Goal: Transaction & Acquisition: Purchase product/service

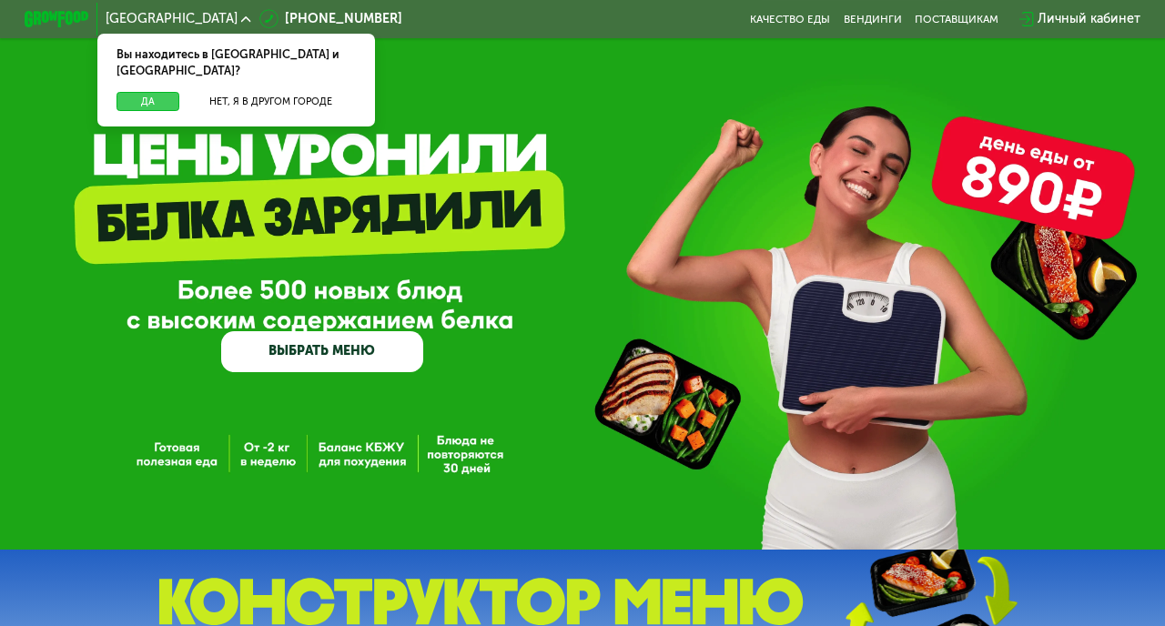
click at [163, 92] on button "Да" at bounding box center [147, 102] width 63 height 20
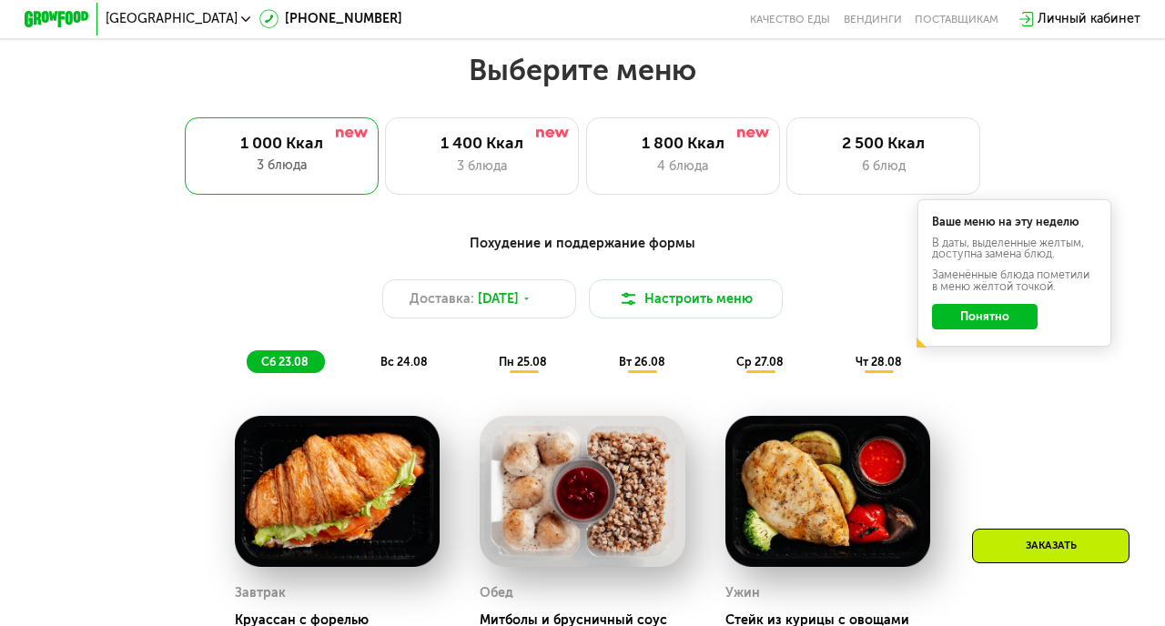
scroll to position [698, 0]
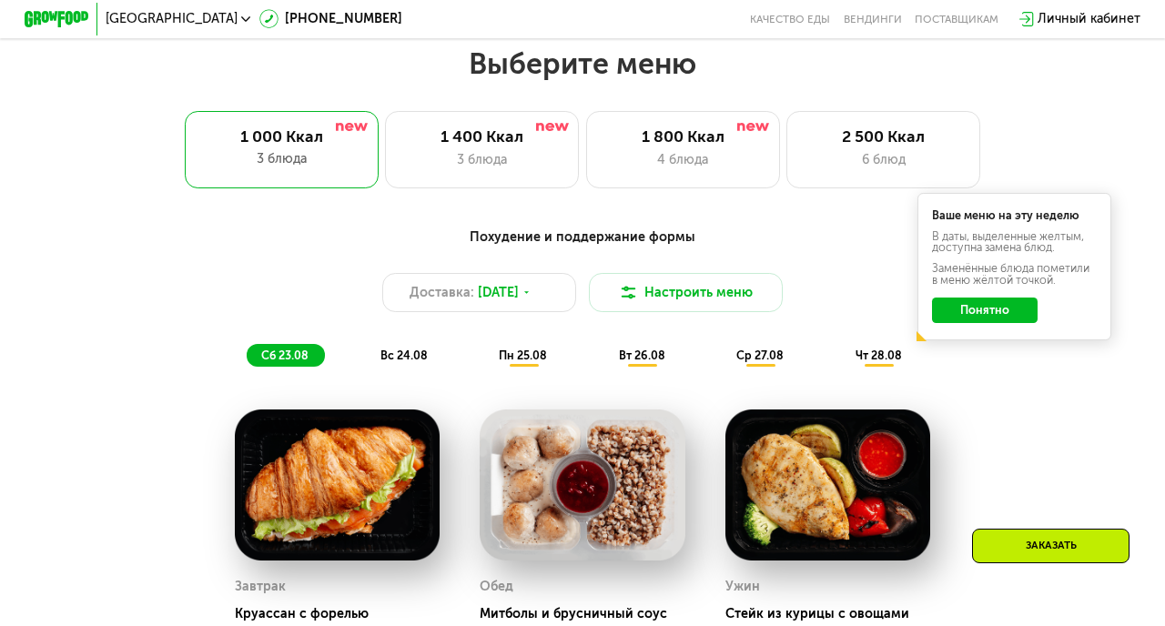
click at [1003, 317] on button "Понятно" at bounding box center [985, 310] width 106 height 25
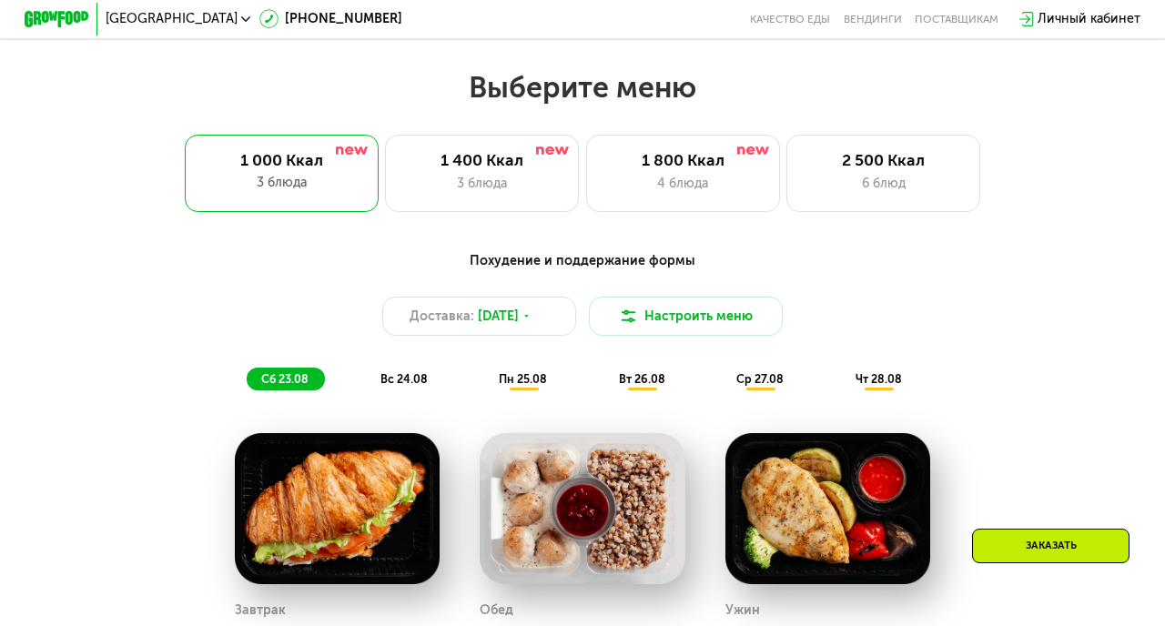
scroll to position [665, 0]
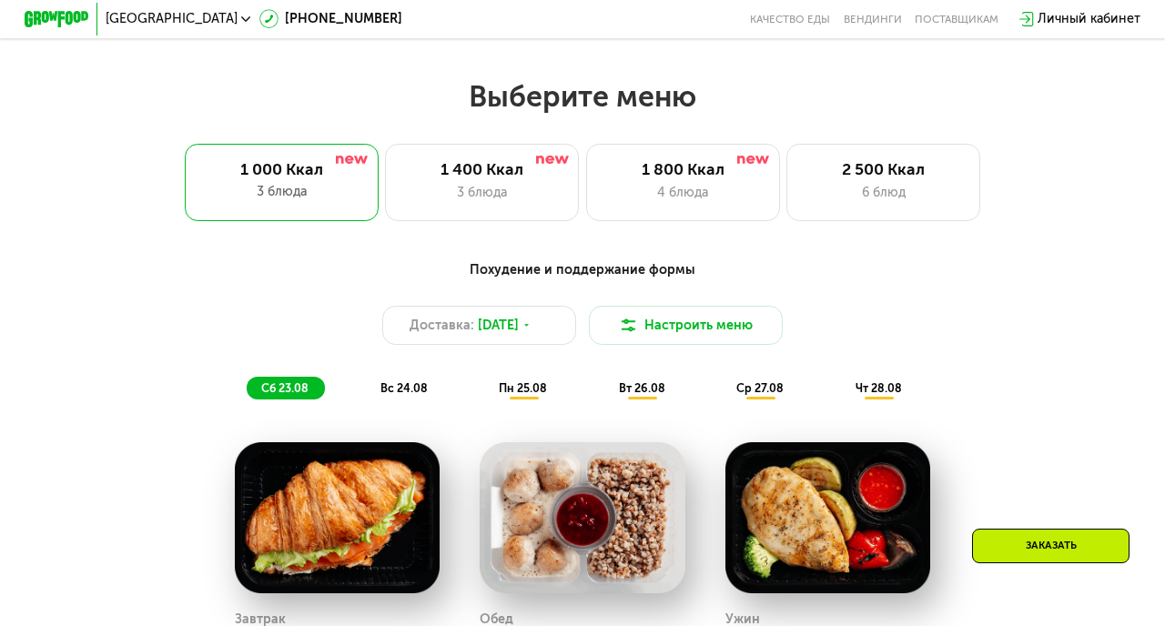
click at [412, 385] on span "вс 24.08" at bounding box center [403, 388] width 47 height 14
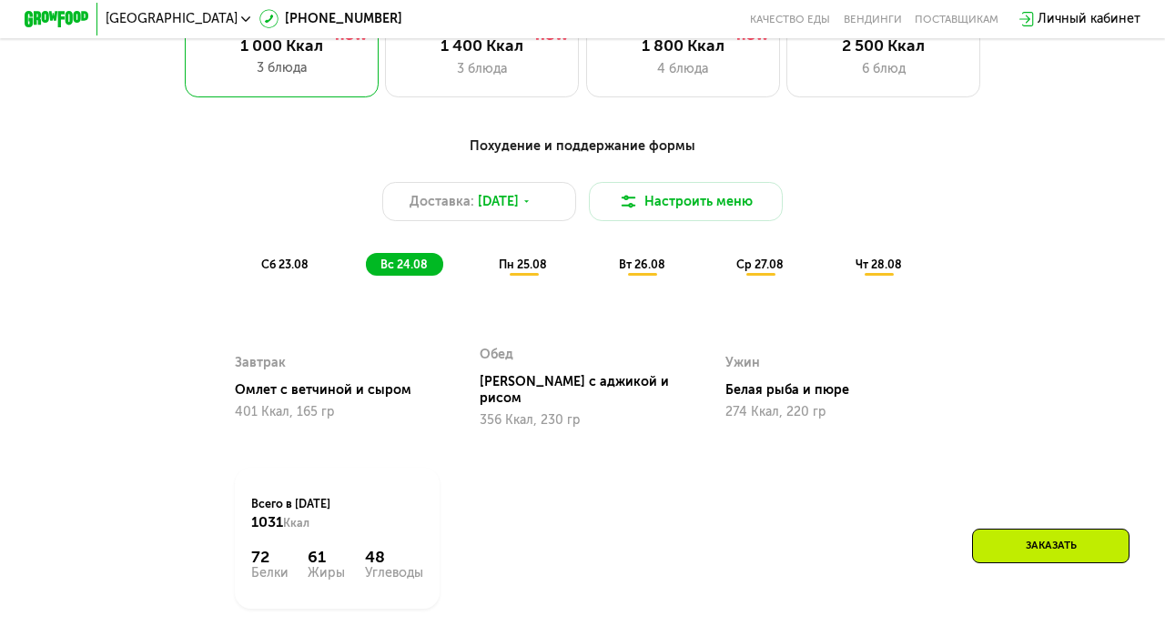
scroll to position [790, 0]
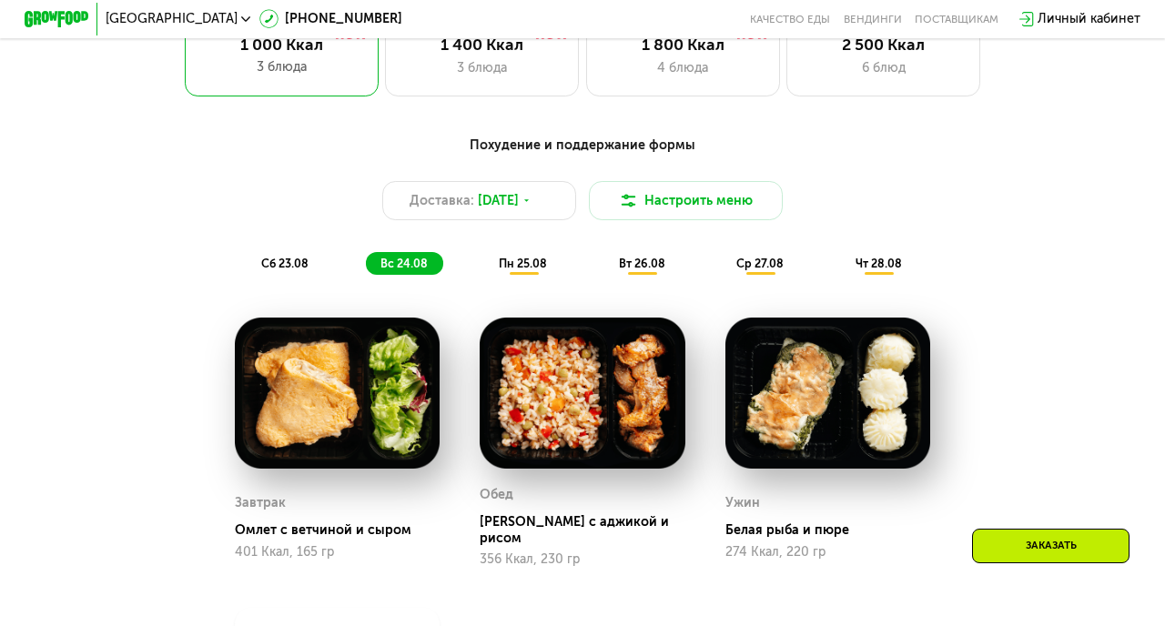
click at [604, 252] on div "пн 25.08" at bounding box center [642, 263] width 77 height 23
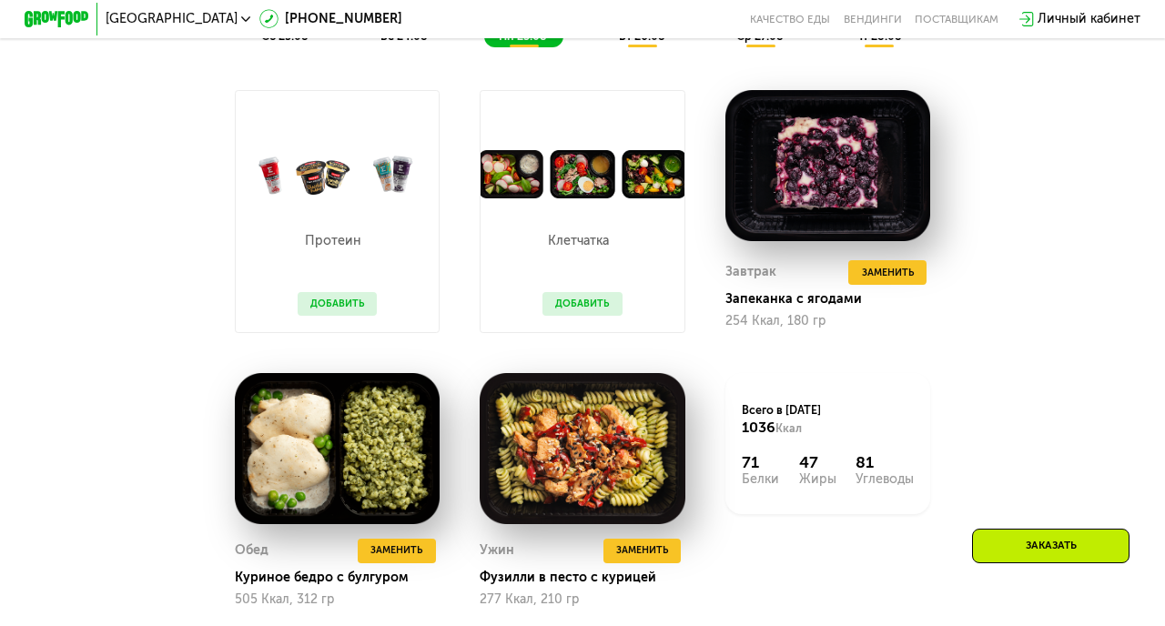
scroll to position [1007, 0]
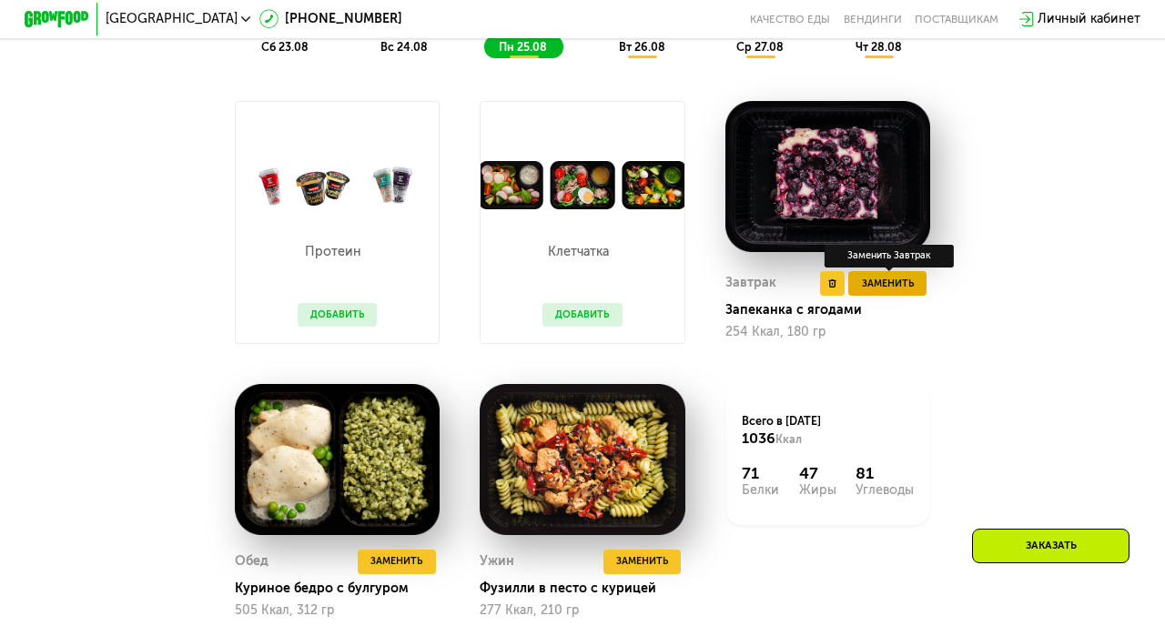
click at [878, 290] on span "Заменить" at bounding box center [888, 284] width 52 height 16
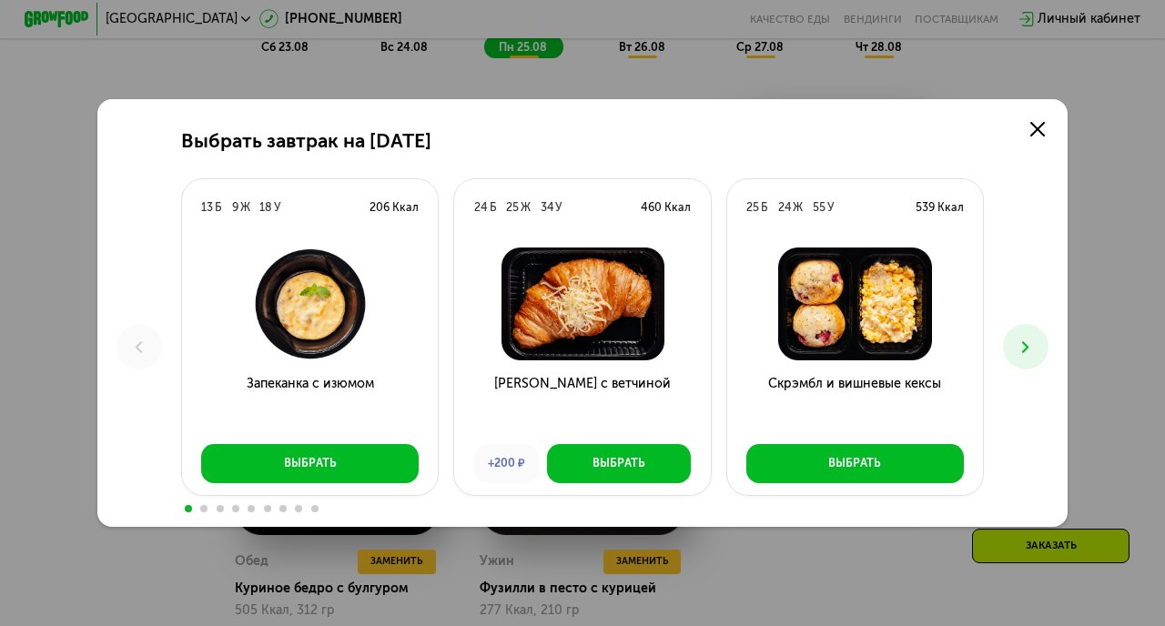
click at [1036, 351] on button at bounding box center [1026, 347] width 46 height 46
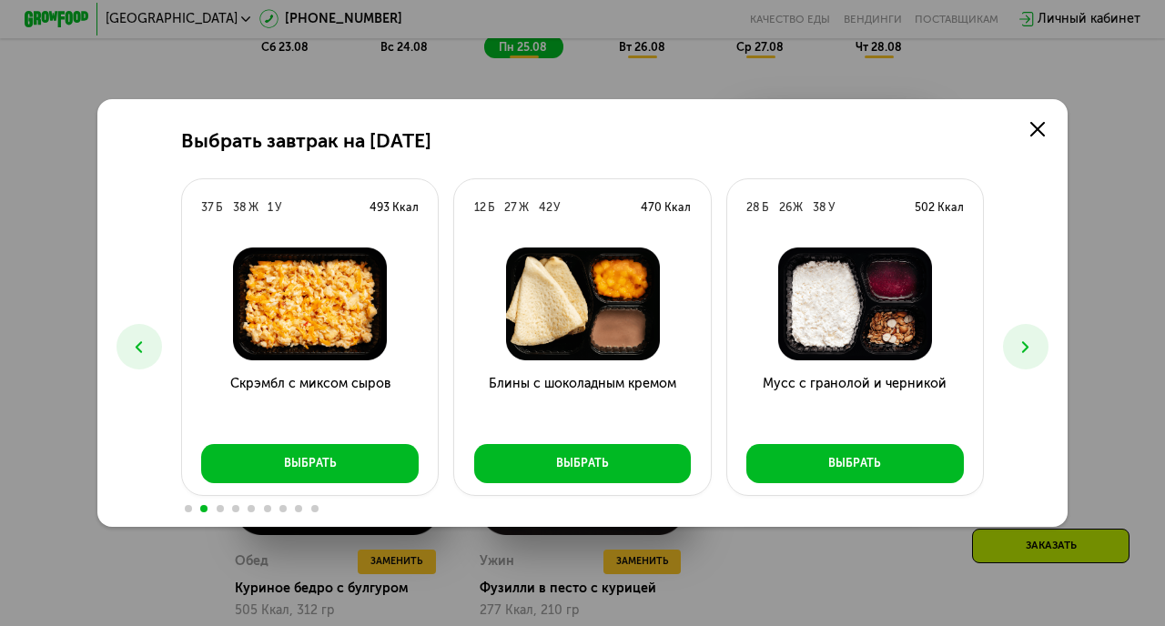
click at [1020, 339] on icon at bounding box center [1025, 347] width 19 height 19
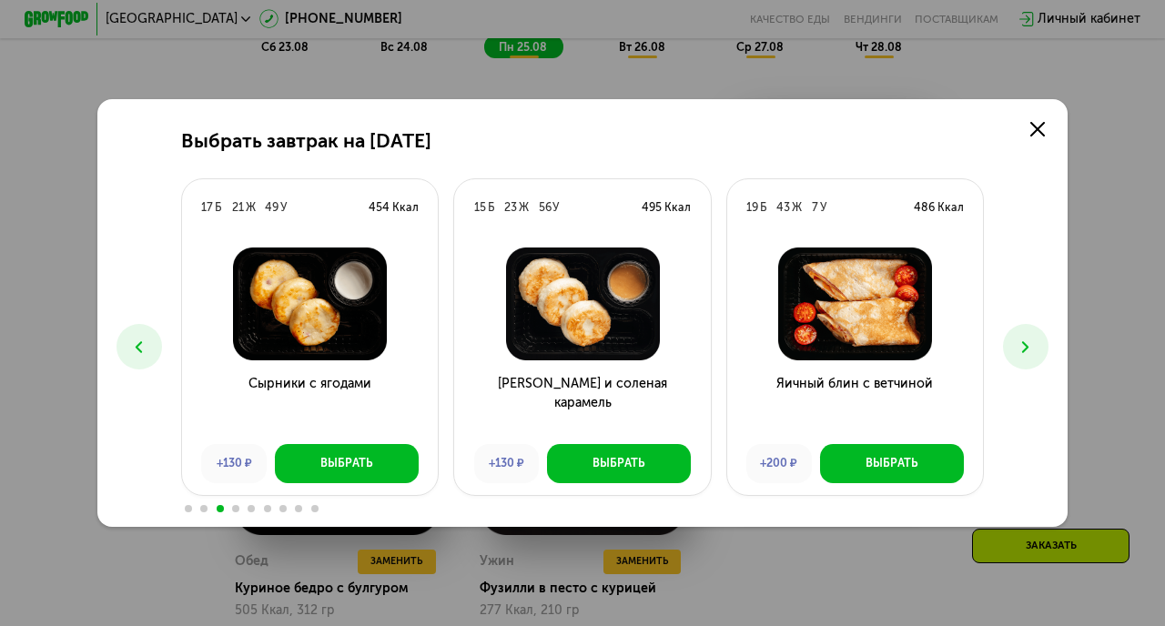
click at [1019, 346] on icon at bounding box center [1025, 347] width 19 height 19
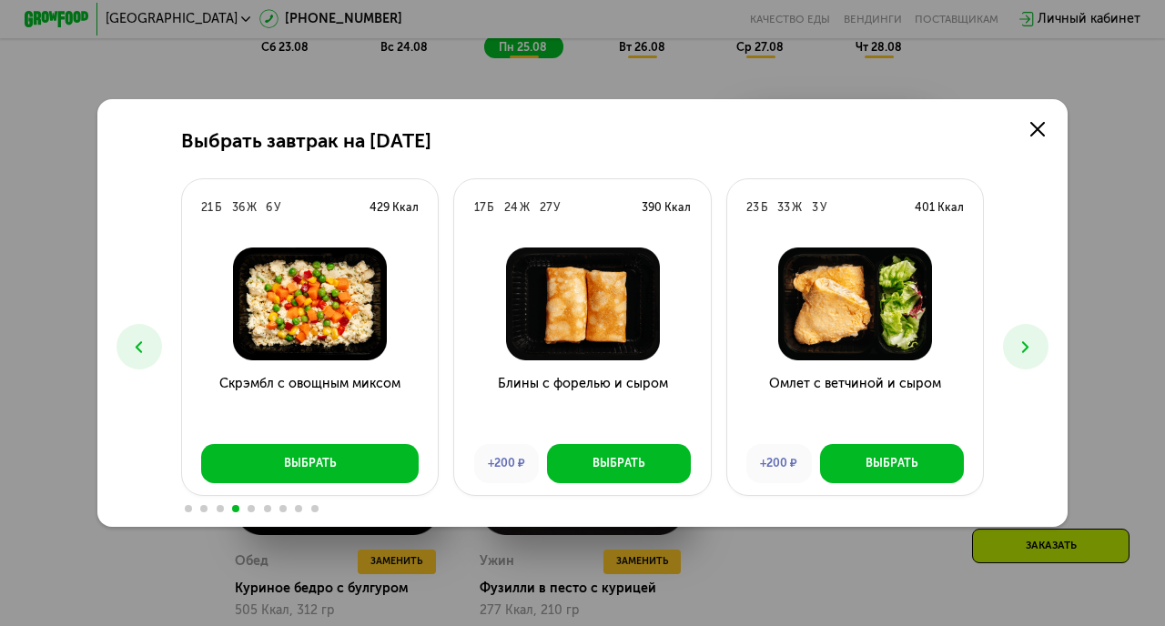
click at [1019, 346] on icon at bounding box center [1025, 347] width 19 height 19
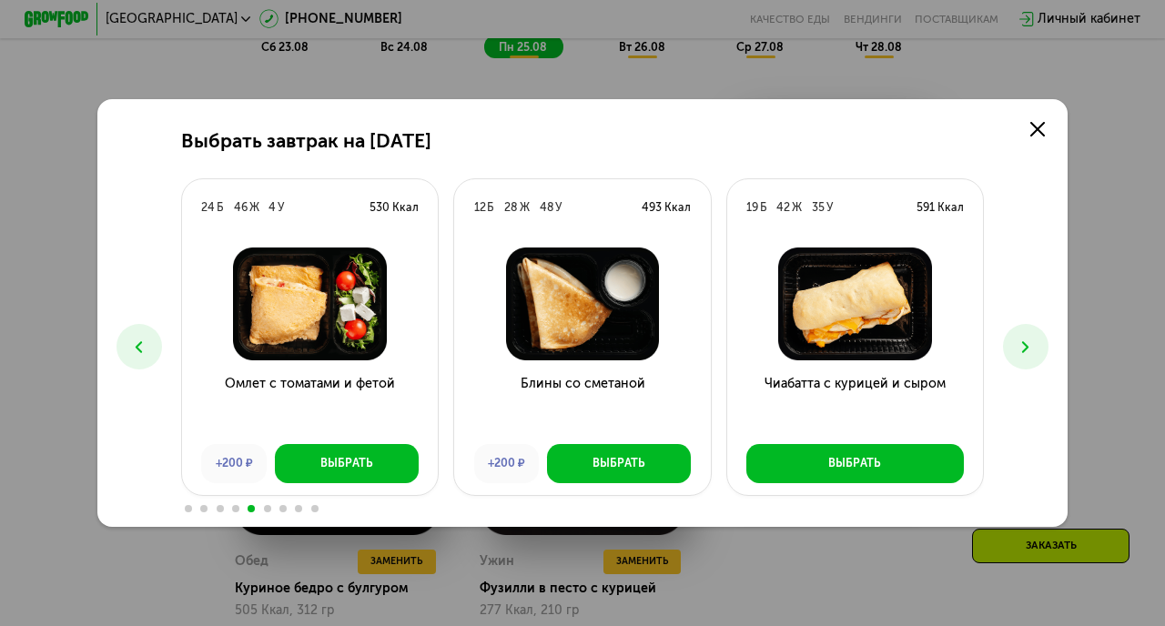
click at [1019, 346] on icon at bounding box center [1025, 347] width 19 height 19
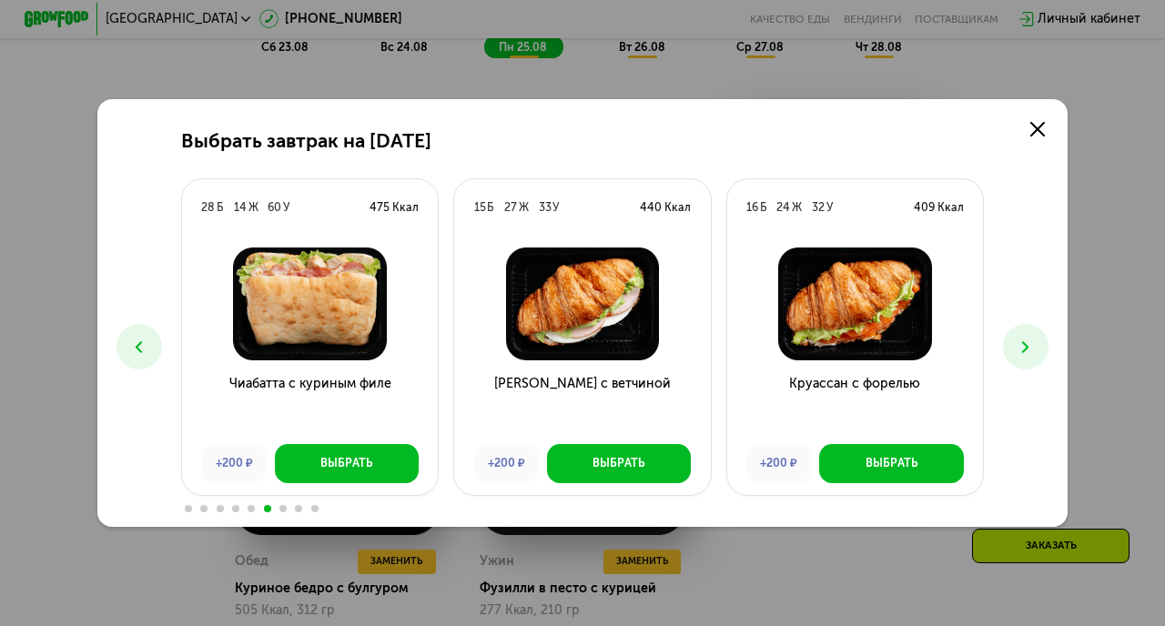
click at [1019, 346] on icon at bounding box center [1025, 347] width 19 height 19
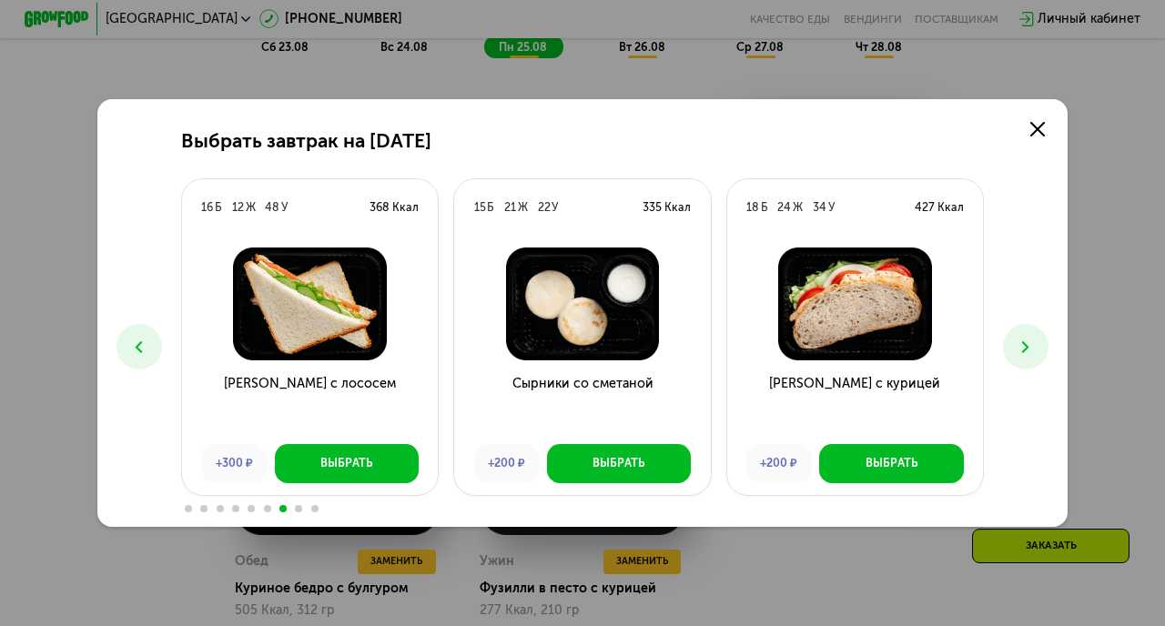
click at [1019, 346] on icon at bounding box center [1025, 347] width 19 height 19
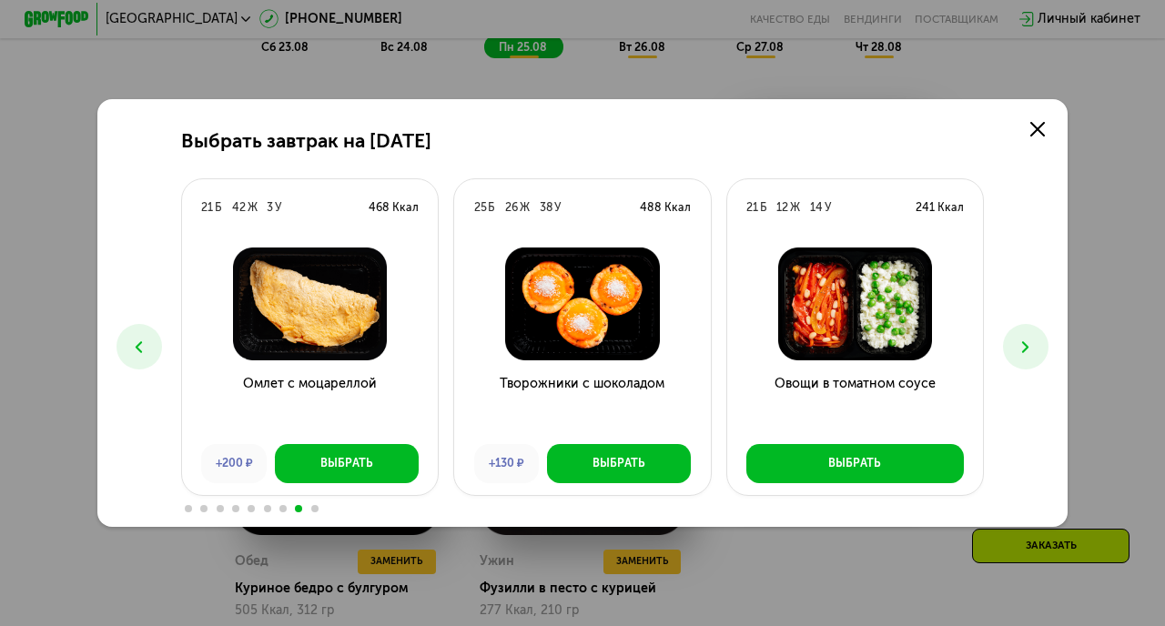
click at [1019, 346] on icon at bounding box center [1025, 347] width 19 height 19
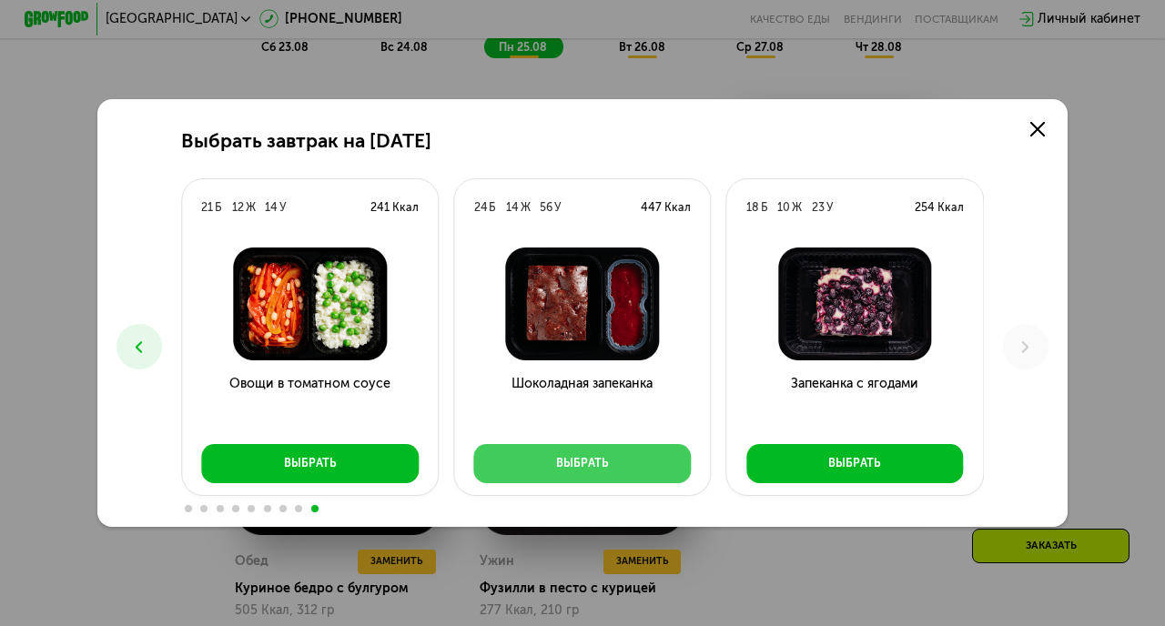
click at [541, 468] on button "Выбрать" at bounding box center [583, 463] width 218 height 39
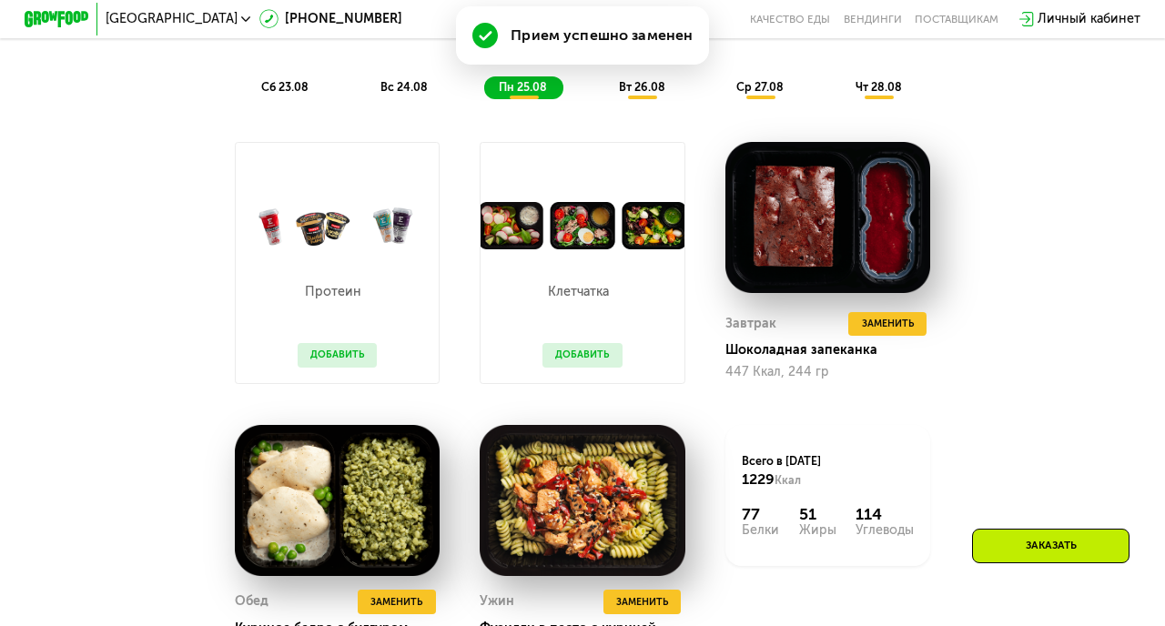
click at [585, 342] on div "Клетчатка Добавить" at bounding box center [582, 316] width 112 height 135
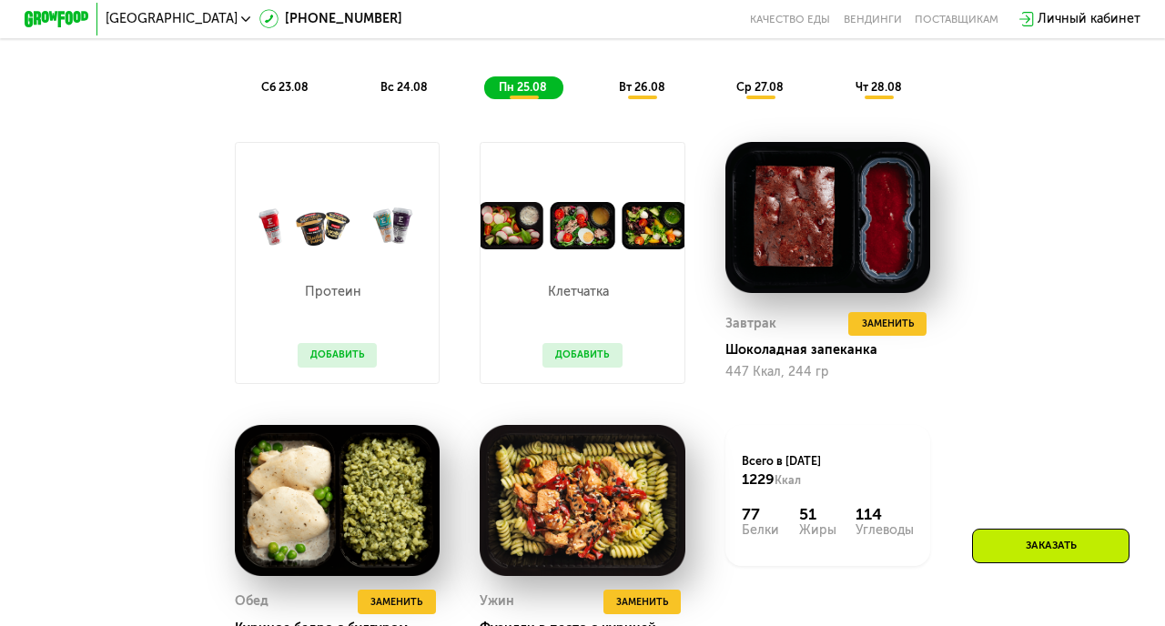
click at [577, 350] on button "Добавить" at bounding box center [581, 355] width 79 height 25
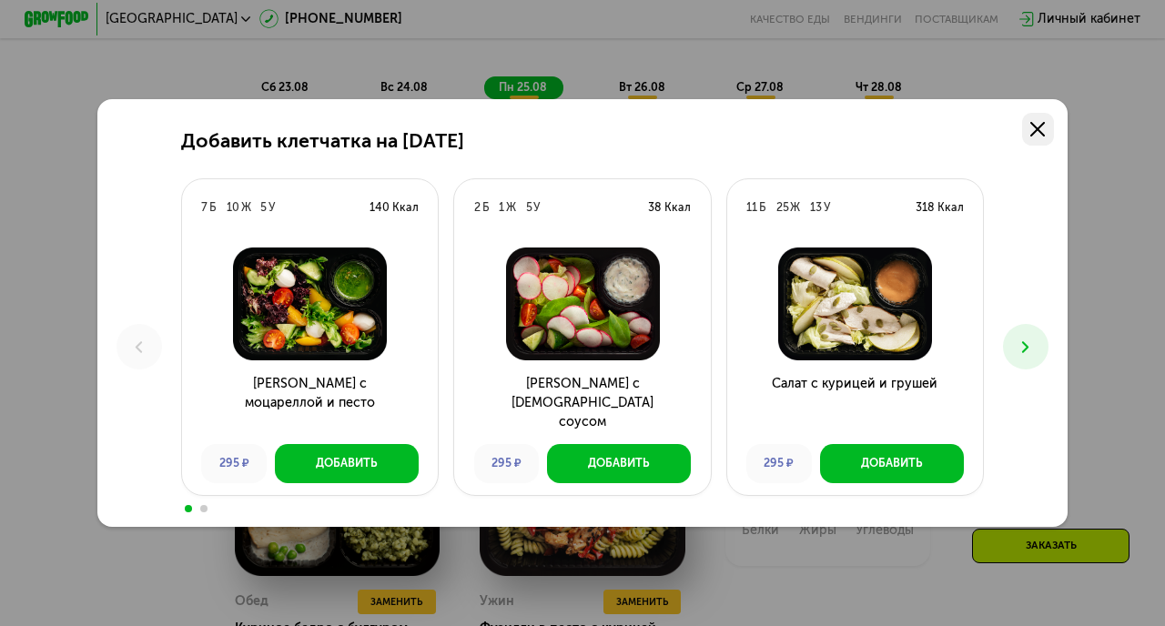
click at [1032, 130] on icon at bounding box center [1037, 129] width 15 height 15
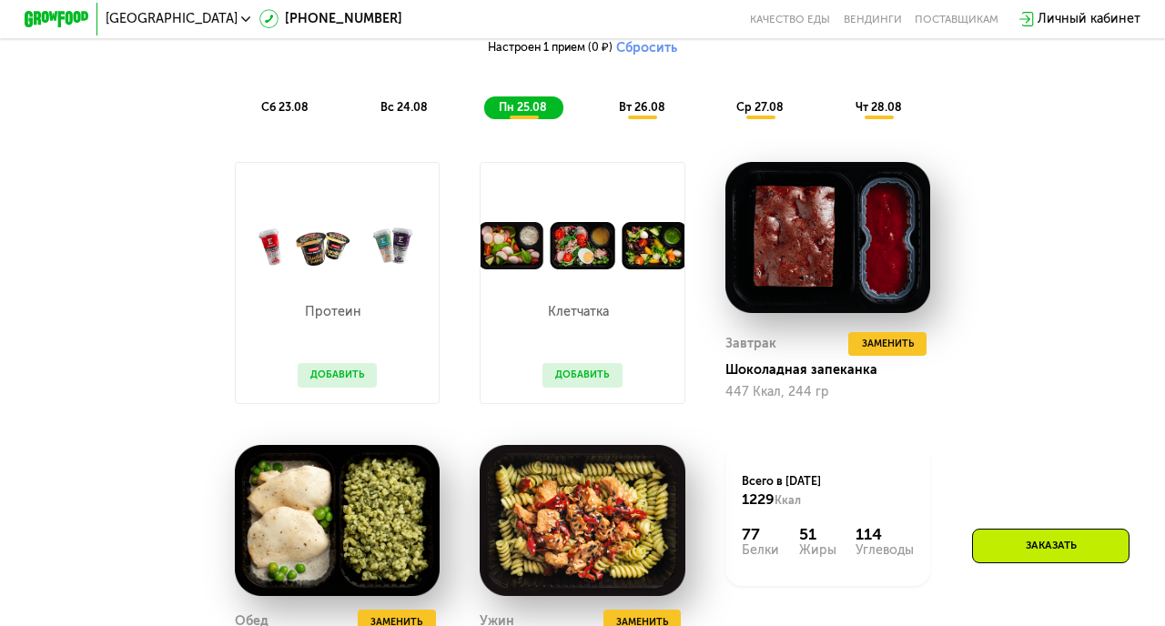
scroll to position [983, 0]
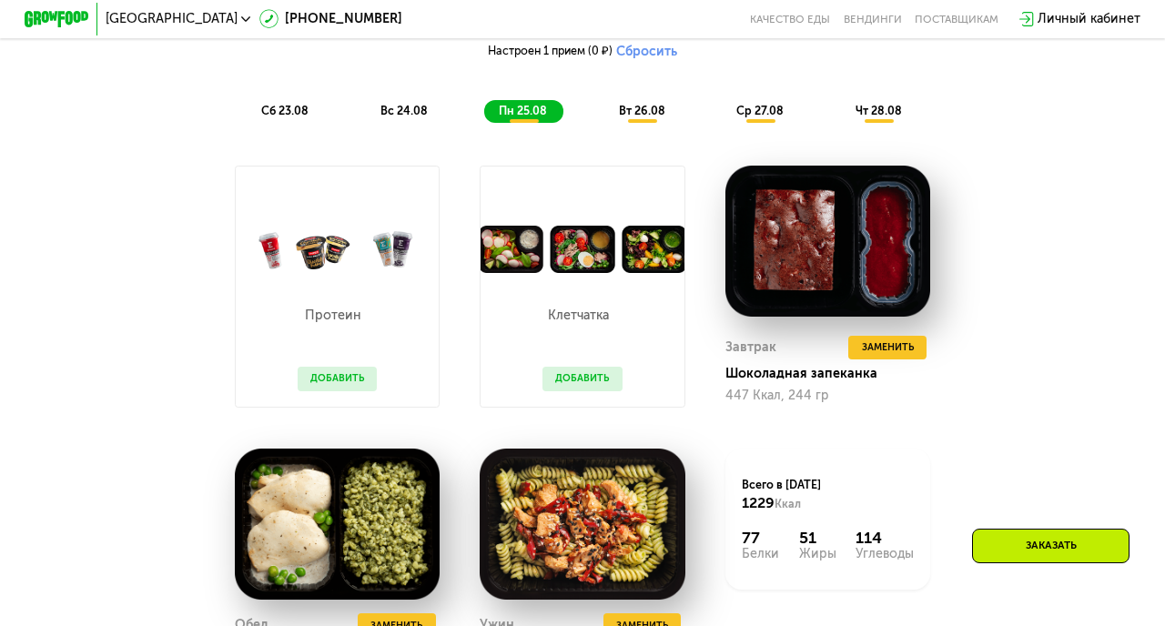
click at [655, 111] on span "вт 26.08" at bounding box center [642, 111] width 46 height 14
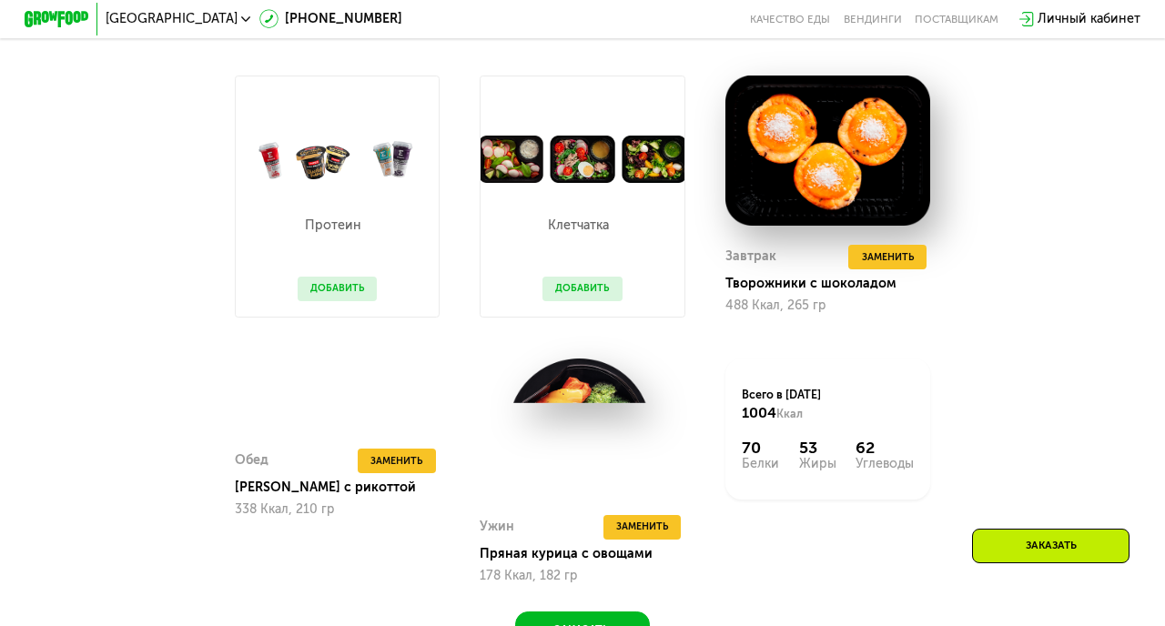
scroll to position [1068, 0]
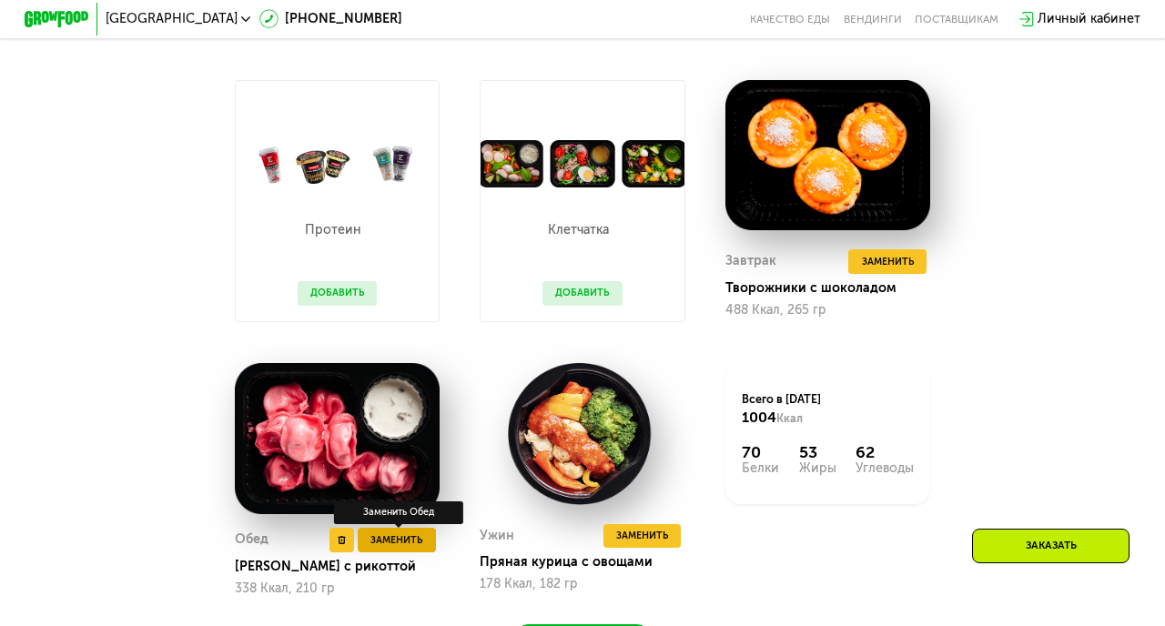
click at [395, 539] on span "Заменить" at bounding box center [396, 540] width 52 height 16
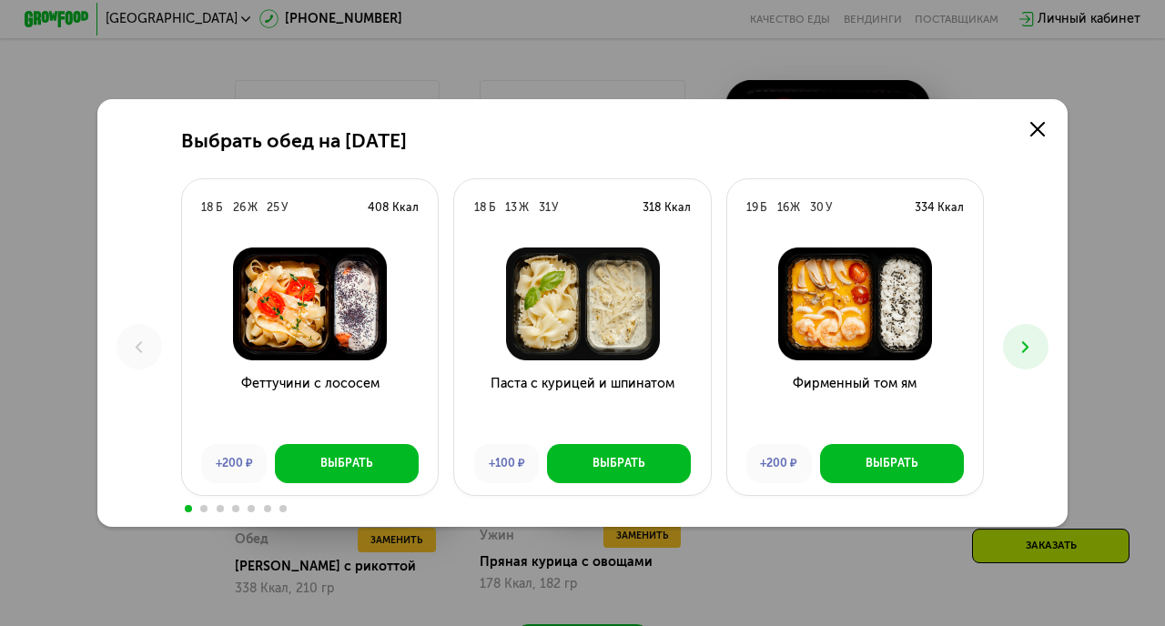
click at [1023, 343] on use at bounding box center [1025, 347] width 6 height 12
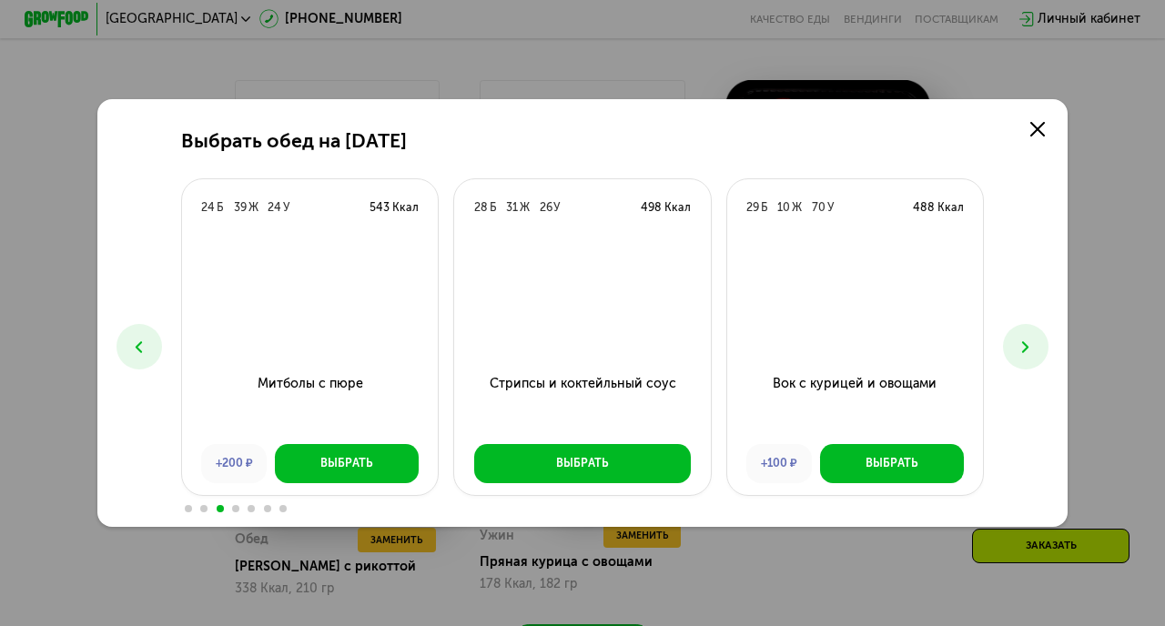
click at [1023, 343] on use at bounding box center [1025, 347] width 6 height 12
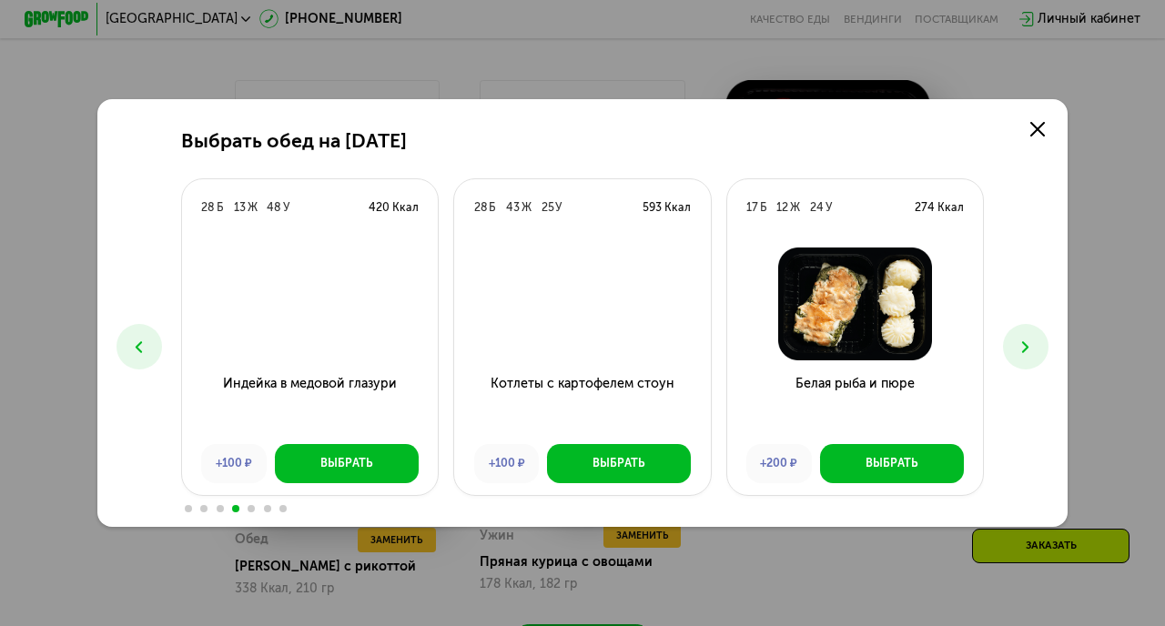
click at [1023, 343] on use at bounding box center [1025, 347] width 6 height 12
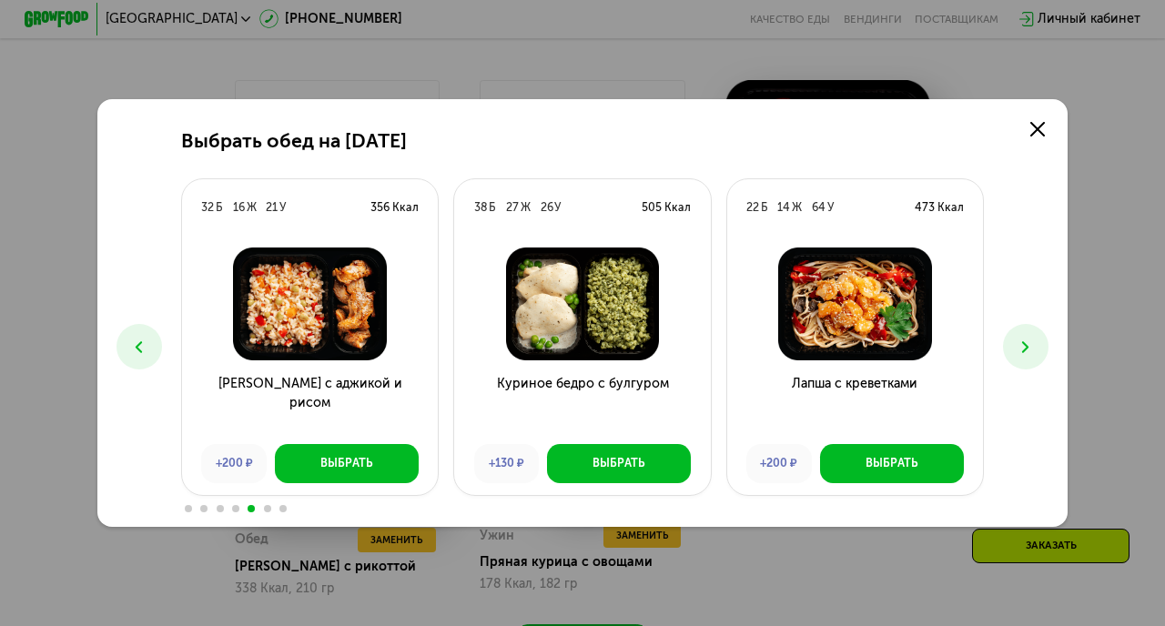
click at [1023, 343] on use at bounding box center [1025, 347] width 6 height 12
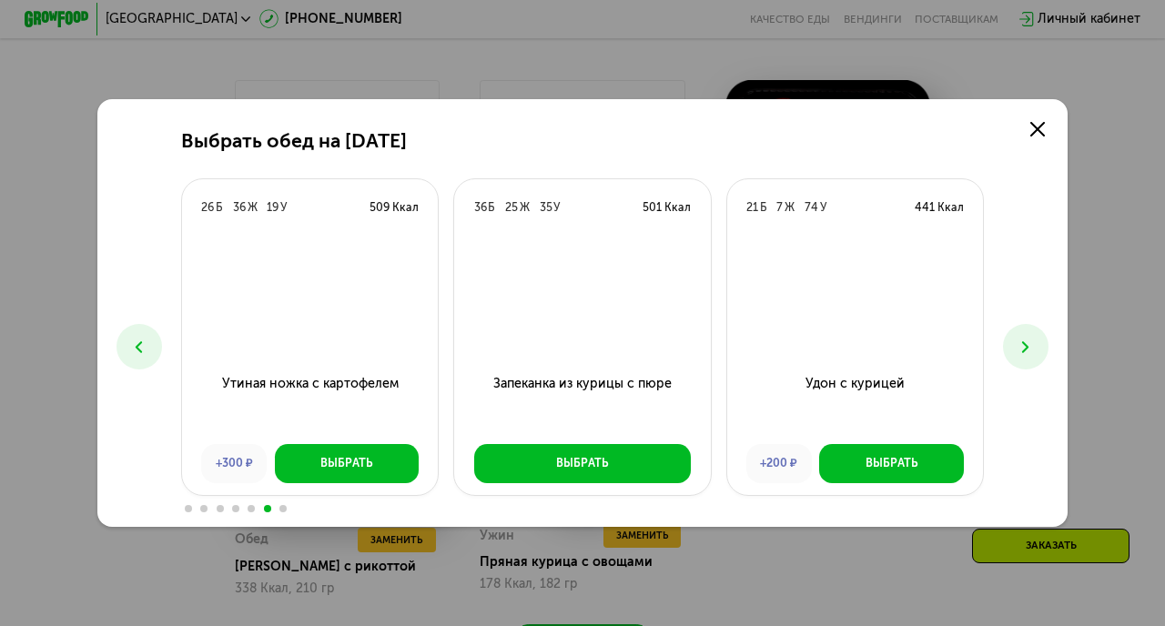
click at [1023, 343] on use at bounding box center [1025, 347] width 6 height 12
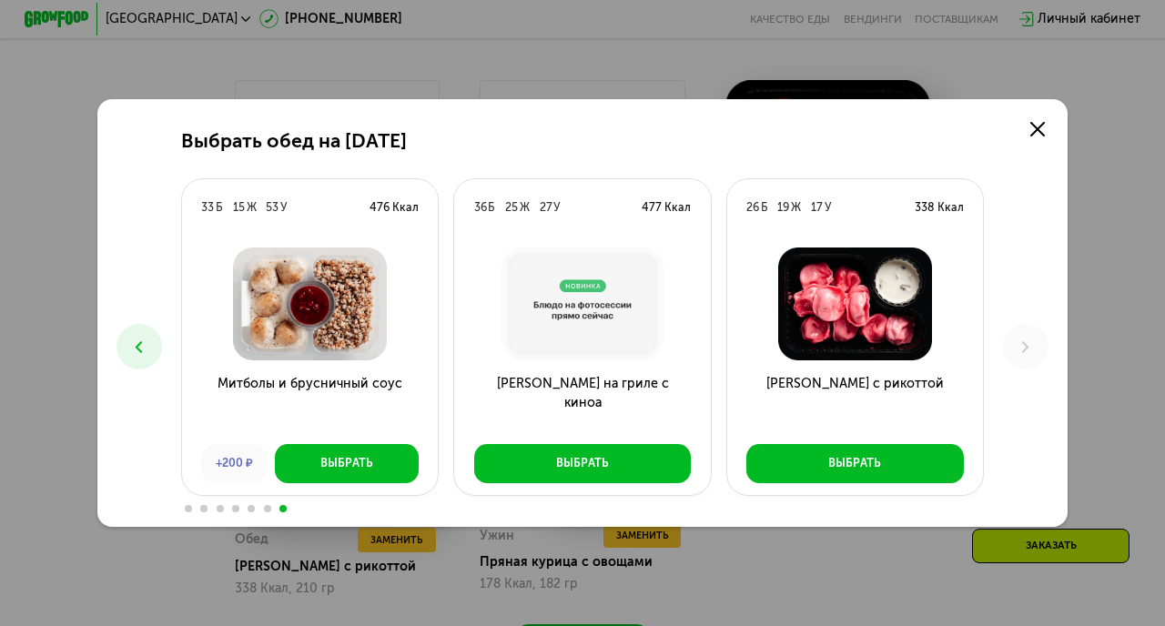
click at [146, 335] on button at bounding box center [139, 347] width 46 height 46
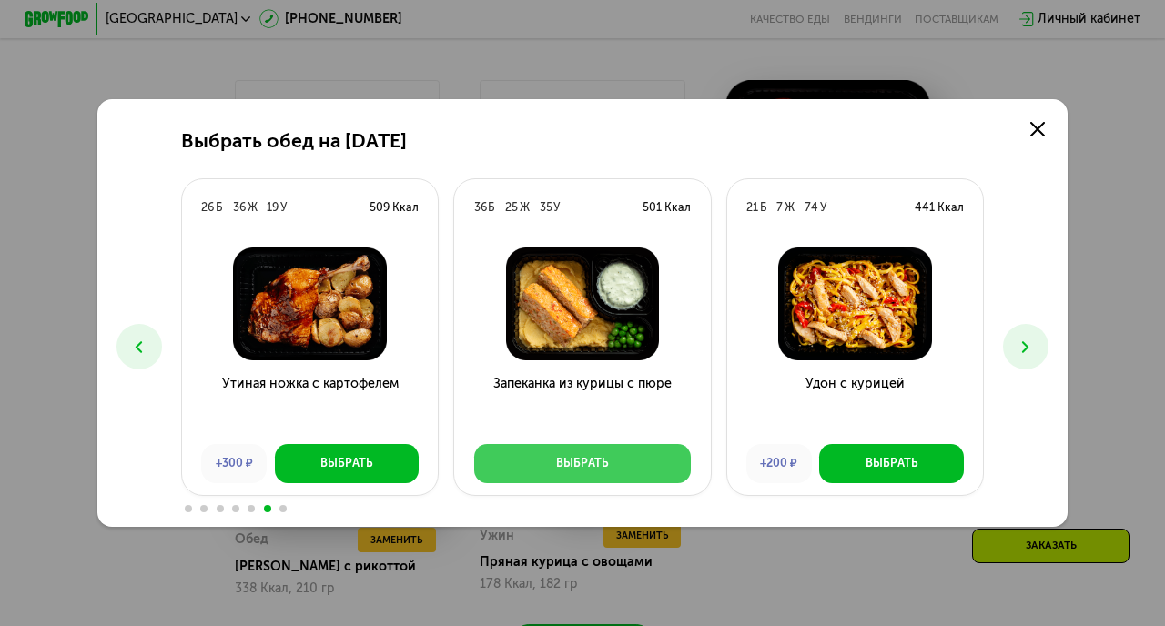
click at [609, 465] on button "Выбрать" at bounding box center [583, 463] width 218 height 39
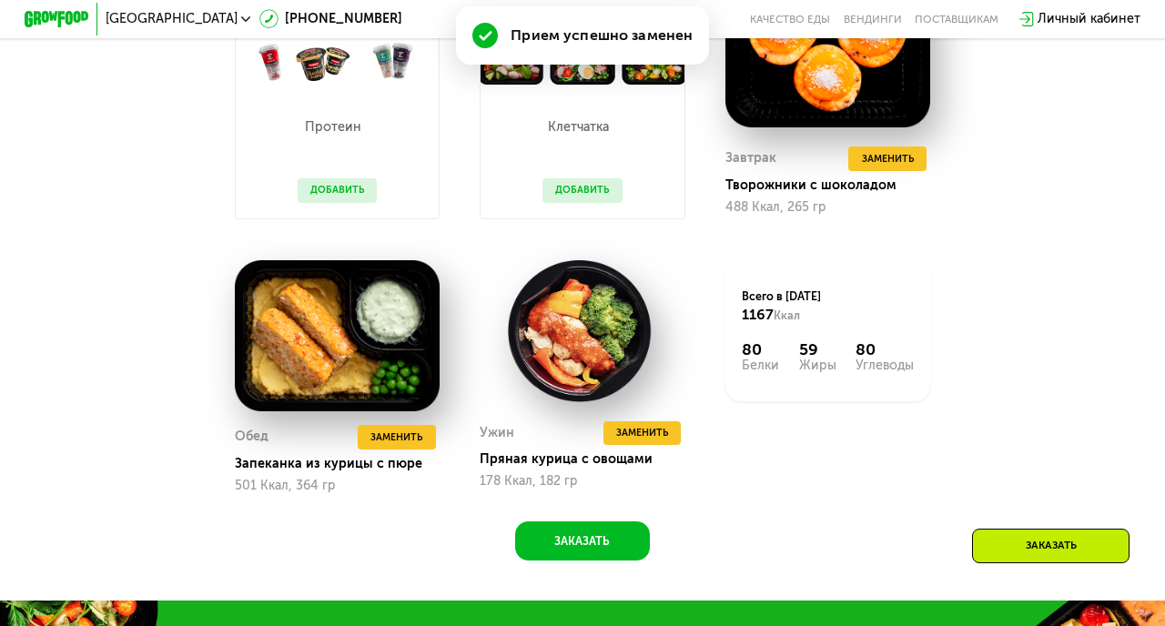
scroll to position [1174, 0]
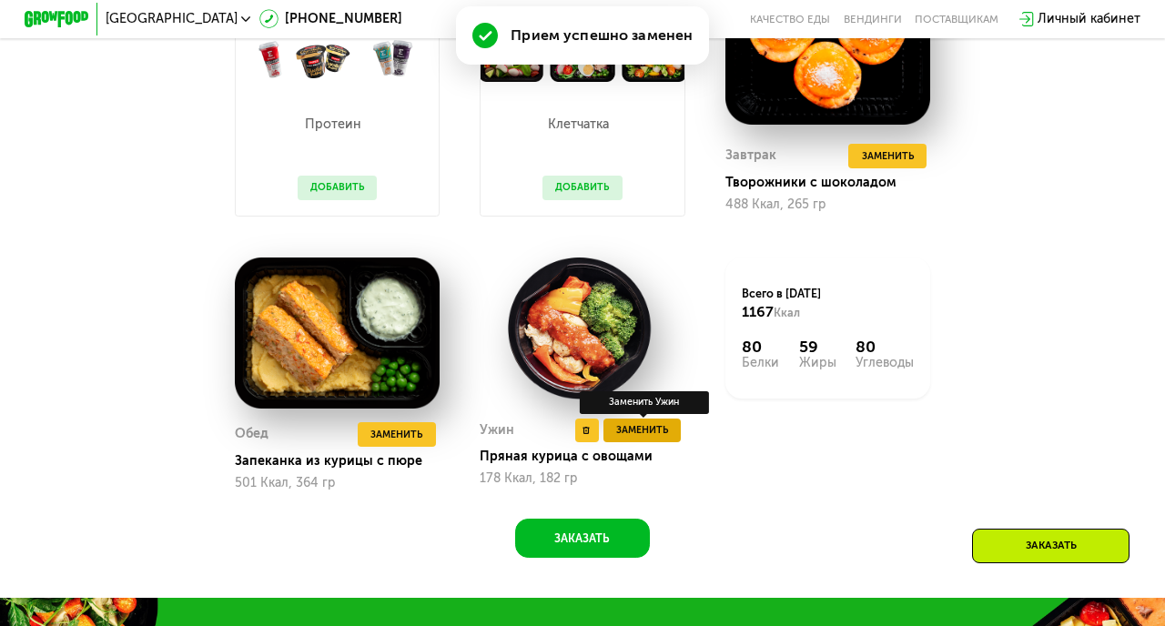
click at [646, 431] on span "Заменить" at bounding box center [642, 430] width 52 height 16
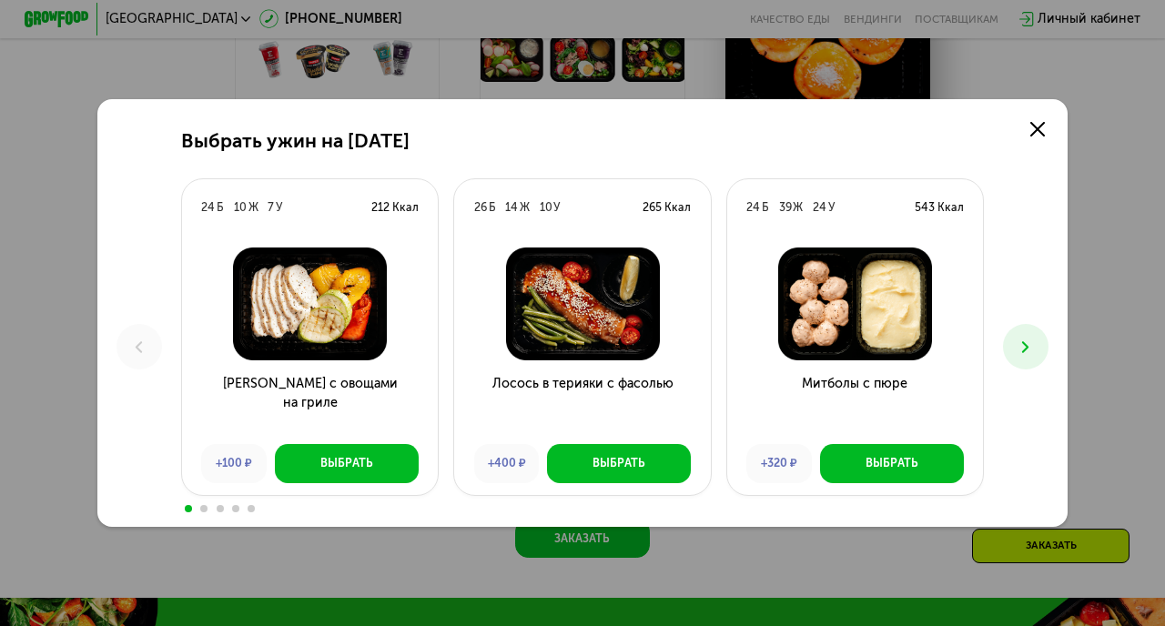
click at [1021, 350] on icon at bounding box center [1025, 347] width 19 height 19
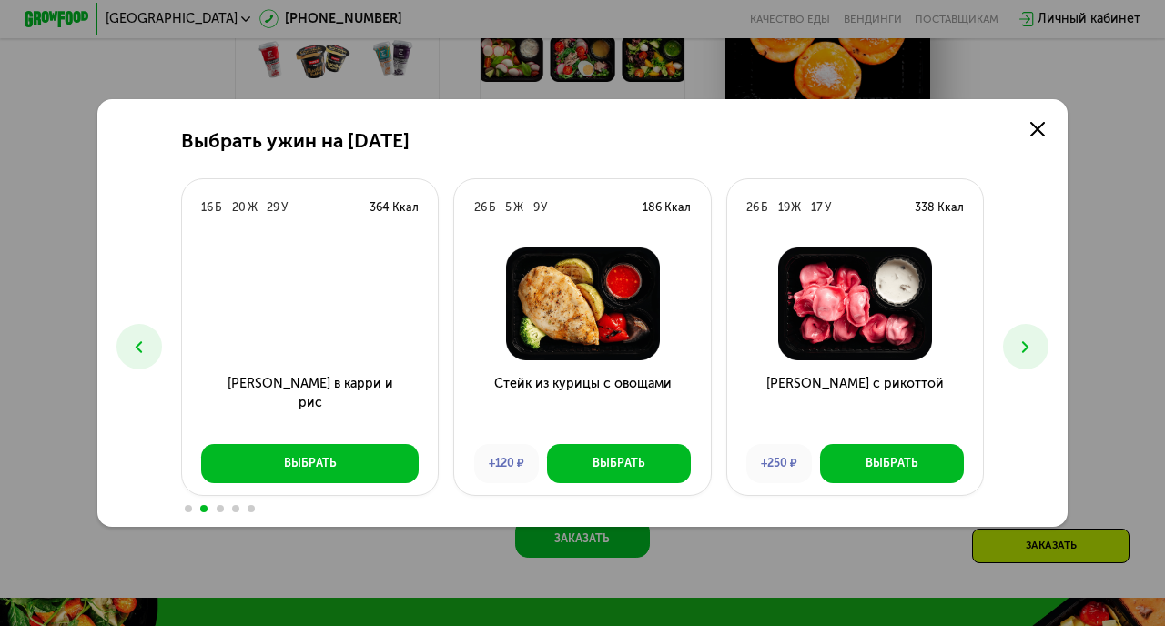
click at [1021, 350] on icon at bounding box center [1025, 347] width 19 height 19
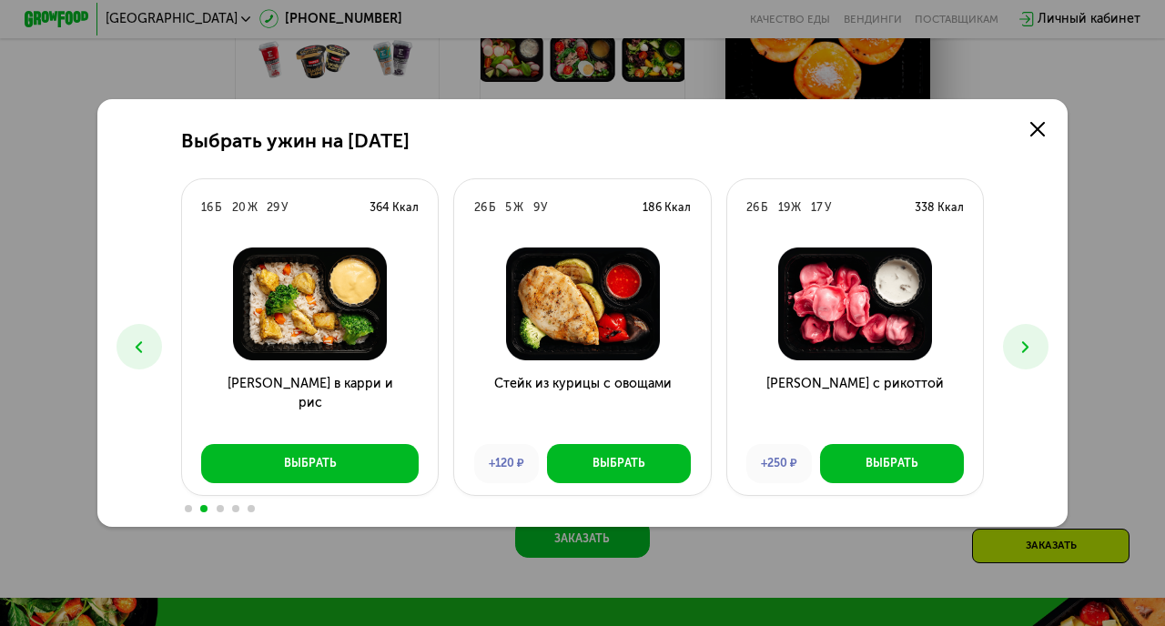
click at [1021, 350] on icon at bounding box center [1025, 347] width 19 height 19
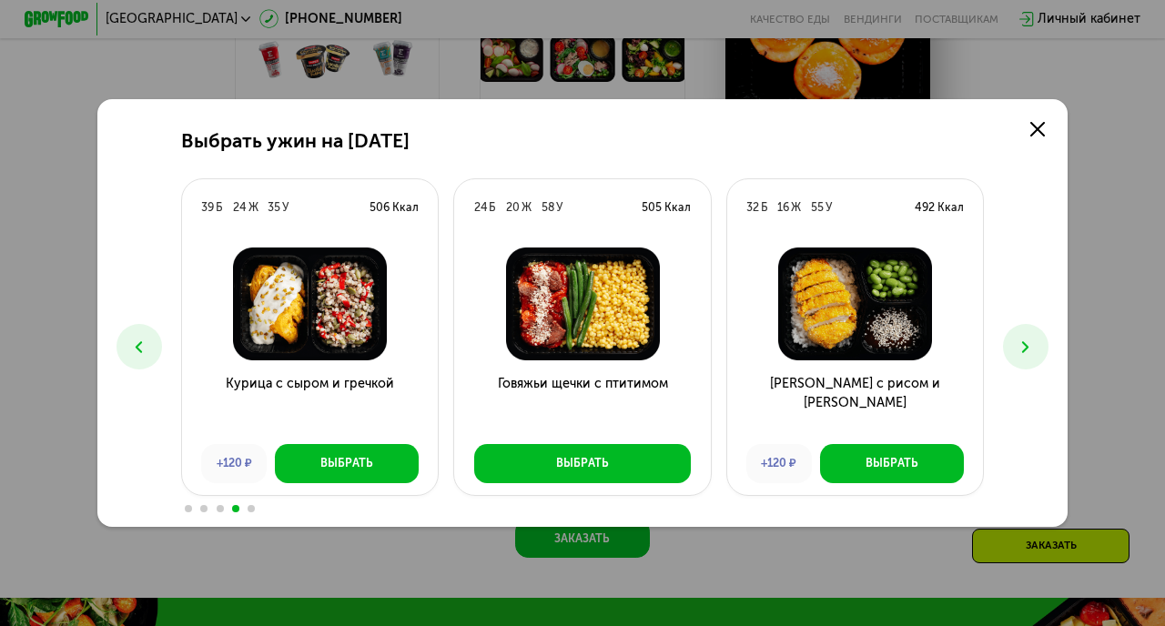
click at [1021, 350] on icon at bounding box center [1025, 347] width 19 height 19
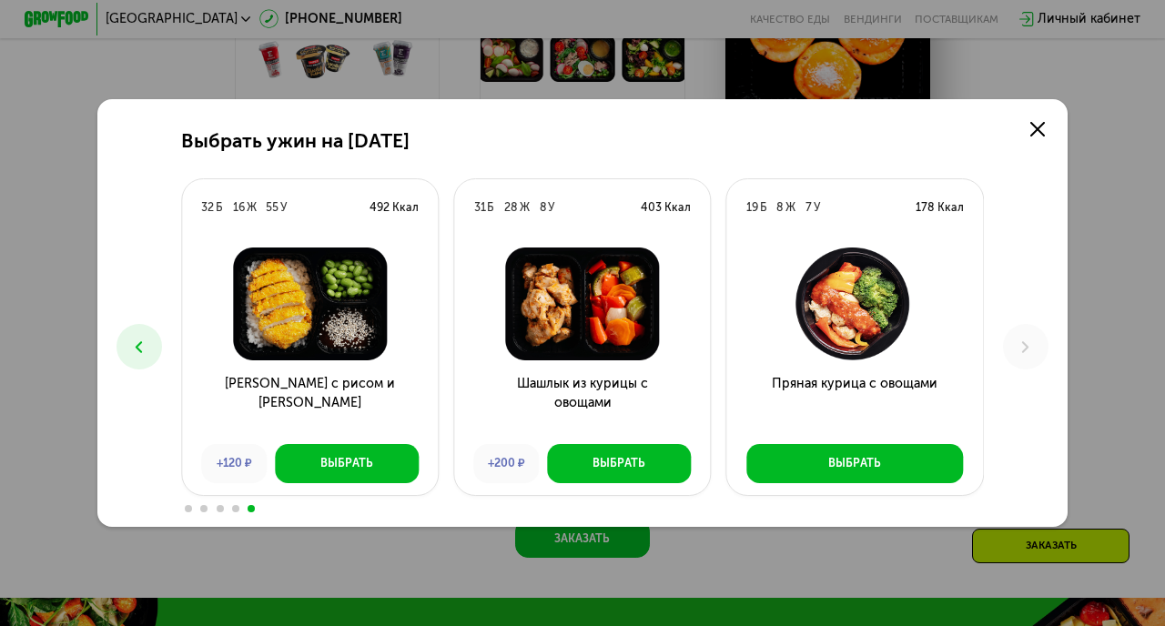
click at [133, 342] on icon at bounding box center [138, 347] width 19 height 19
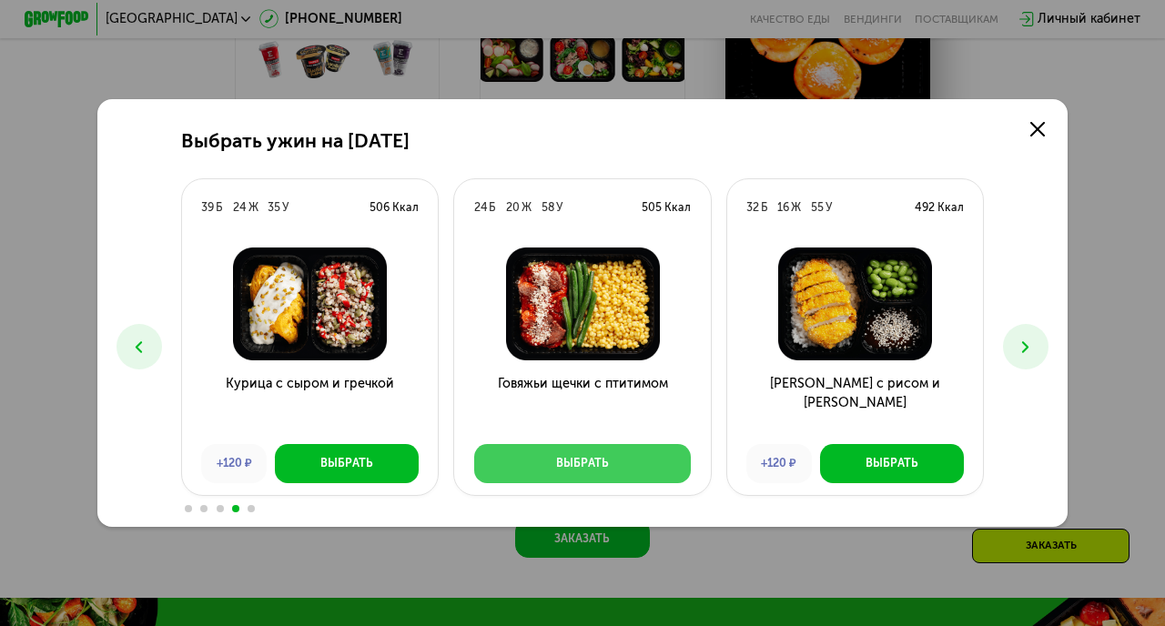
click at [663, 473] on button "Выбрать" at bounding box center [583, 463] width 218 height 39
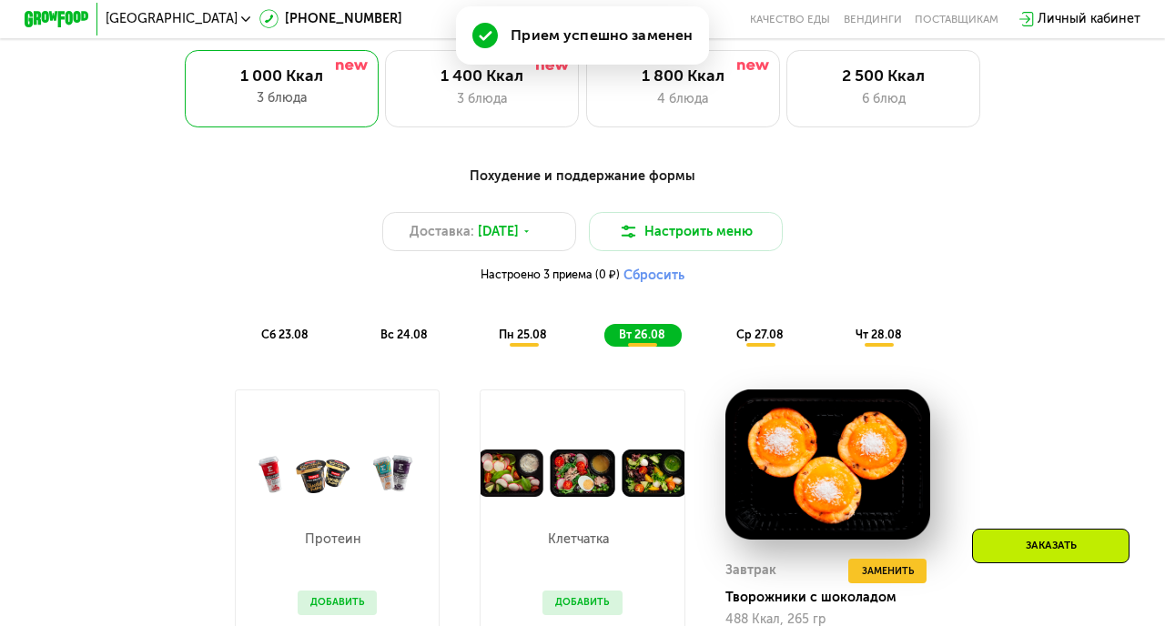
scroll to position [754, 0]
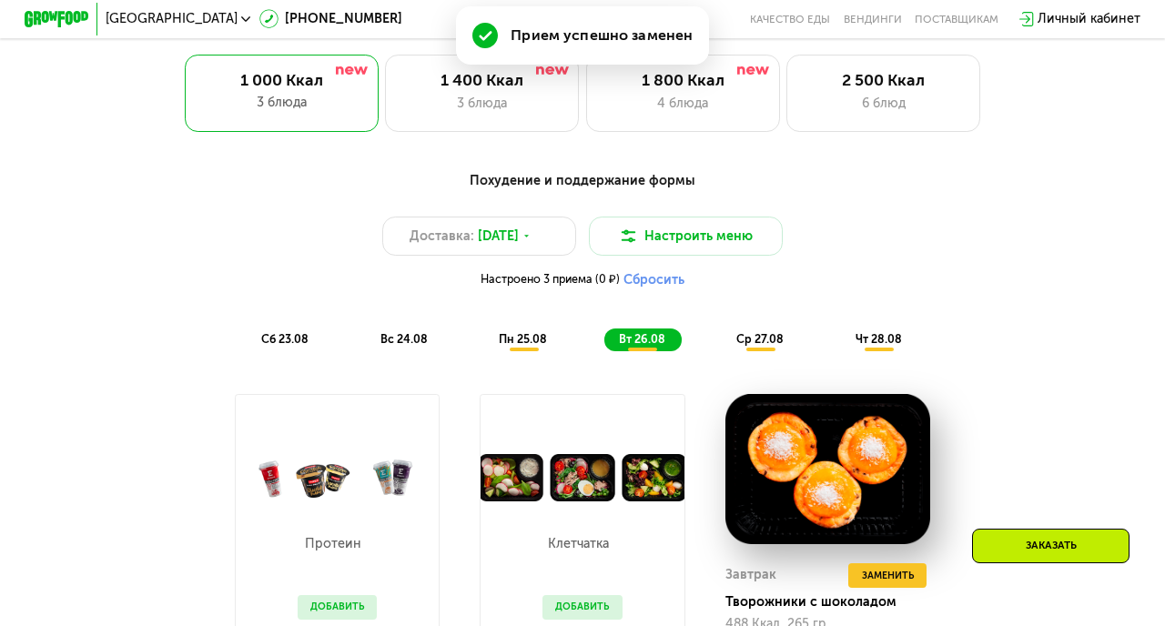
click at [841, 330] on div "ср 27.08" at bounding box center [879, 340] width 77 height 23
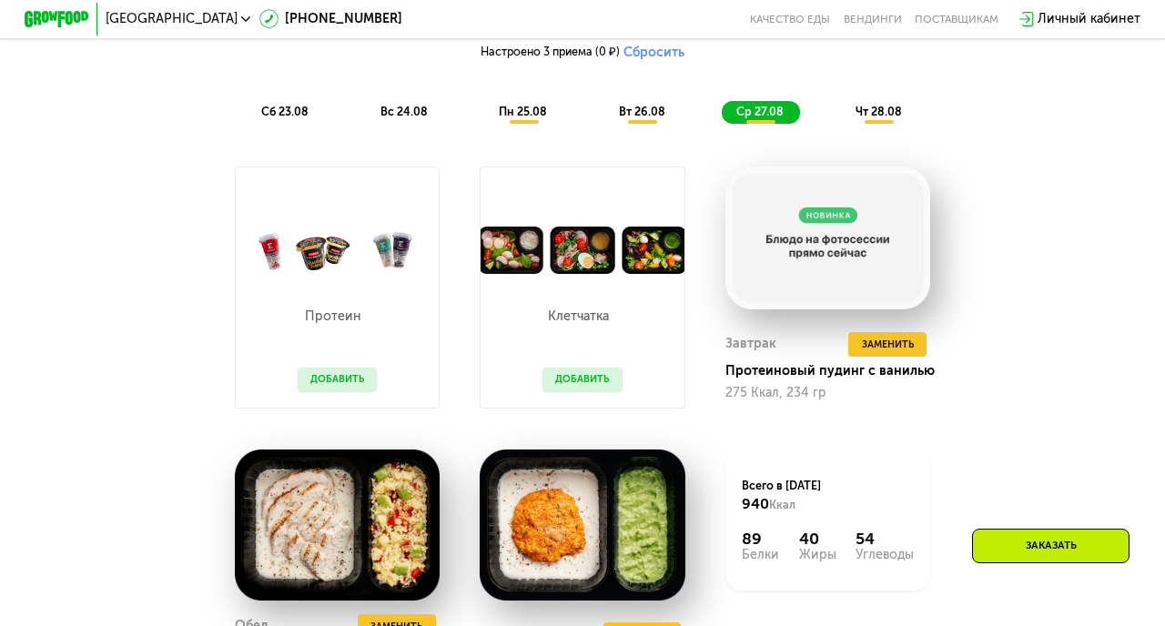
scroll to position [977, 0]
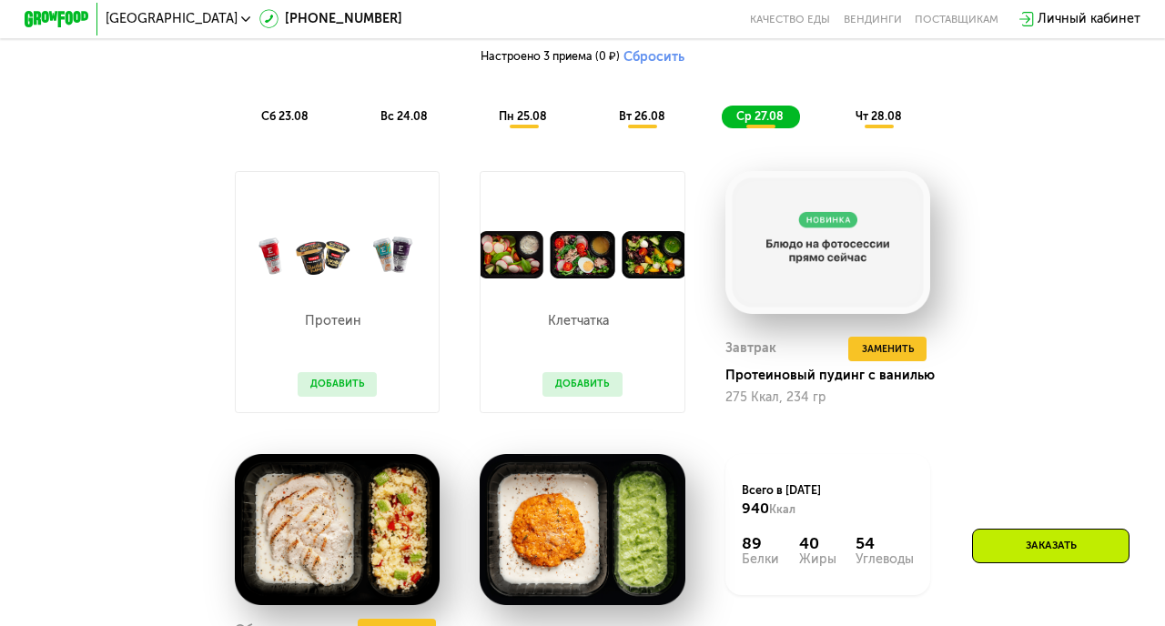
click at [883, 117] on span "чт 28.08" at bounding box center [879, 116] width 46 height 14
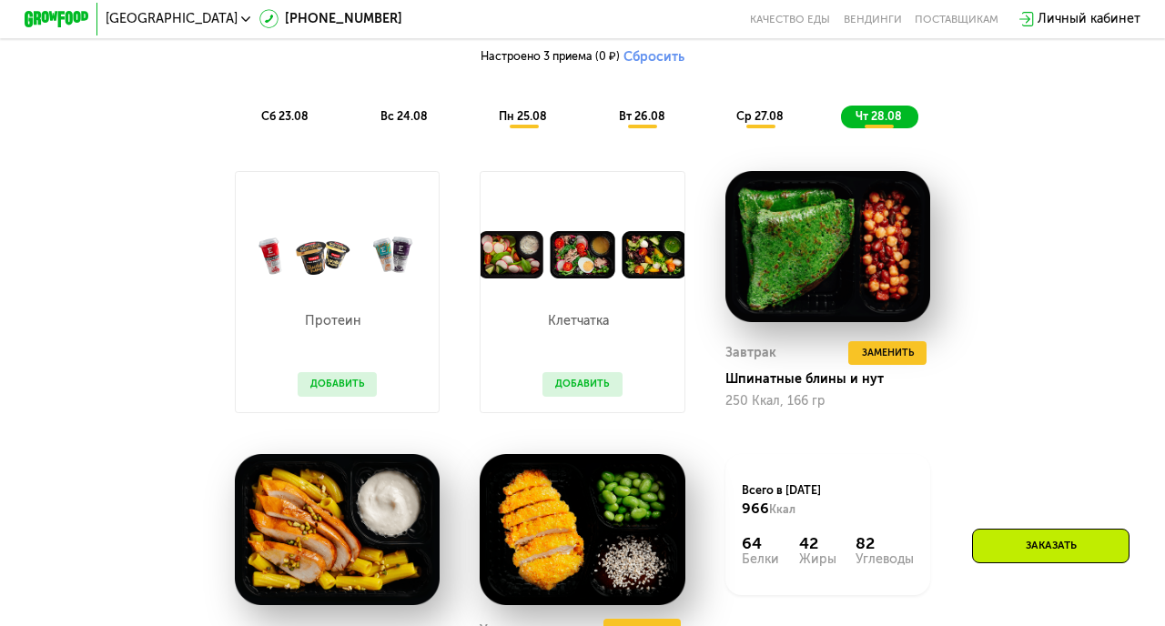
click at [276, 112] on span "сб 23.08" at bounding box center [284, 116] width 47 height 14
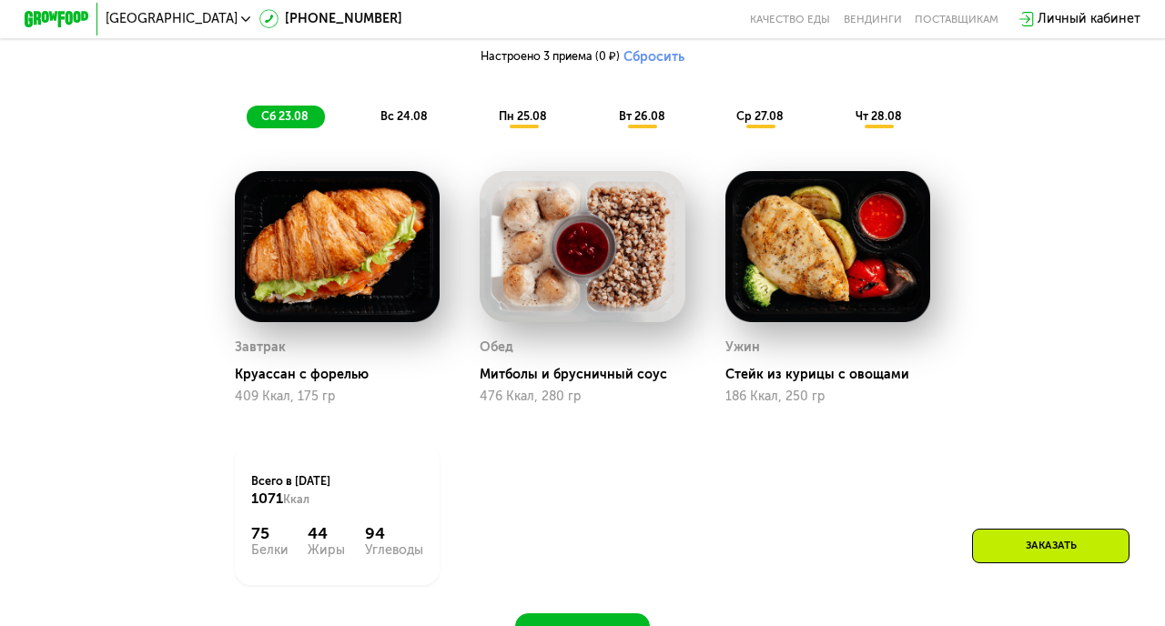
click at [412, 110] on span "вс 24.08" at bounding box center [403, 116] width 47 height 14
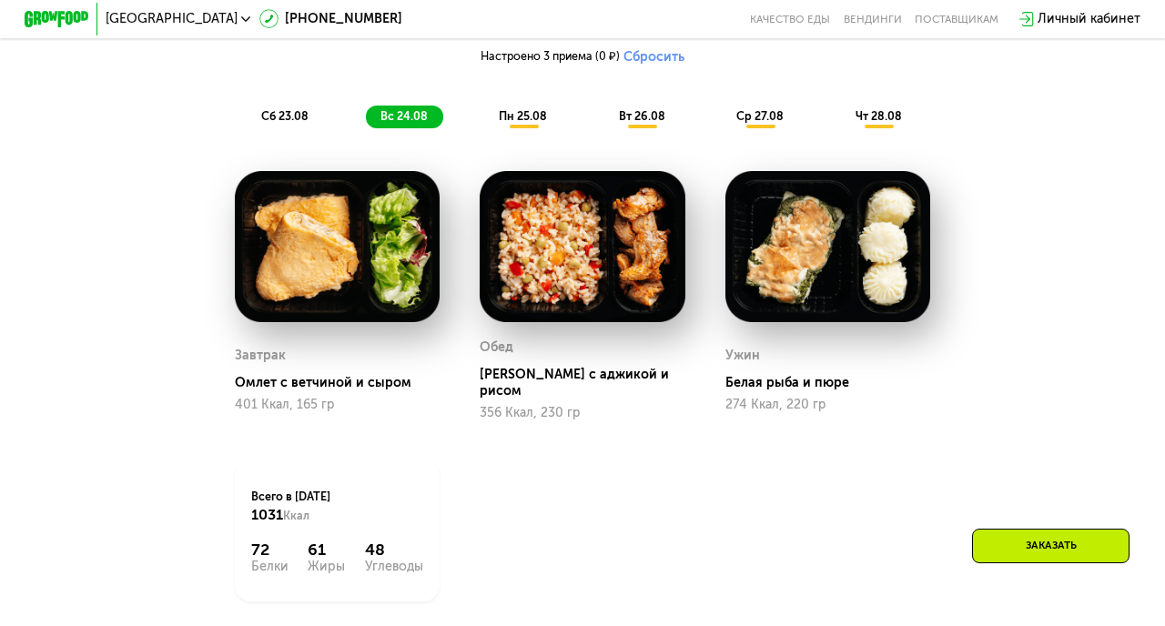
click at [544, 119] on span "пн 25.08" at bounding box center [523, 116] width 48 height 14
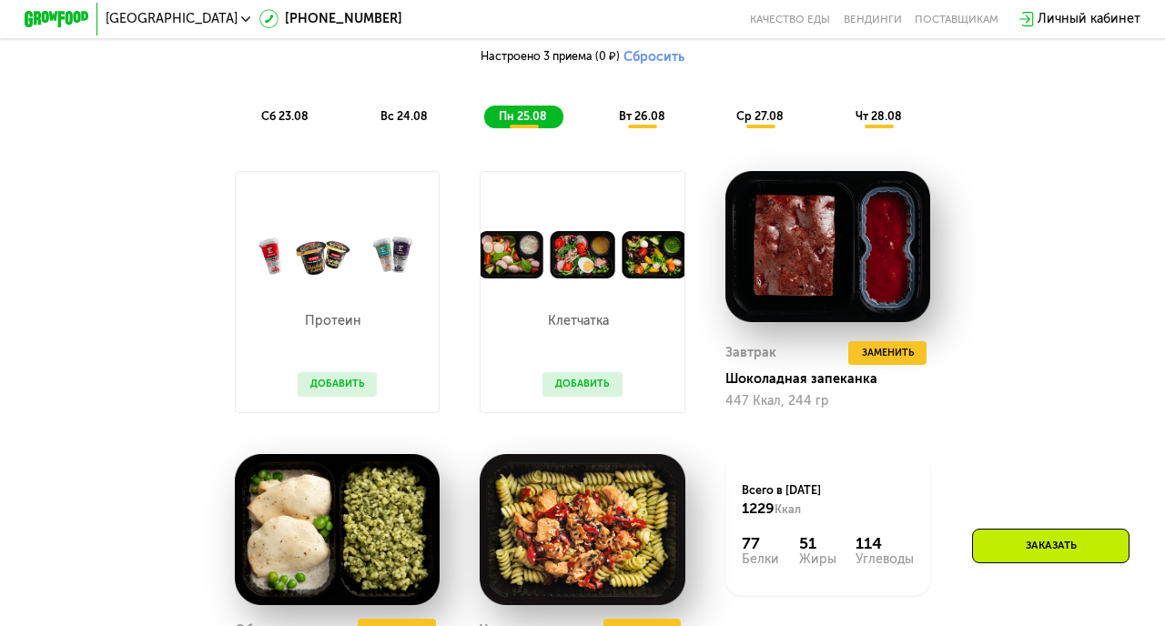
click at [648, 115] on span "вт 26.08" at bounding box center [642, 116] width 46 height 14
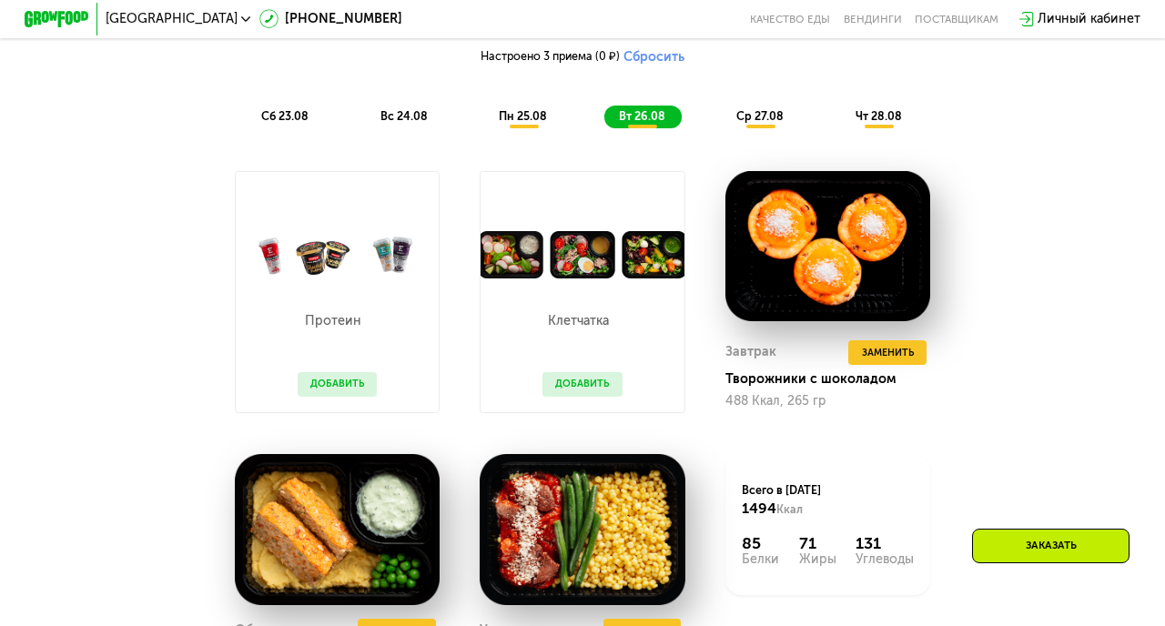
click at [754, 120] on span "ср 27.08" at bounding box center [759, 116] width 47 height 14
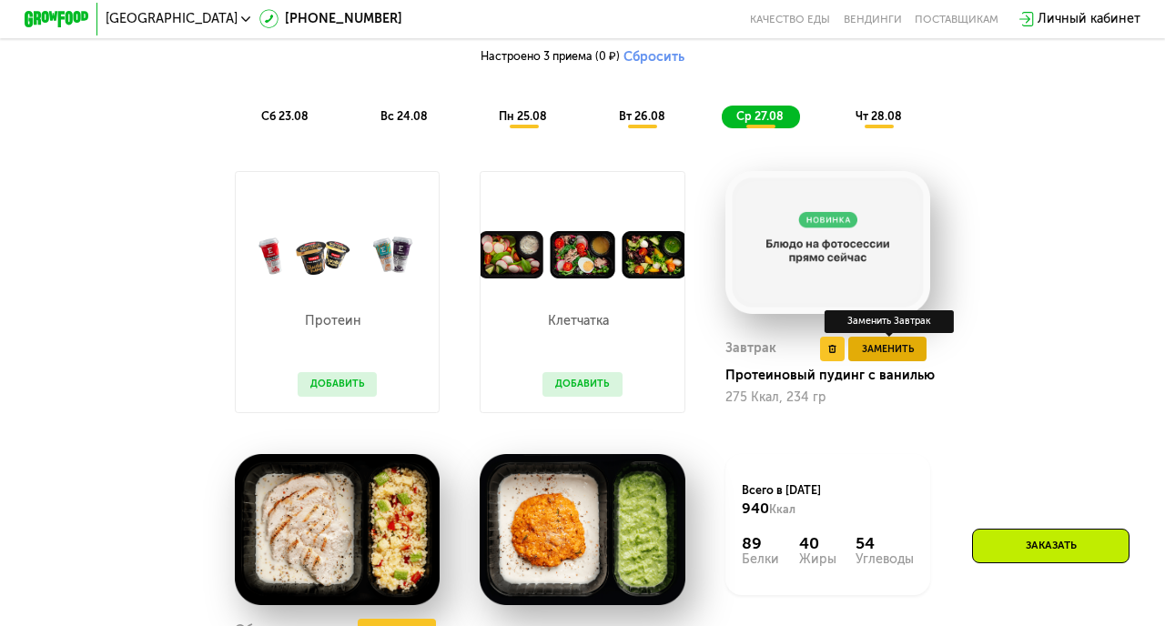
click at [903, 350] on span "Заменить" at bounding box center [888, 349] width 52 height 16
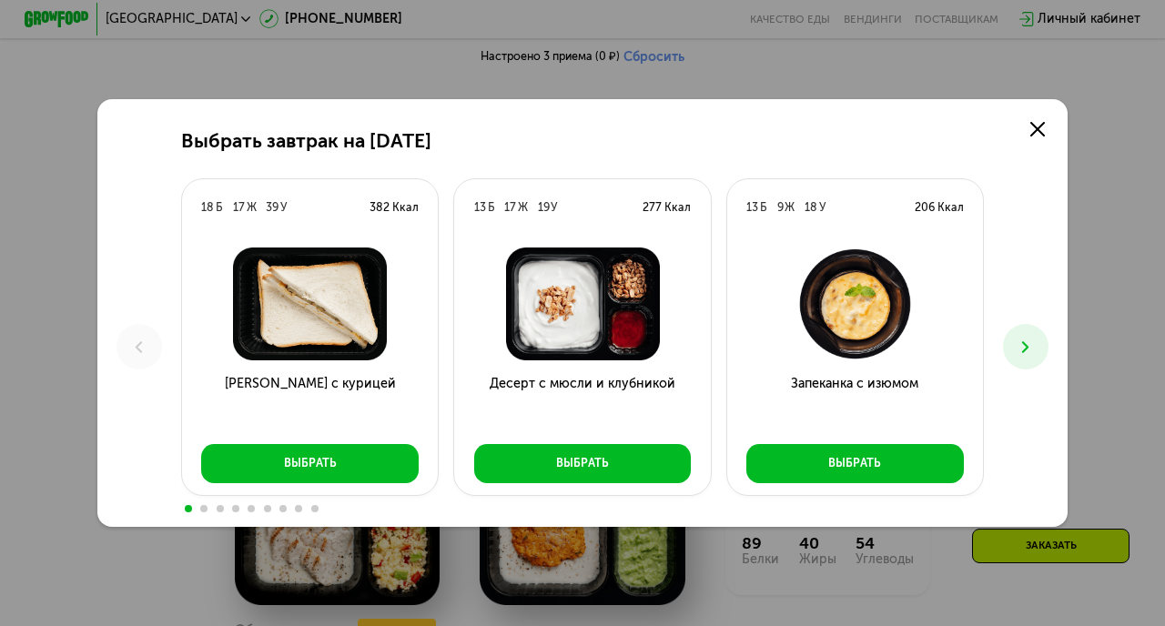
click at [1027, 350] on icon at bounding box center [1025, 347] width 19 height 19
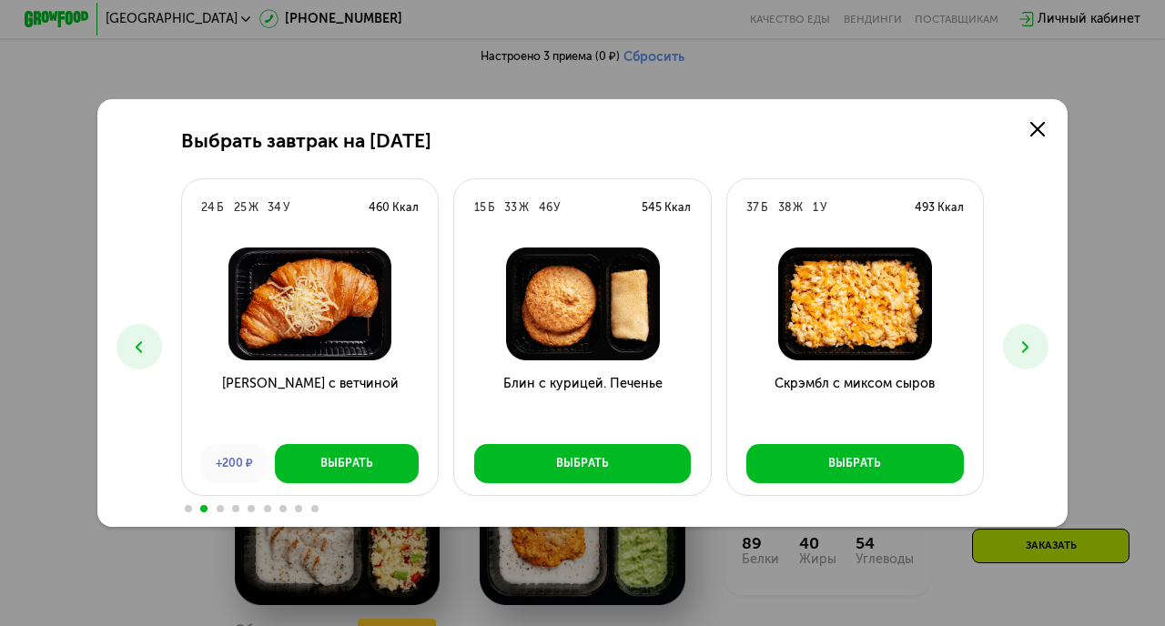
click at [1027, 350] on icon at bounding box center [1025, 347] width 19 height 19
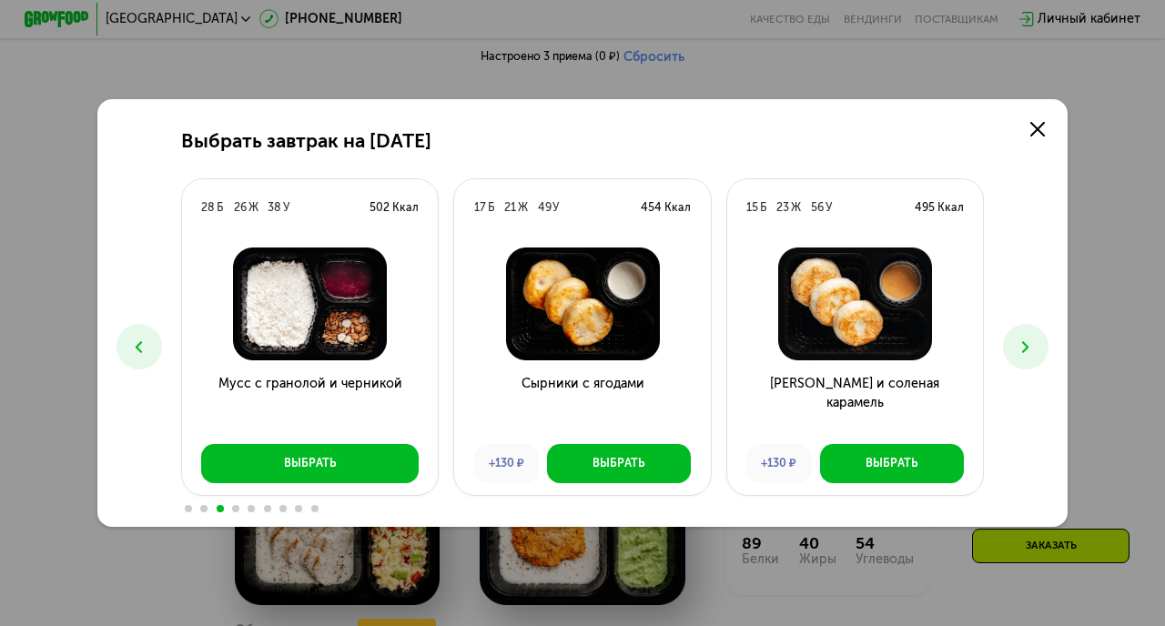
click at [1027, 350] on icon at bounding box center [1025, 347] width 19 height 19
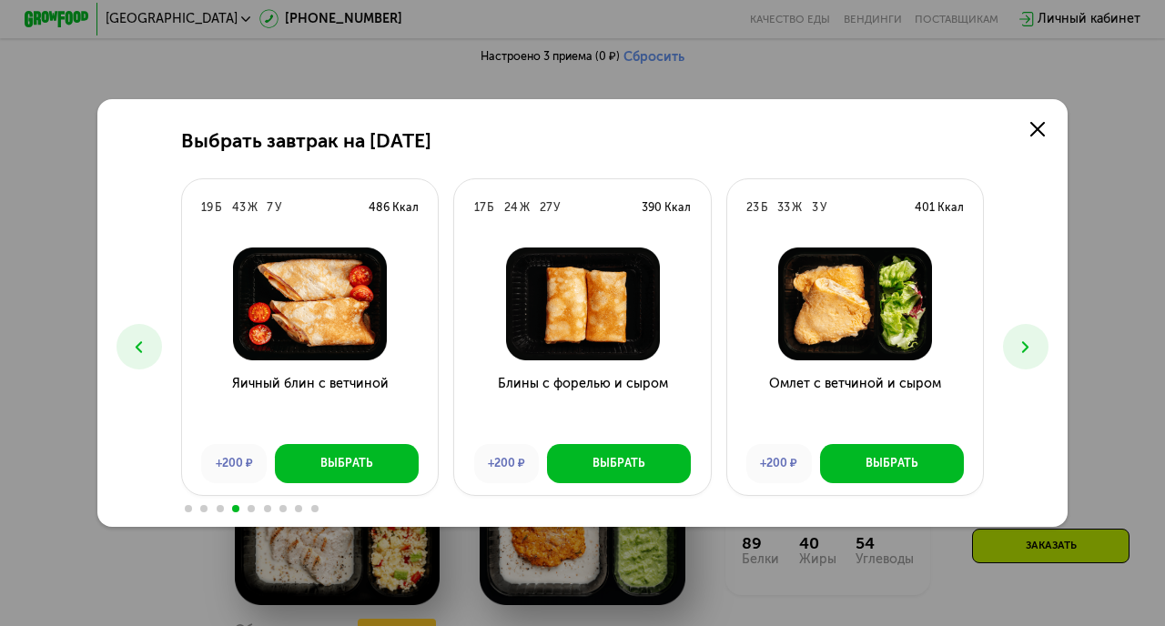
click at [1027, 350] on icon at bounding box center [1025, 347] width 19 height 19
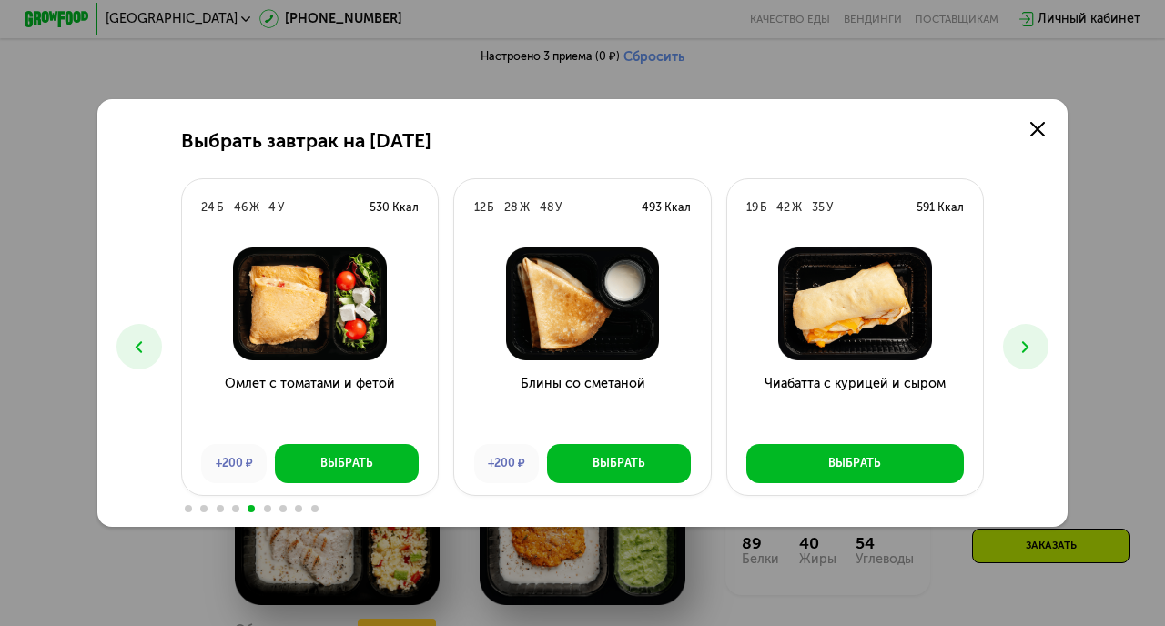
click at [1027, 350] on icon at bounding box center [1025, 347] width 19 height 19
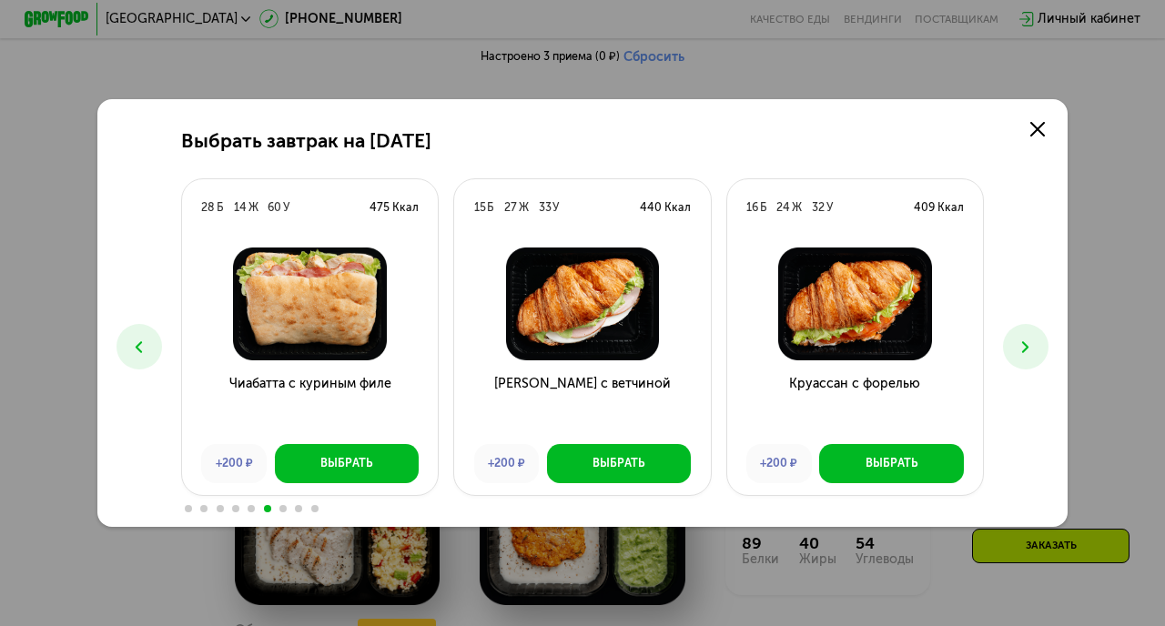
click at [1027, 350] on icon at bounding box center [1025, 347] width 19 height 19
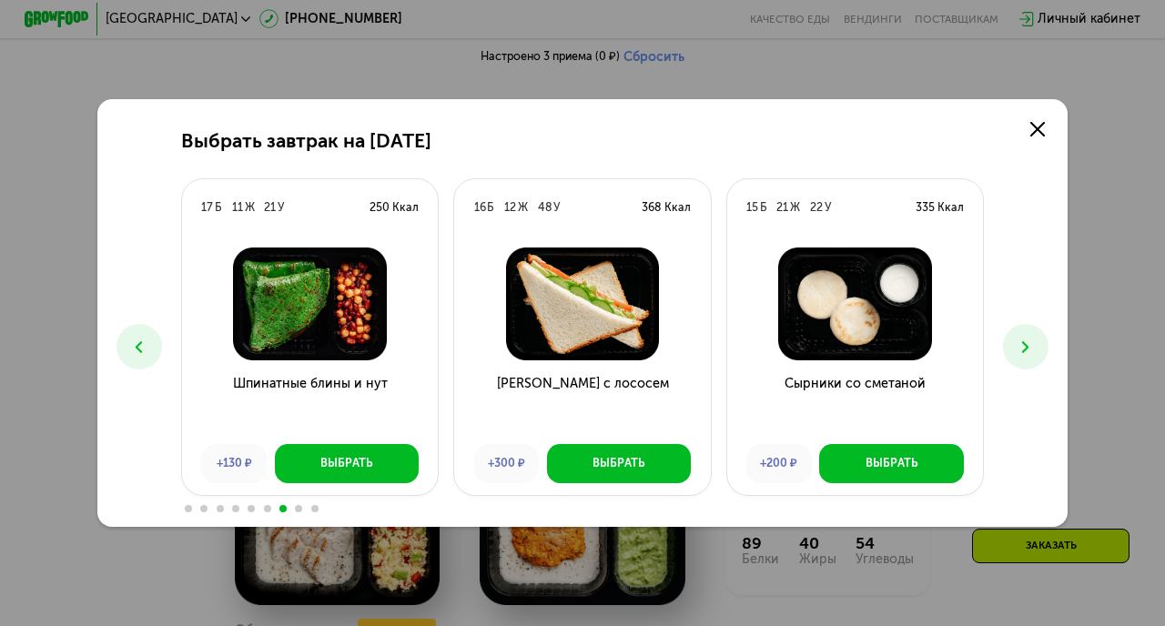
click at [1027, 350] on icon at bounding box center [1025, 347] width 19 height 19
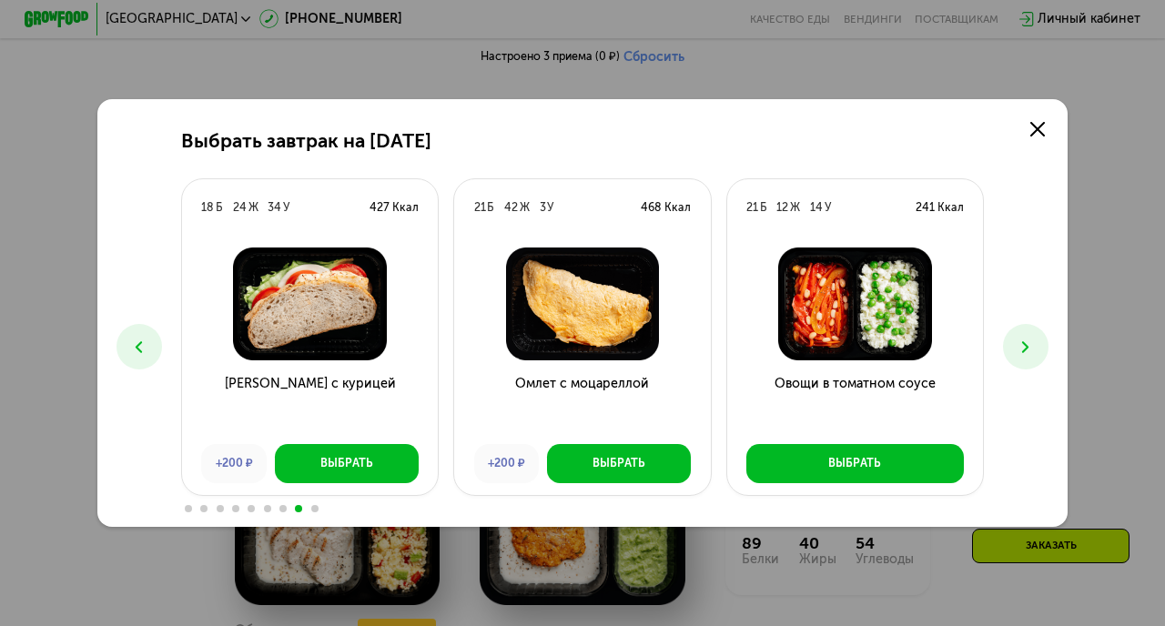
click at [1027, 350] on icon at bounding box center [1025, 347] width 19 height 19
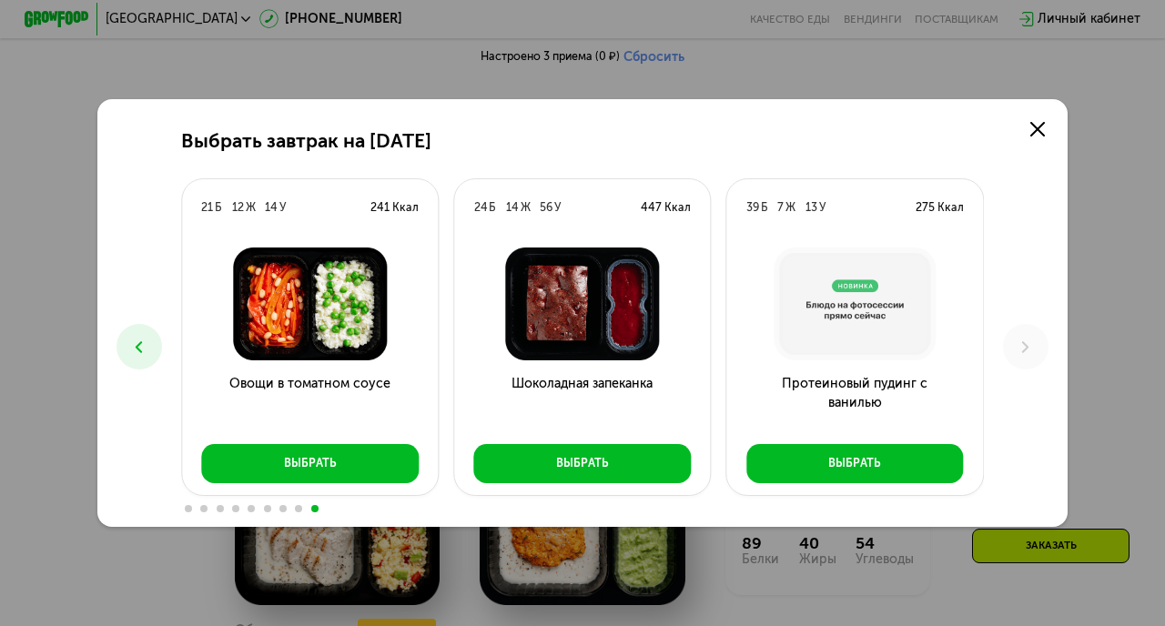
click at [130, 342] on icon at bounding box center [138, 347] width 19 height 19
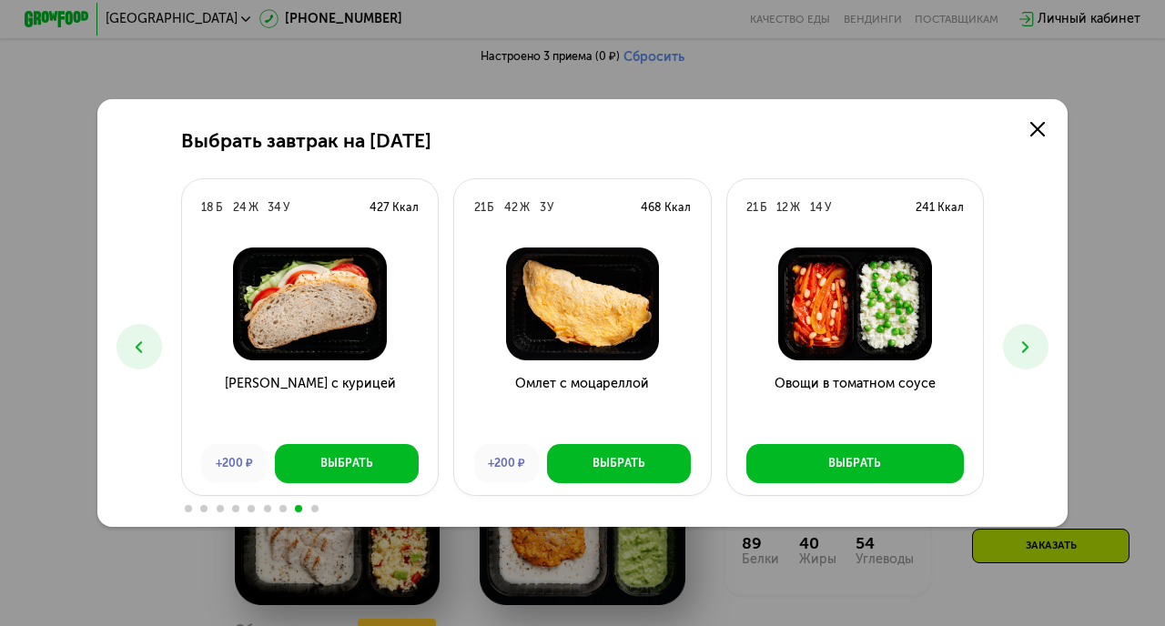
click at [130, 342] on icon at bounding box center [138, 347] width 19 height 19
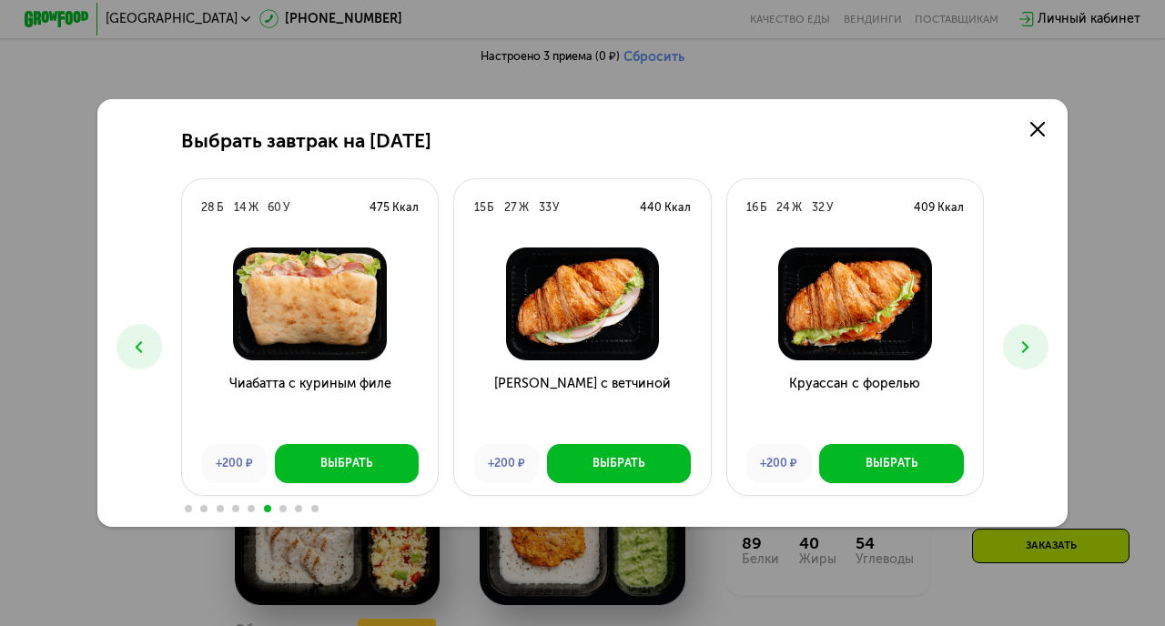
click at [130, 342] on icon at bounding box center [138, 347] width 19 height 19
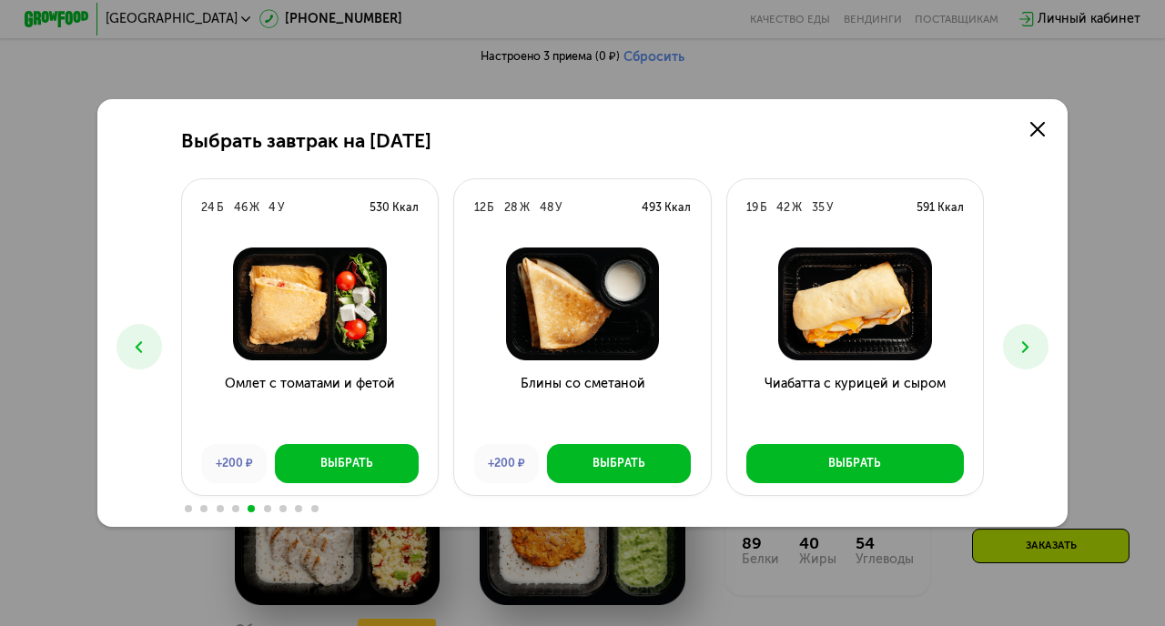
click at [130, 342] on icon at bounding box center [138, 347] width 19 height 19
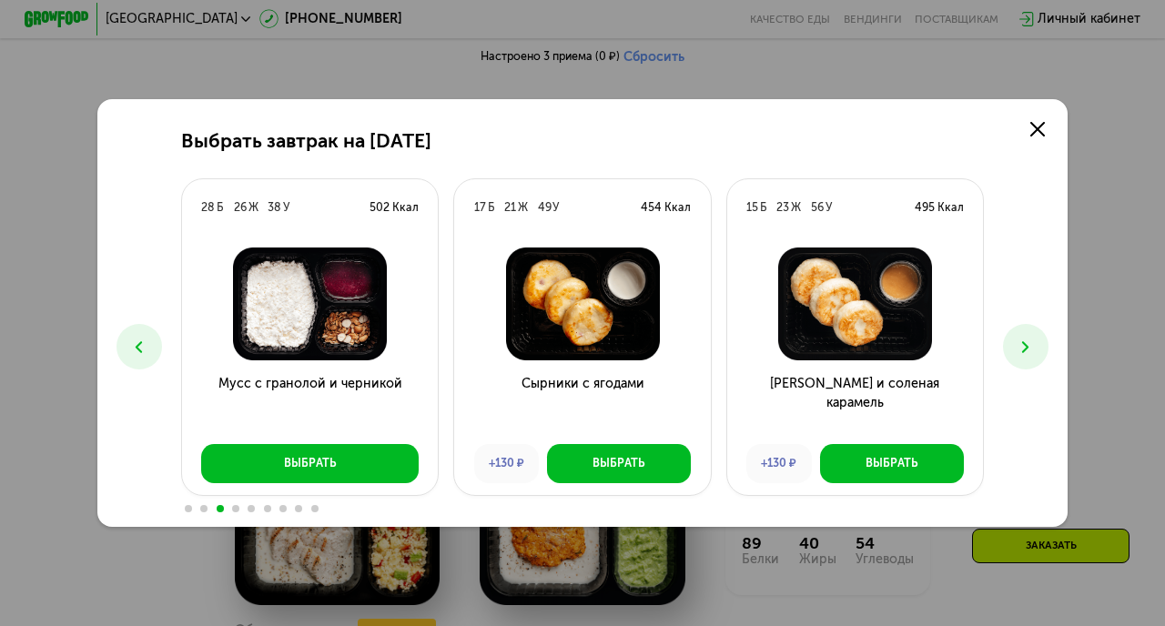
click at [130, 342] on icon at bounding box center [138, 347] width 19 height 19
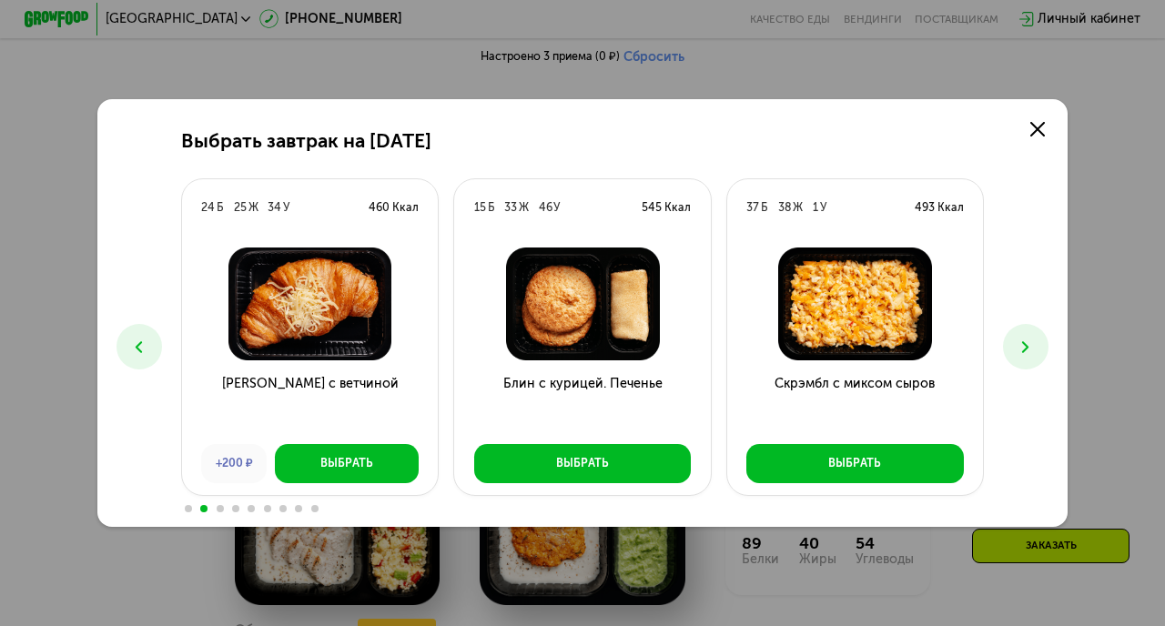
click at [130, 342] on icon at bounding box center [138, 347] width 19 height 19
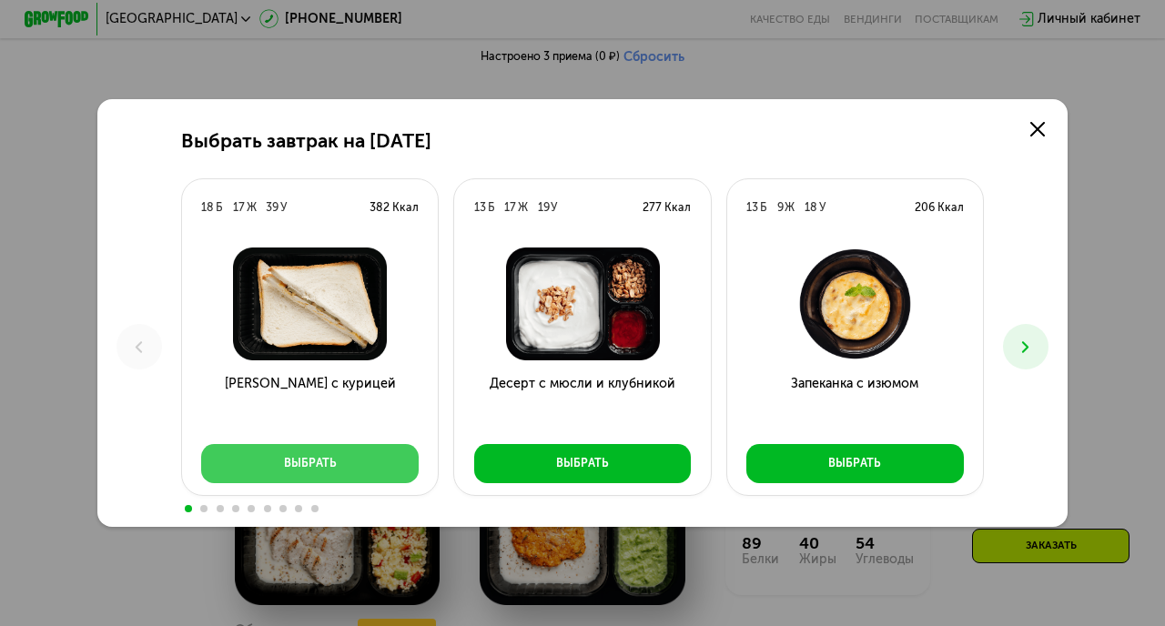
click at [369, 463] on button "Выбрать" at bounding box center [310, 463] width 218 height 39
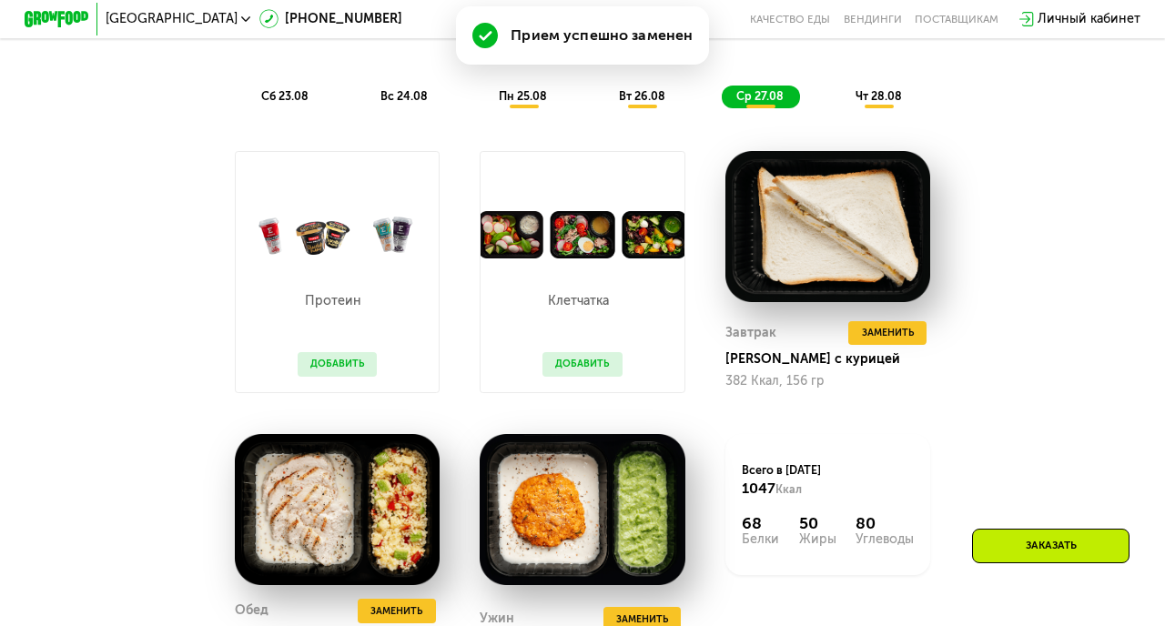
scroll to position [1006, 0]
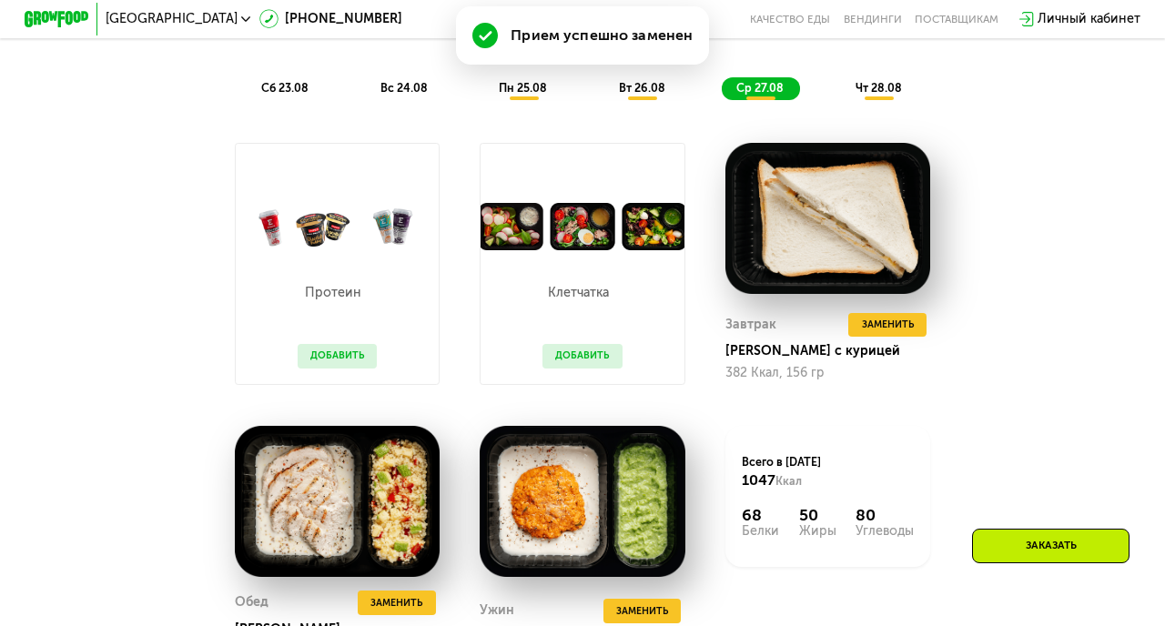
click at [874, 88] on span "чт 28.08" at bounding box center [879, 88] width 46 height 14
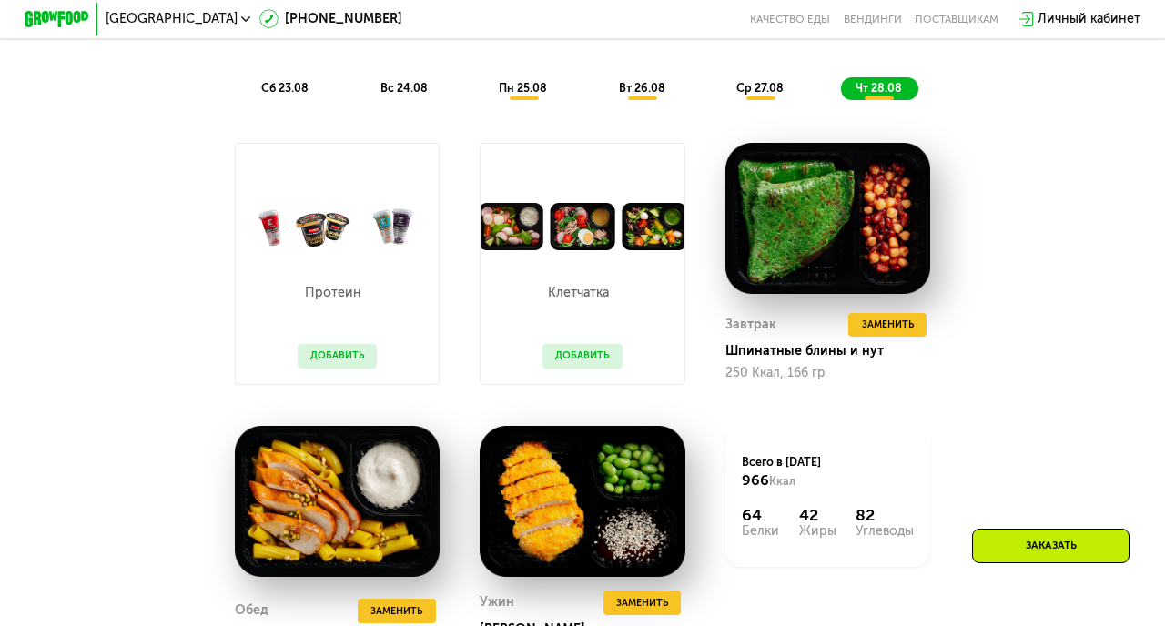
click at [747, 86] on span "ср 27.08" at bounding box center [759, 88] width 47 height 14
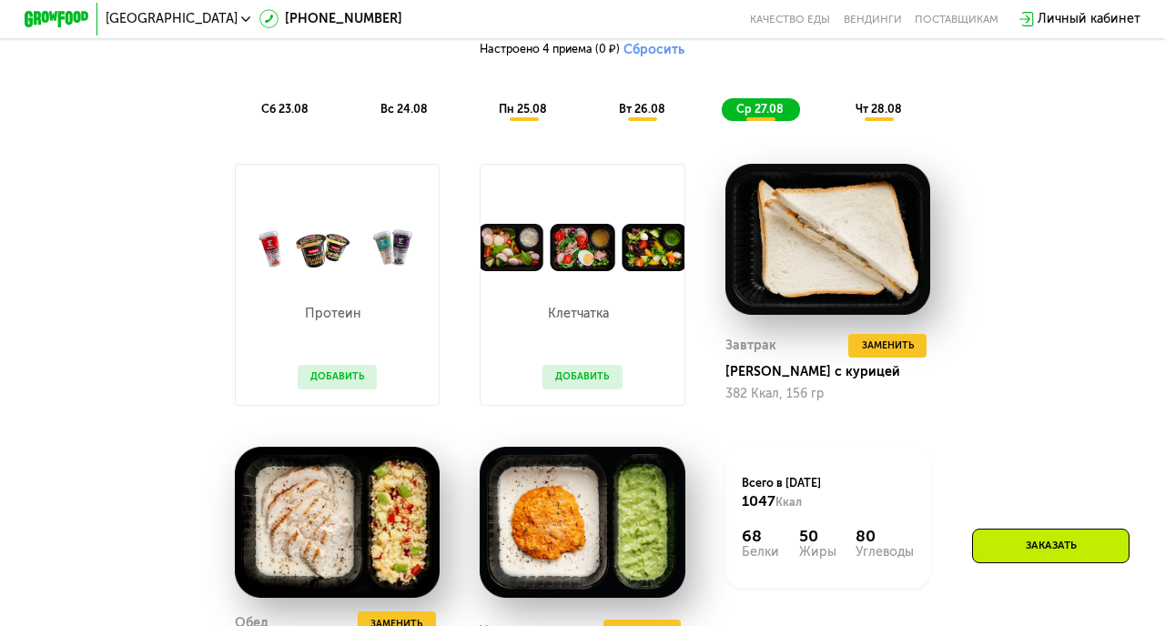
scroll to position [982, 0]
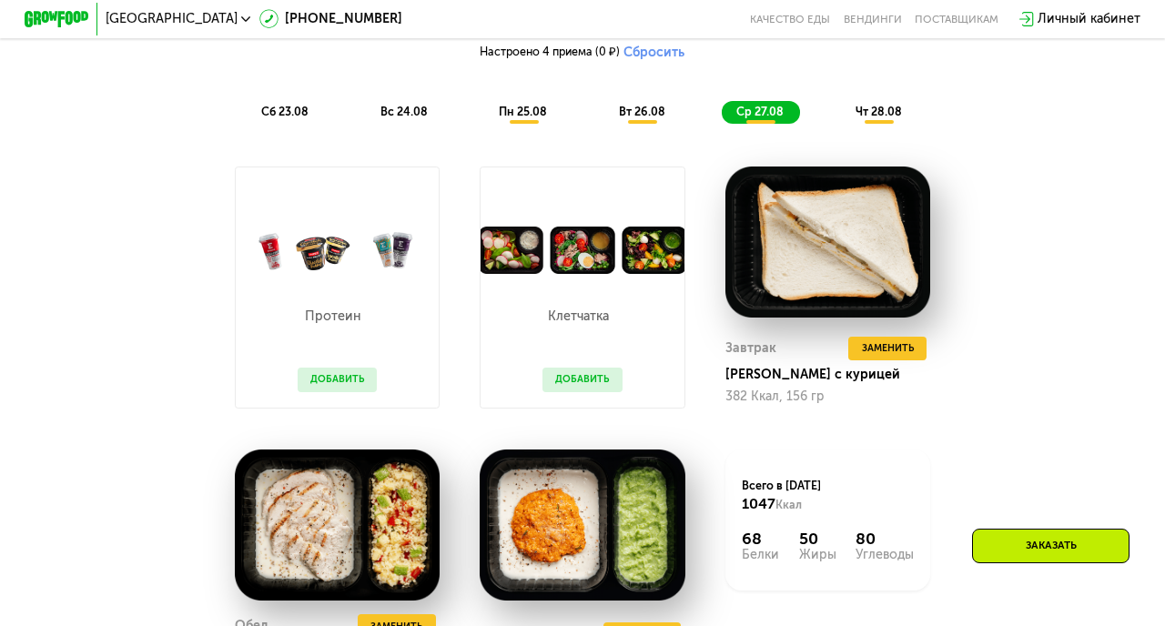
click at [640, 105] on span "вт 26.08" at bounding box center [642, 112] width 46 height 14
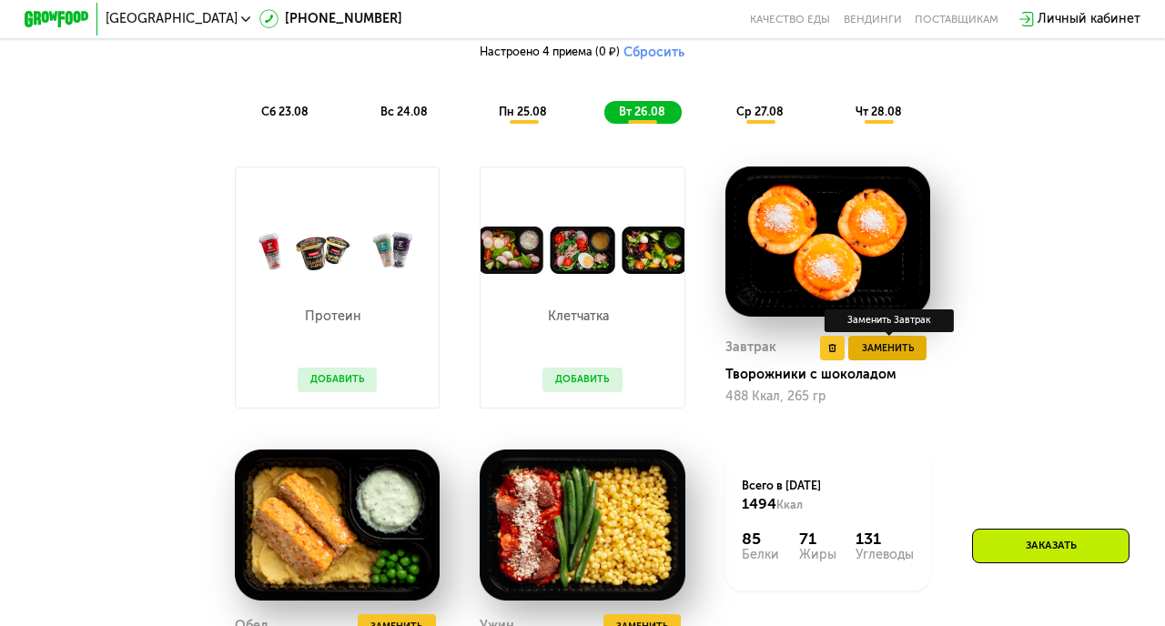
click at [890, 342] on span "Заменить" at bounding box center [888, 348] width 52 height 16
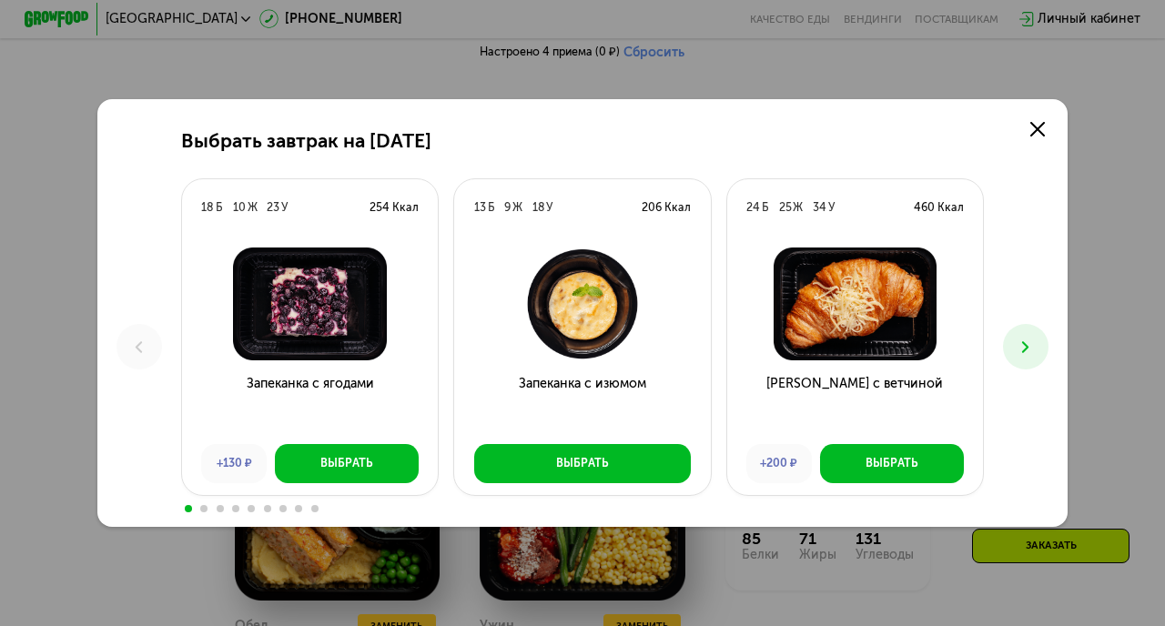
click at [1028, 347] on use at bounding box center [1025, 347] width 6 height 12
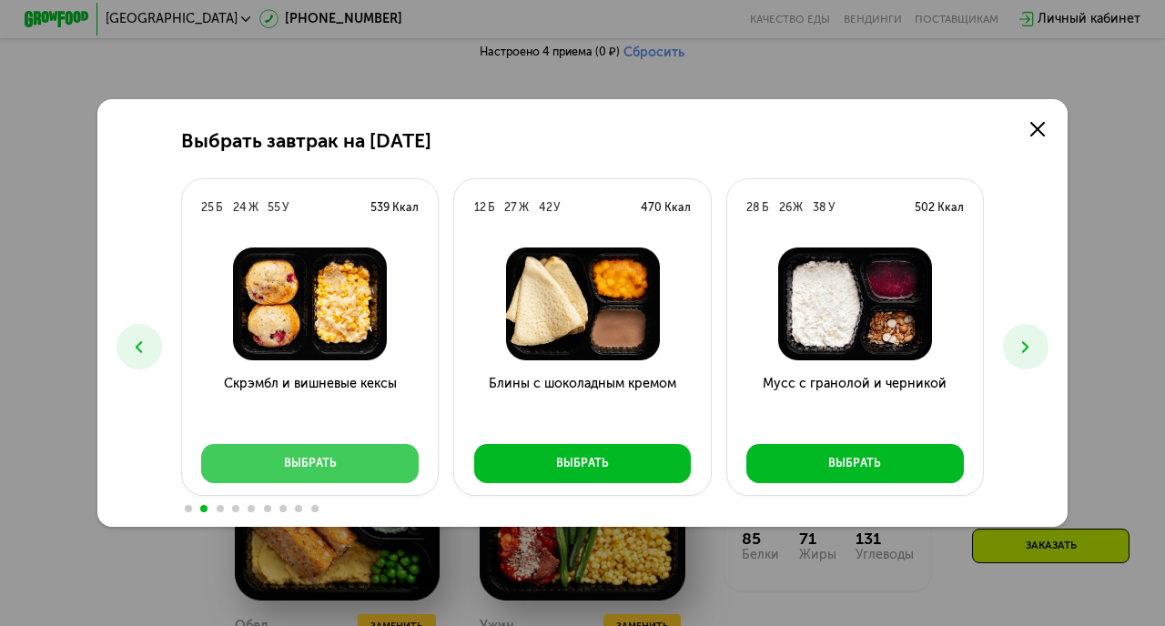
click at [366, 475] on button "Выбрать" at bounding box center [310, 463] width 218 height 39
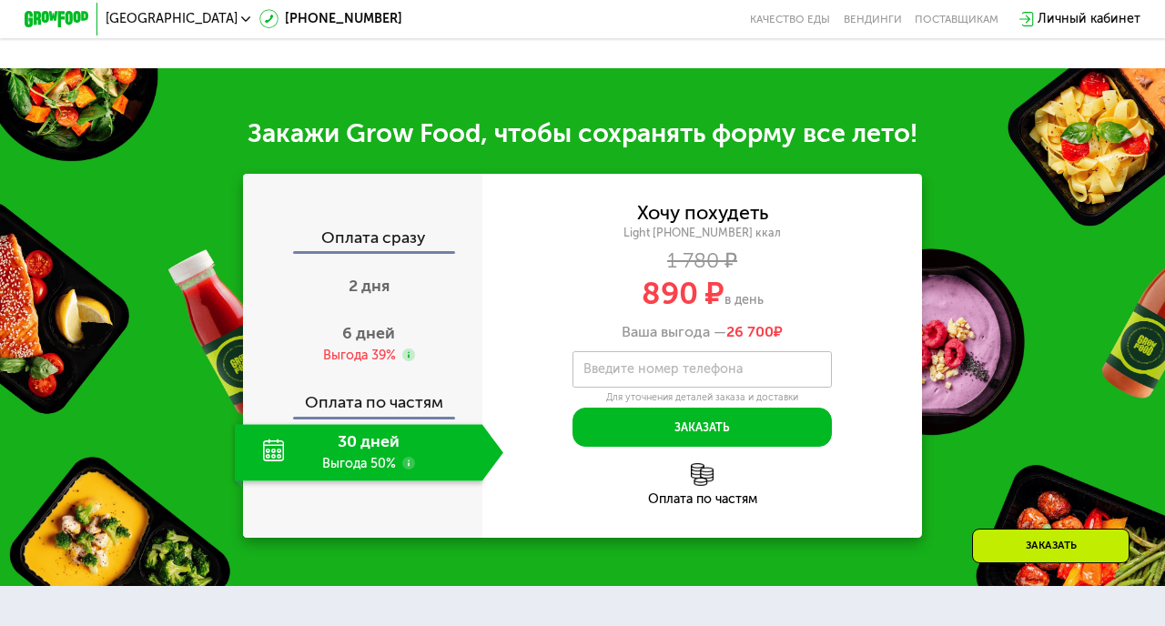
scroll to position [1727, 0]
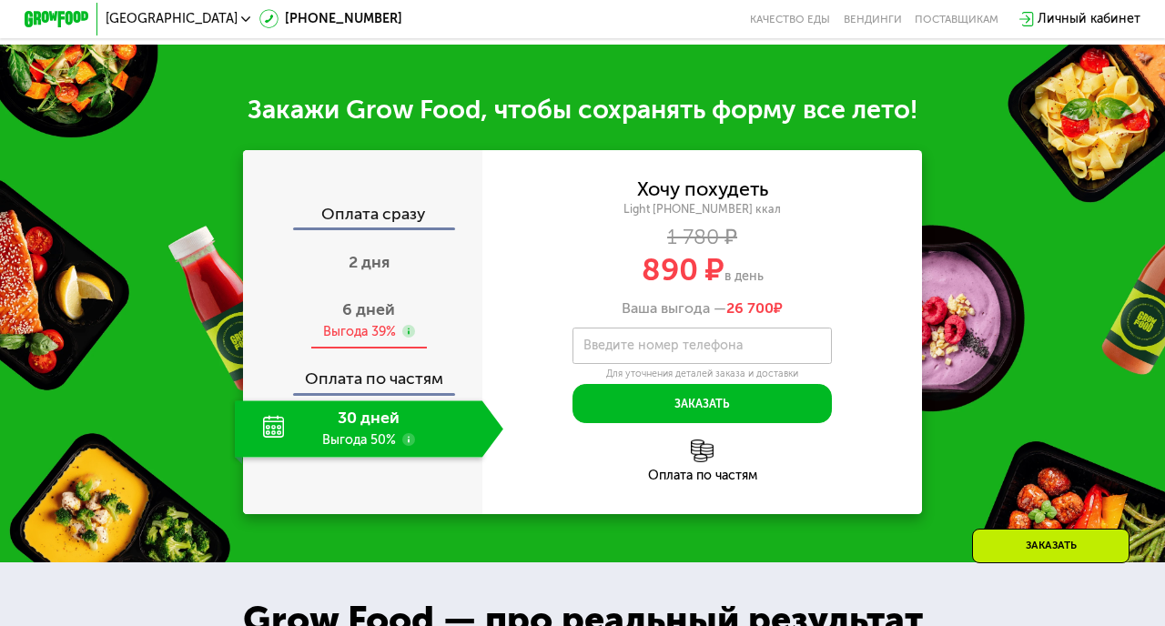
click at [359, 315] on span "6 дней" at bounding box center [368, 309] width 53 height 20
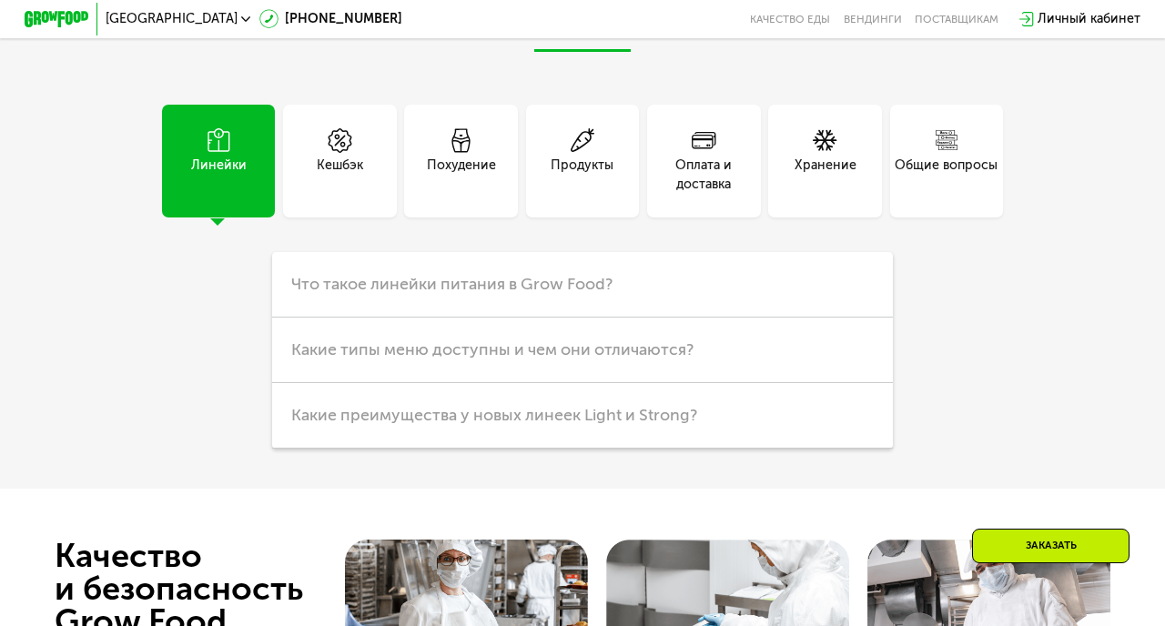
scroll to position [4092, 0]
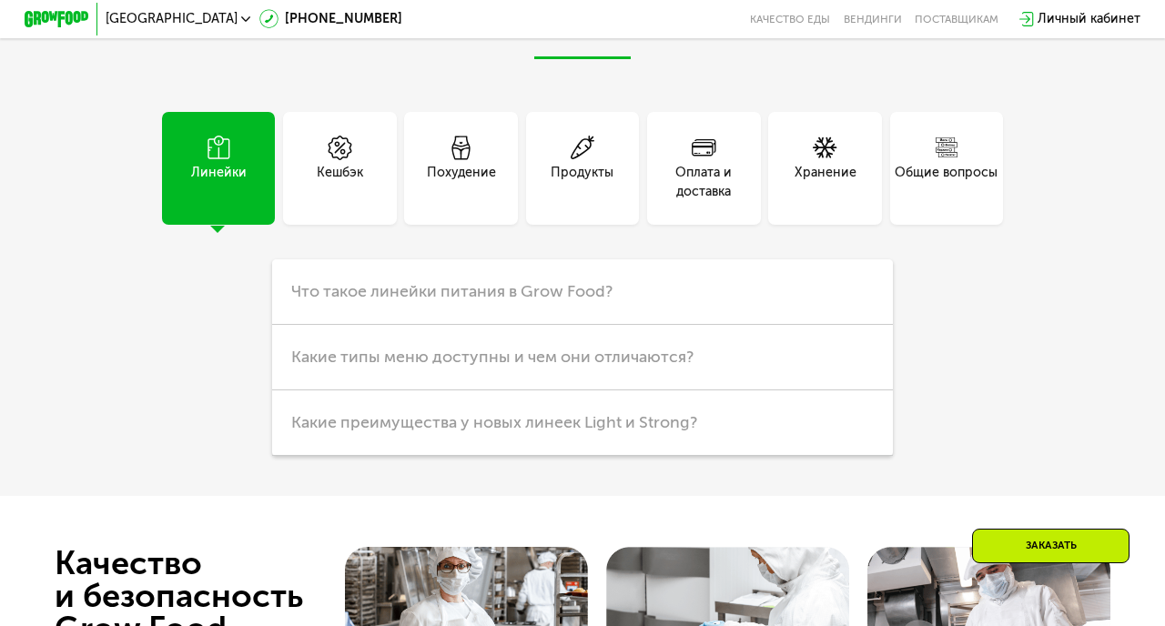
click at [297, 138] on div "Кешбэк" at bounding box center [339, 168] width 113 height 113
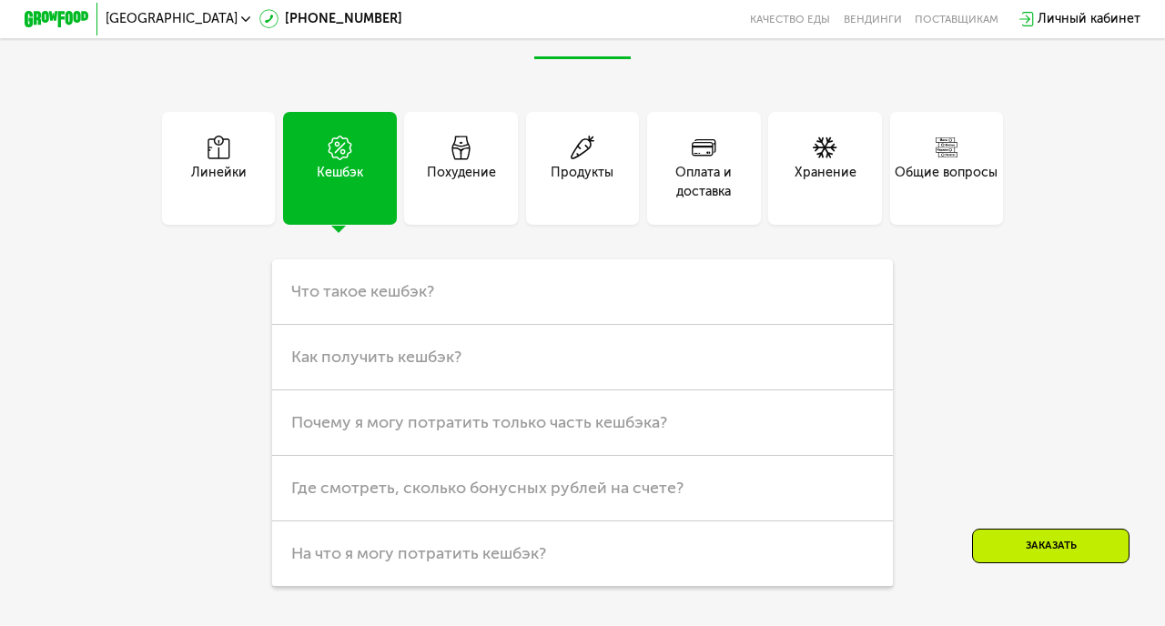
click at [400, 151] on div "Кешбэк" at bounding box center [460, 168] width 121 height 113
click at [435, 347] on span "Как получить кешбэк?" at bounding box center [376, 357] width 170 height 20
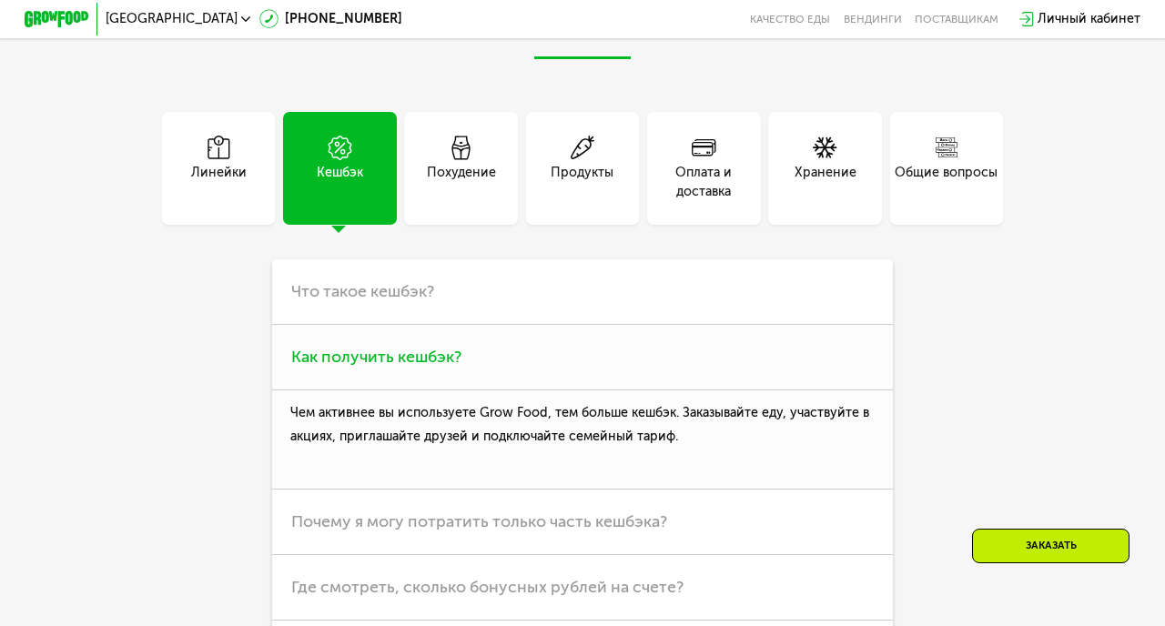
click at [435, 347] on span "Как получить кешбэк?" at bounding box center [376, 357] width 170 height 20
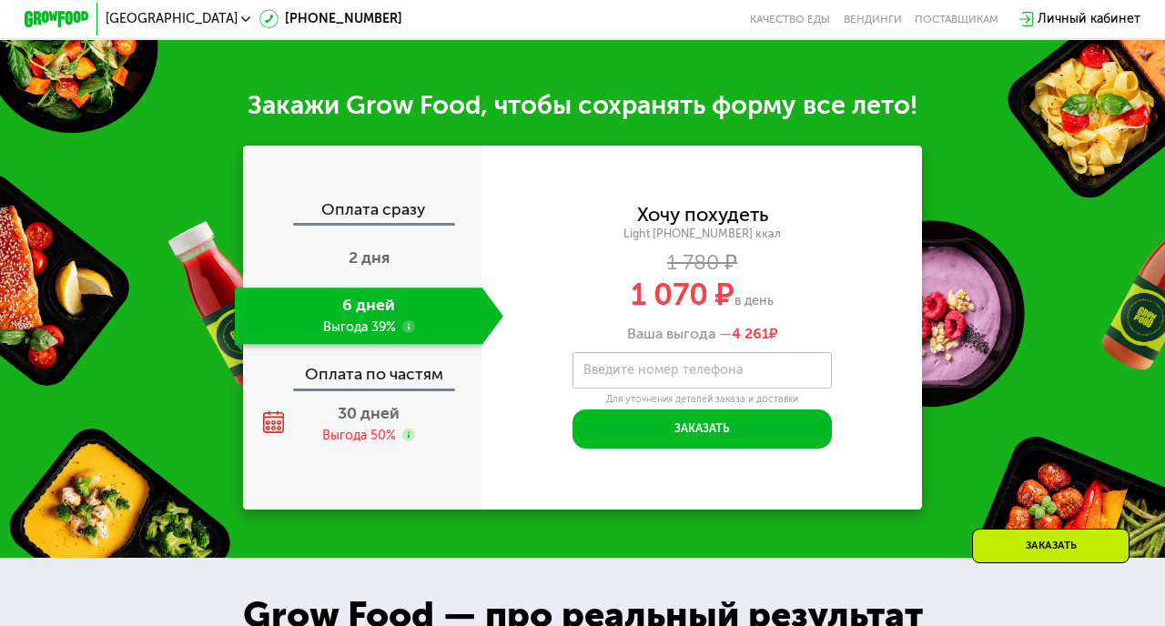
scroll to position [1727, 0]
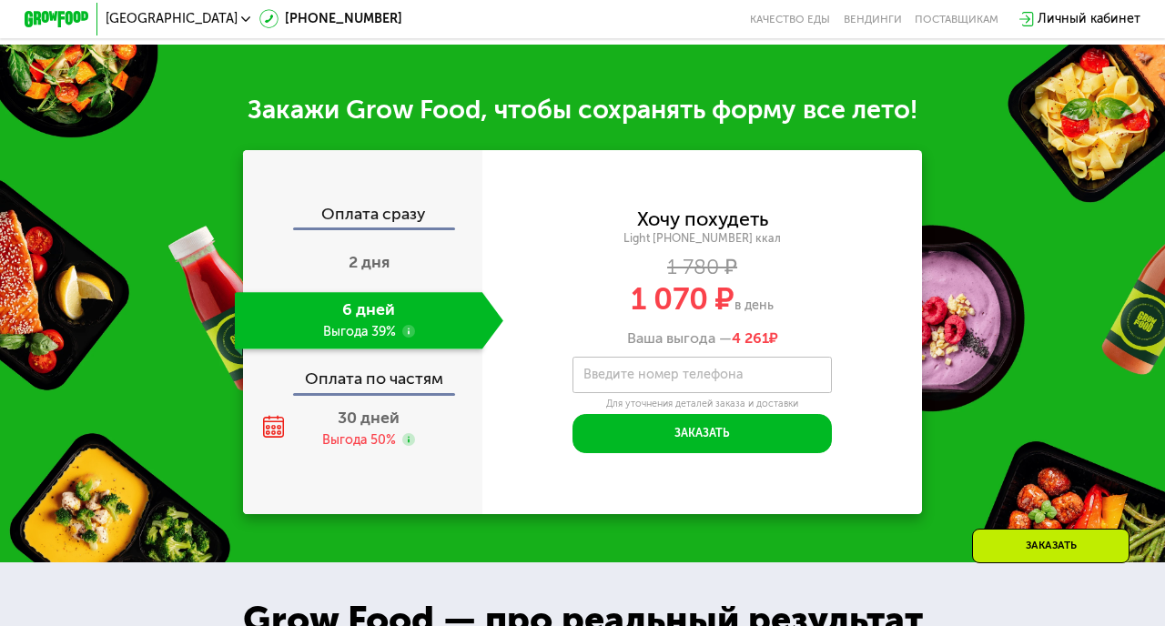
click at [367, 392] on div "Оплата по частям" at bounding box center [363, 374] width 238 height 37
click at [364, 382] on div "Оплата по частям" at bounding box center [363, 374] width 238 height 37
click at [365, 434] on div "Выгода 50%" at bounding box center [359, 440] width 74 height 18
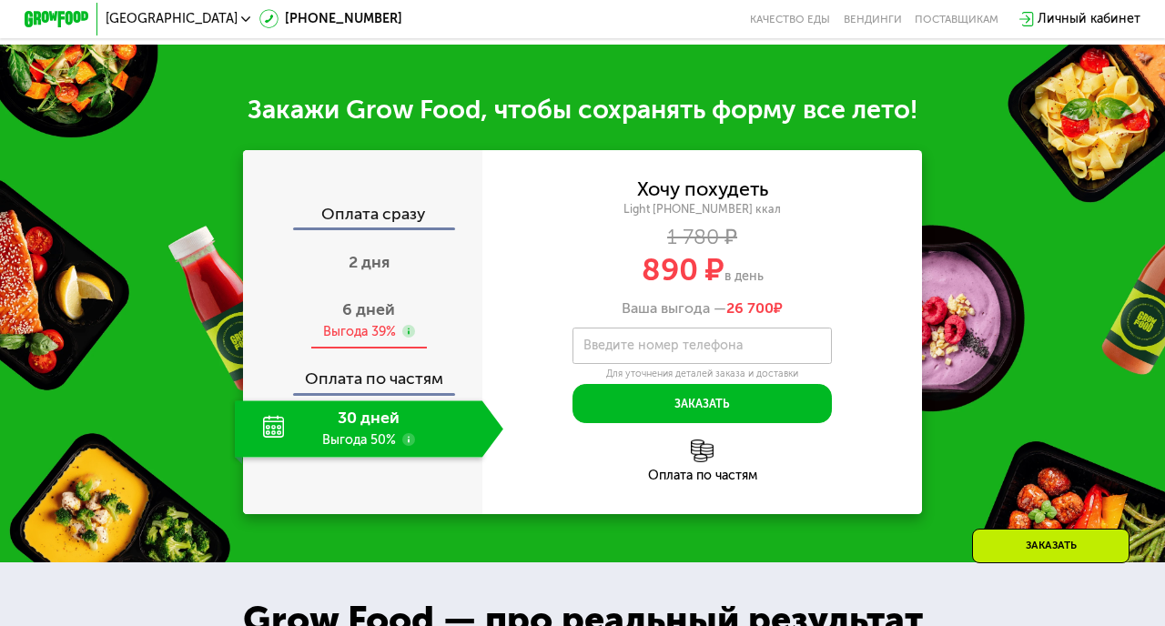
click at [364, 319] on span "6 дней" at bounding box center [368, 309] width 53 height 20
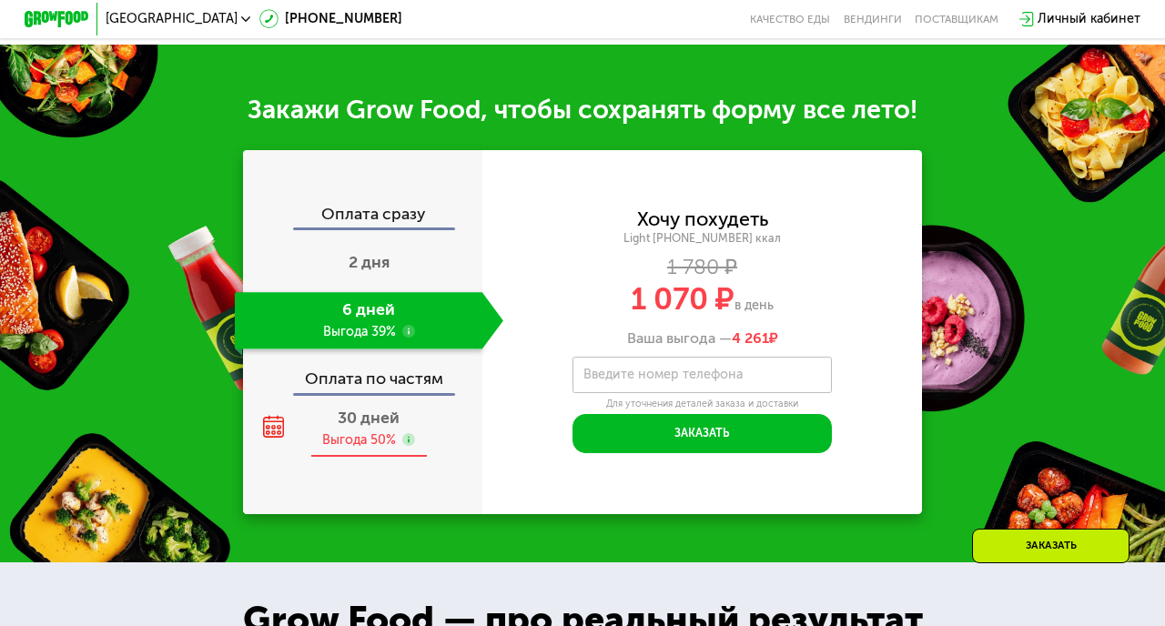
click at [360, 418] on span "30 дней" at bounding box center [369, 418] width 62 height 20
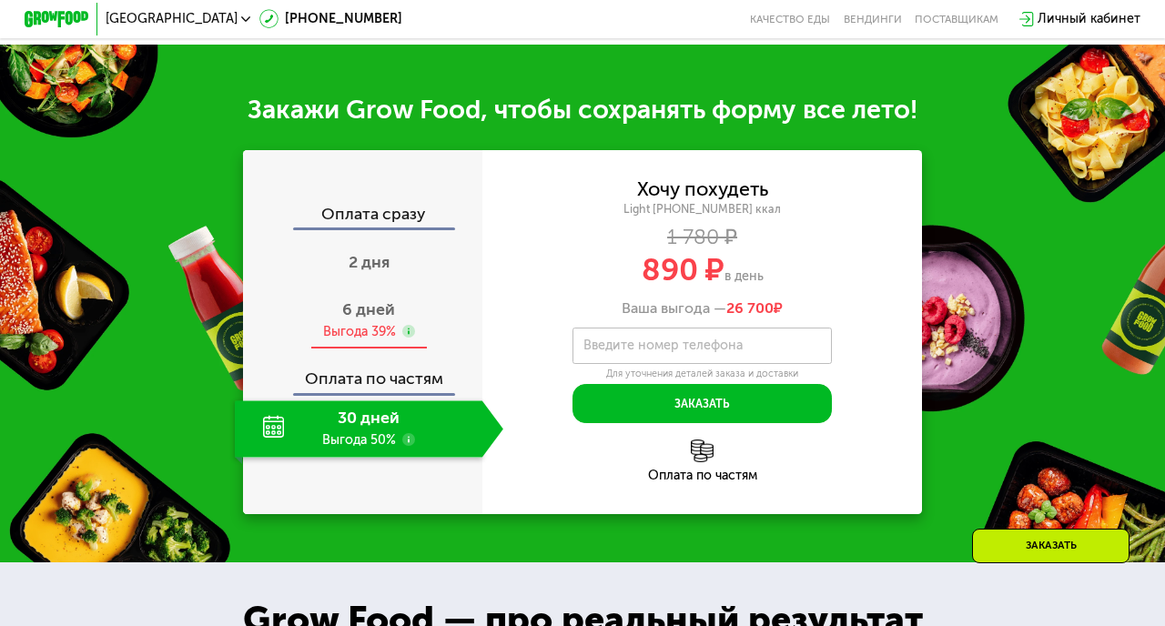
click at [363, 337] on div "Выгода 39%" at bounding box center [359, 332] width 73 height 18
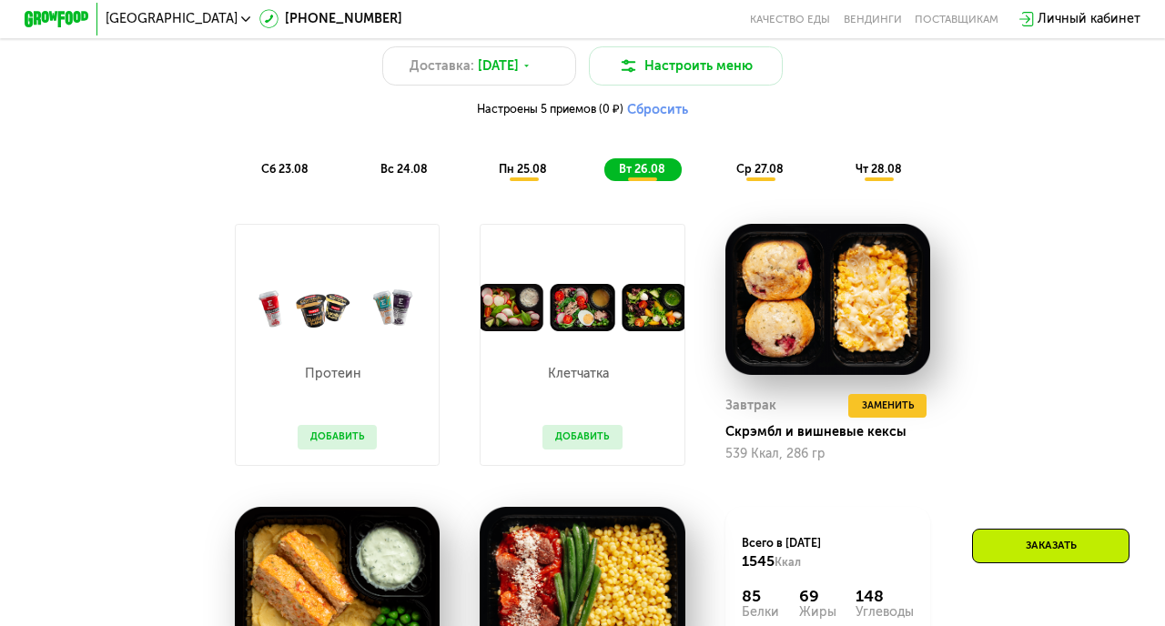
scroll to position [923, 0]
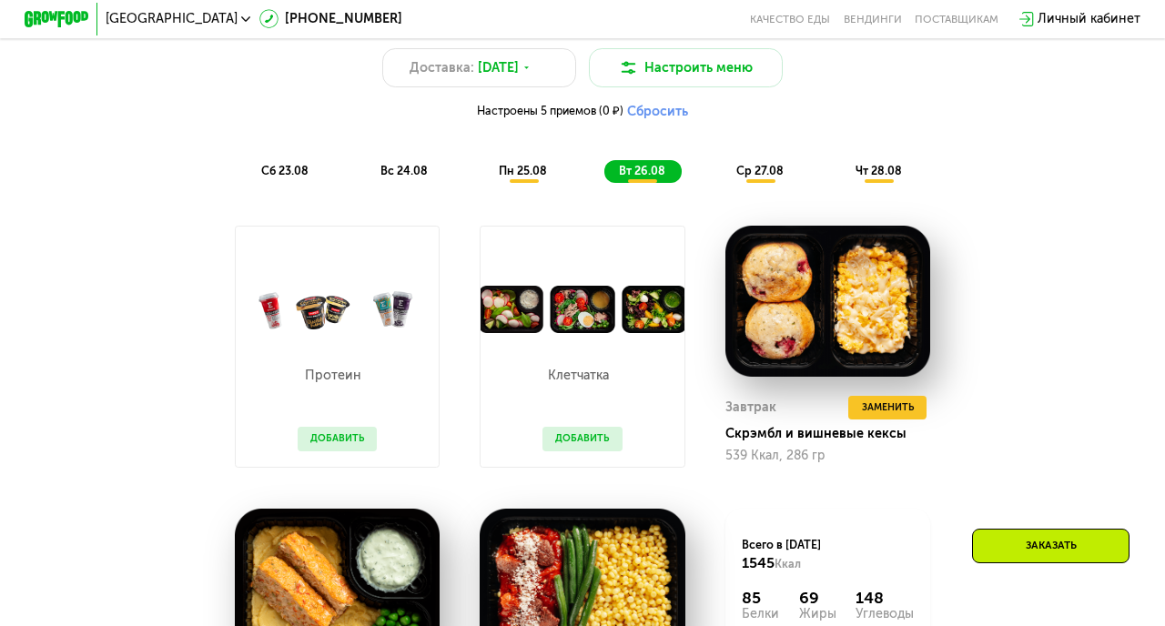
click at [289, 175] on span "сб 23.08" at bounding box center [284, 171] width 47 height 14
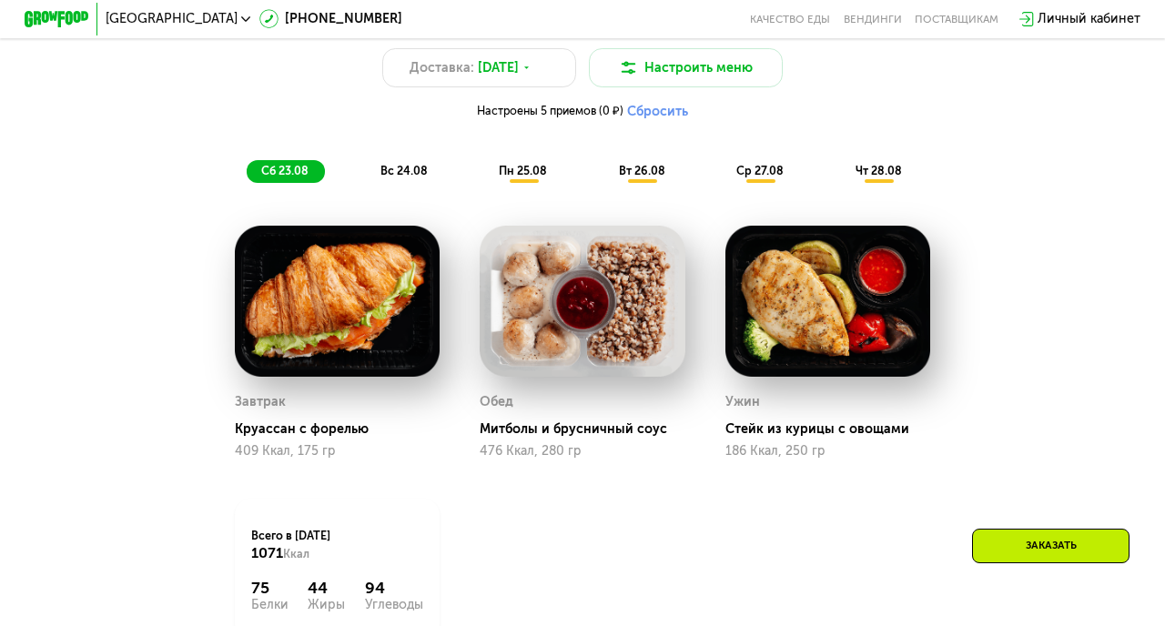
click at [406, 176] on span "вс 24.08" at bounding box center [403, 171] width 47 height 14
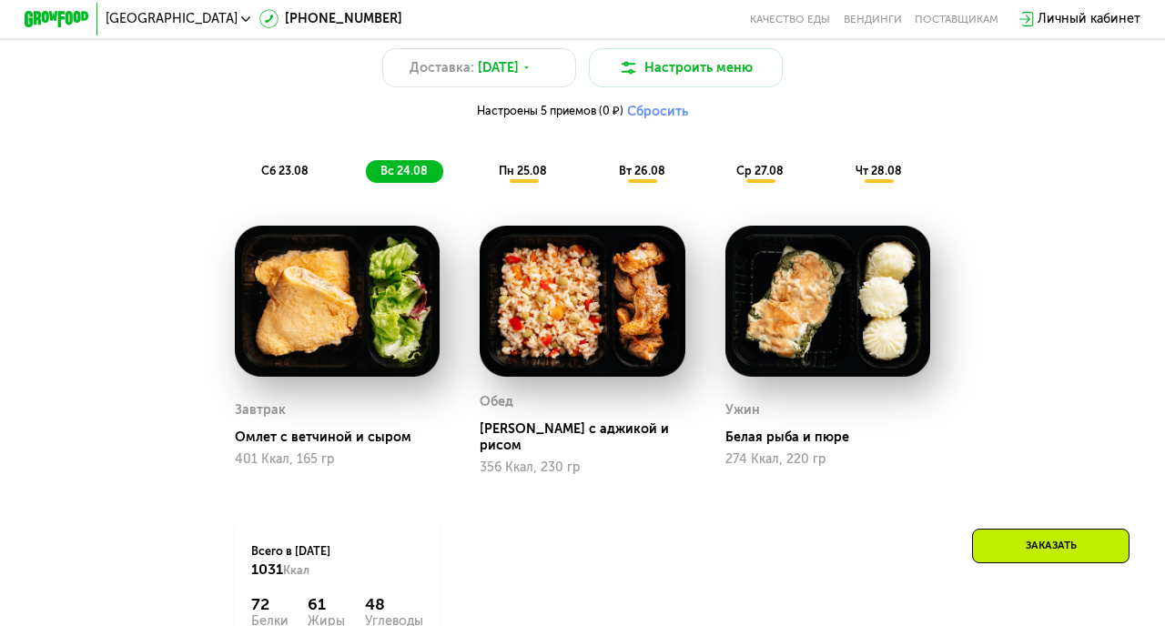
click at [604, 178] on div "пн 25.08" at bounding box center [642, 171] width 77 height 23
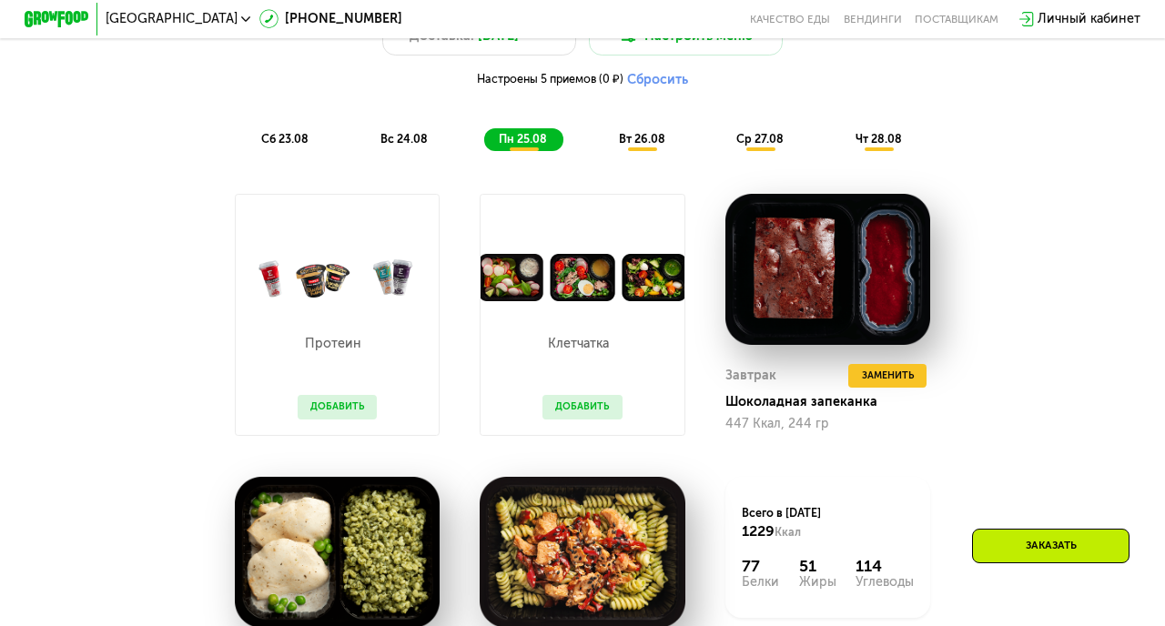
scroll to position [905, 0]
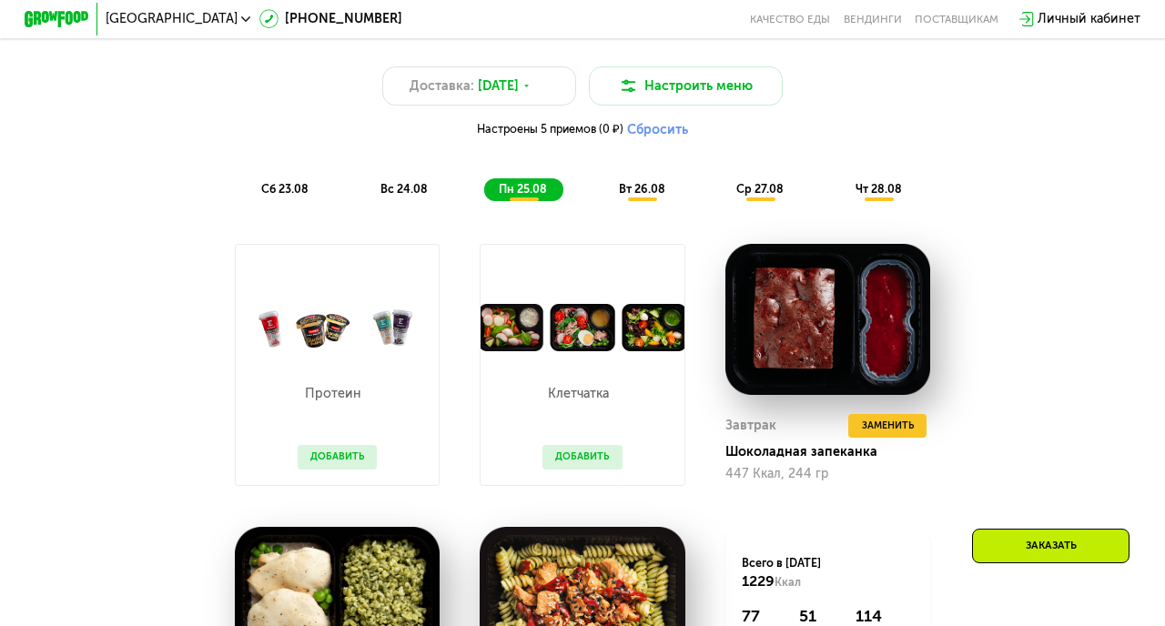
click at [642, 182] on span "вт 26.08" at bounding box center [642, 189] width 46 height 14
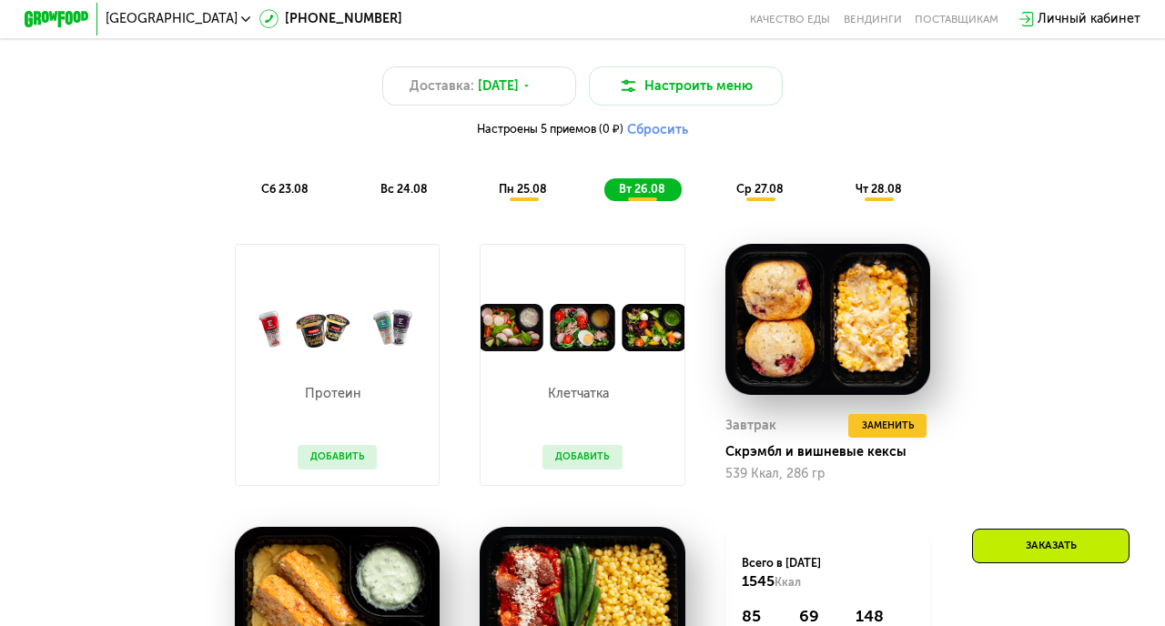
click at [841, 198] on div "ср 27.08" at bounding box center [879, 189] width 77 height 23
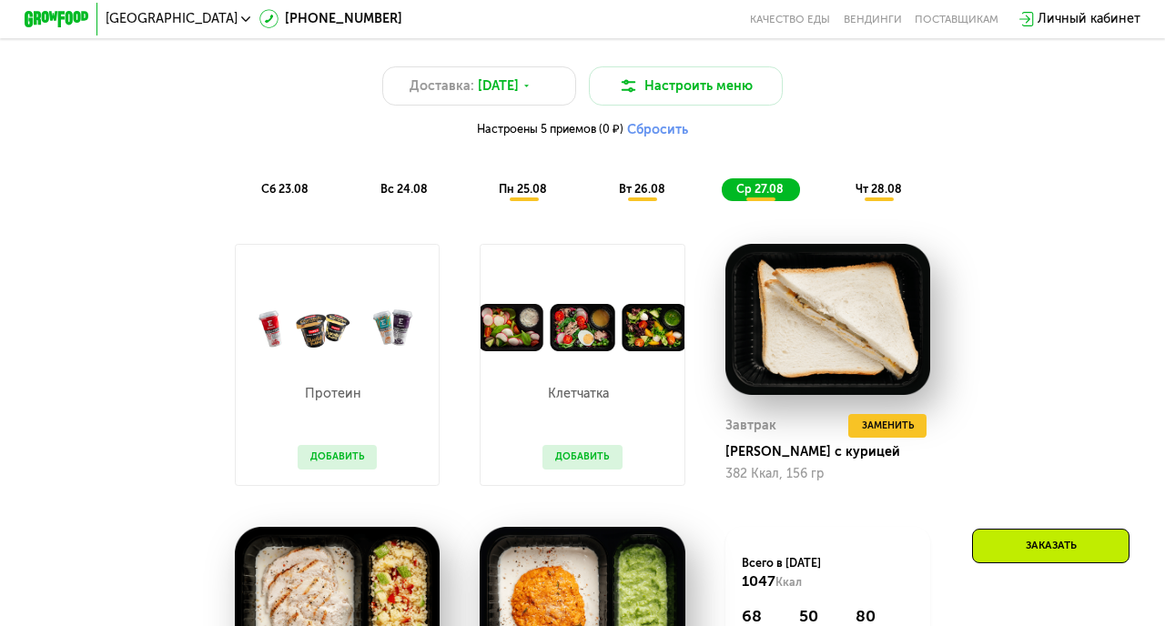
click at [892, 183] on span "чт 28.08" at bounding box center [879, 189] width 46 height 14
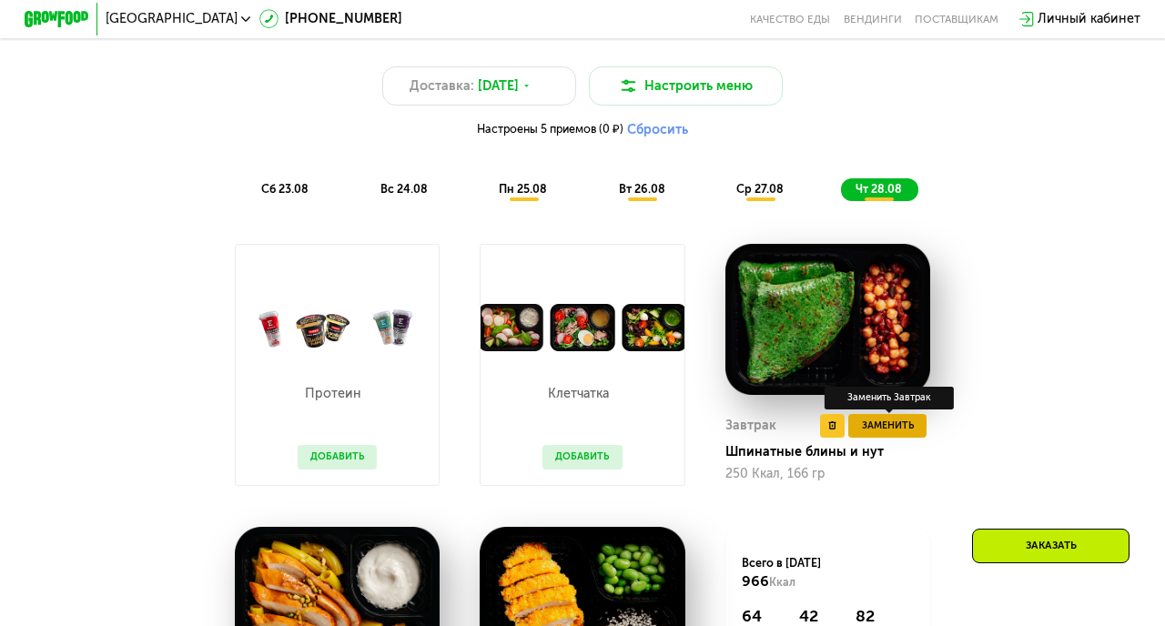
click at [883, 430] on span "Заменить" at bounding box center [888, 426] width 52 height 16
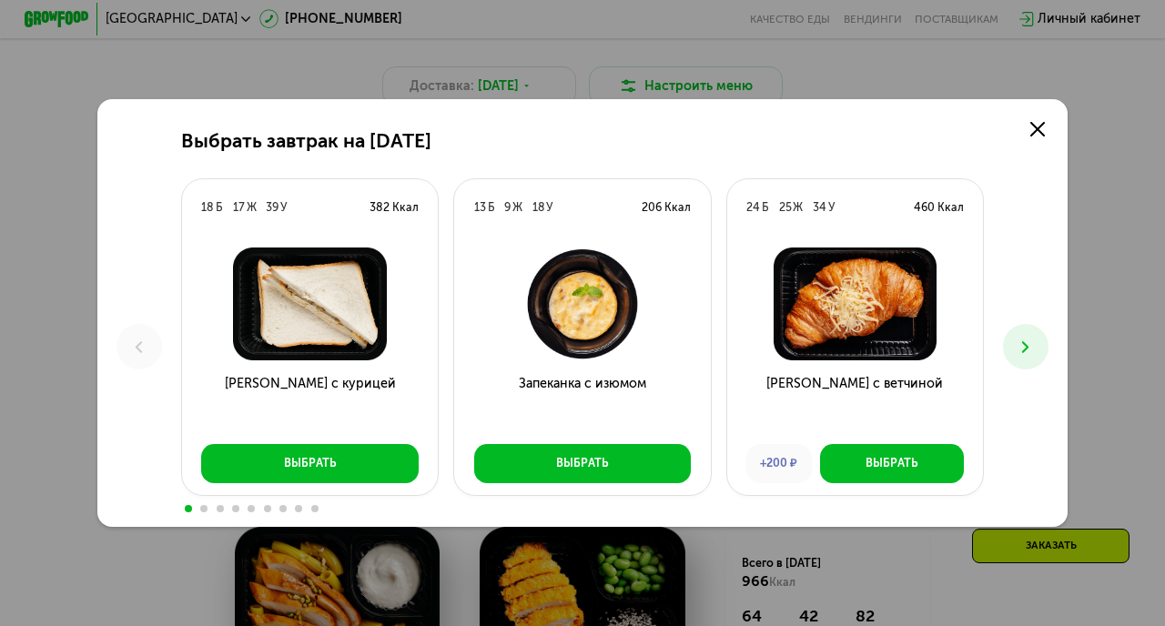
click at [1021, 339] on icon at bounding box center [1025, 347] width 19 height 19
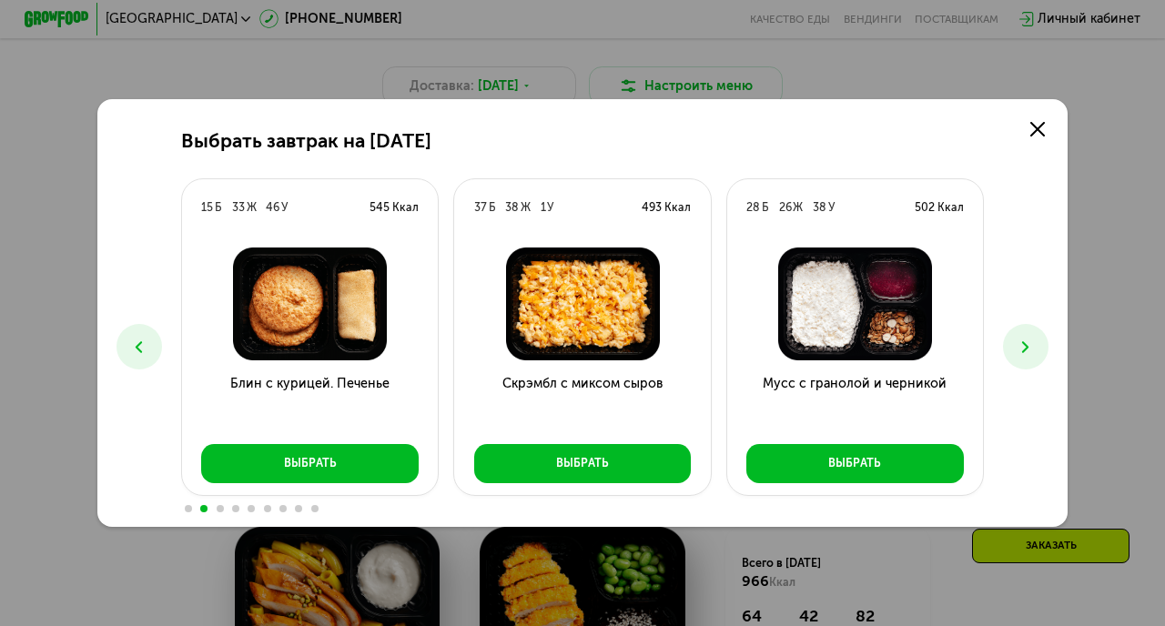
click at [1021, 339] on icon at bounding box center [1025, 347] width 19 height 19
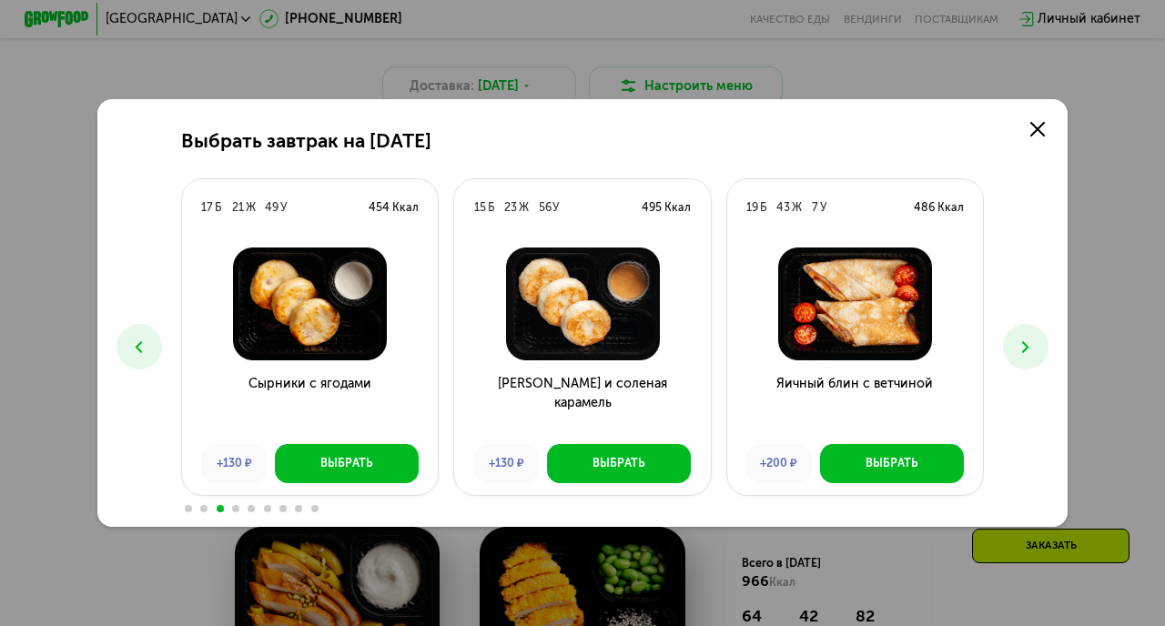
click at [1021, 339] on icon at bounding box center [1025, 347] width 19 height 19
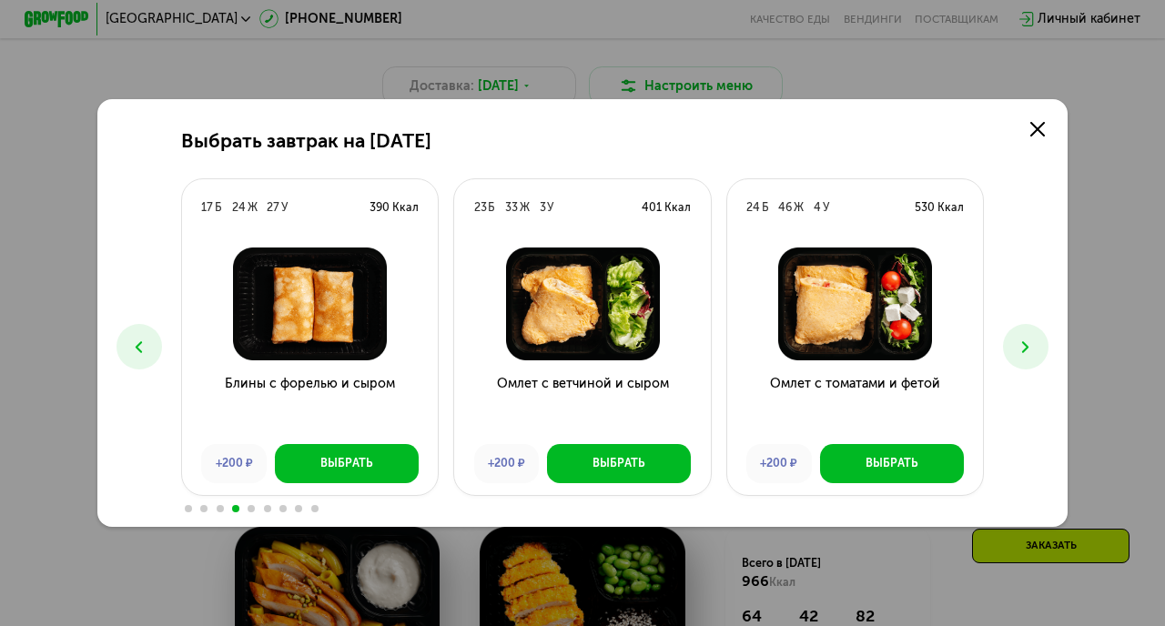
click at [1021, 339] on icon at bounding box center [1025, 347] width 19 height 19
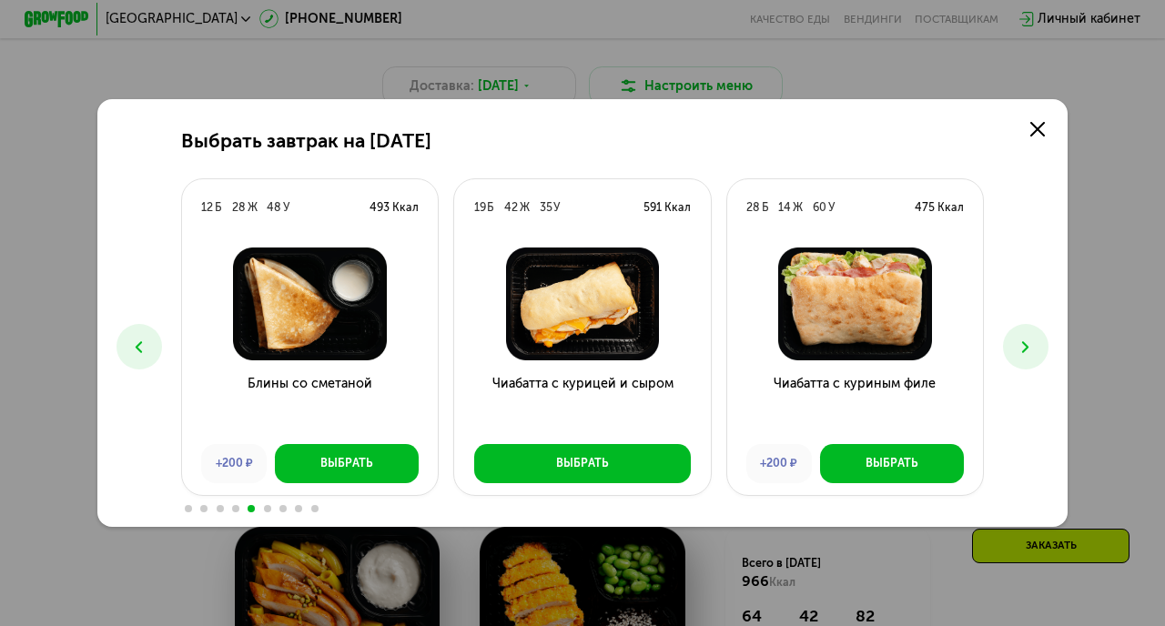
click at [1021, 339] on icon at bounding box center [1025, 347] width 19 height 19
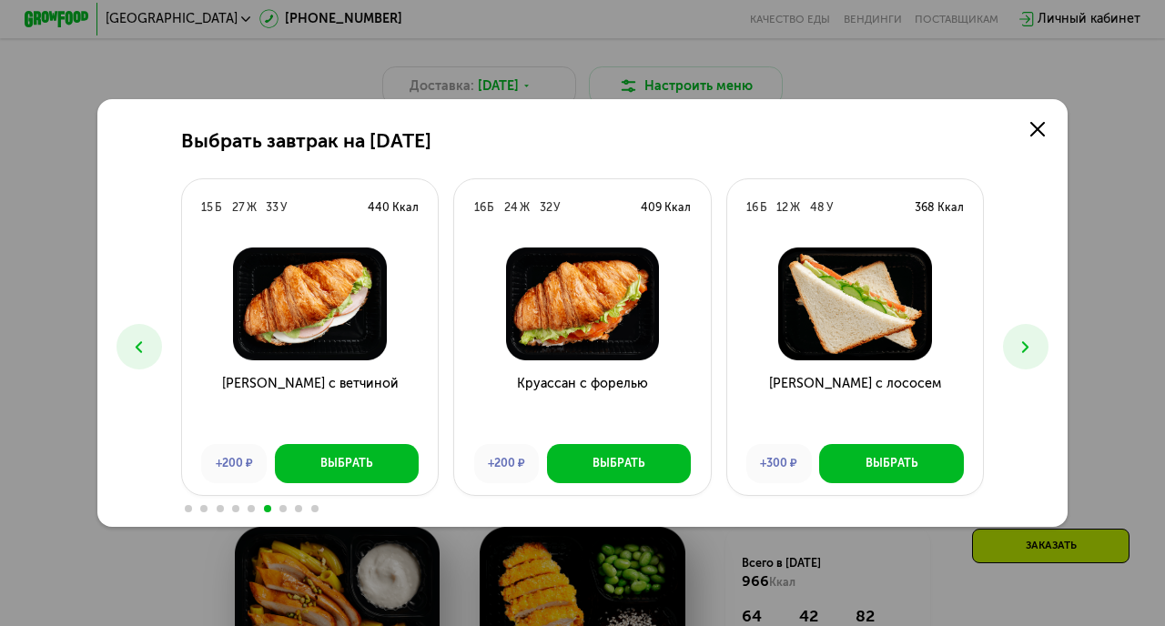
click at [1021, 339] on icon at bounding box center [1025, 347] width 19 height 19
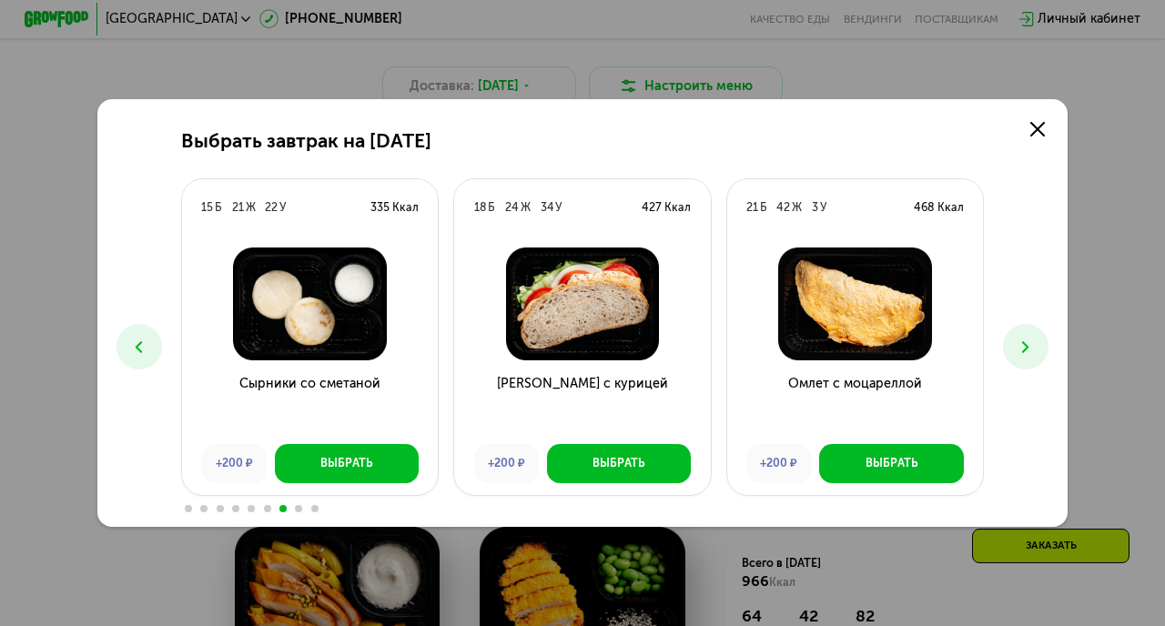
click at [1021, 339] on icon at bounding box center [1025, 347] width 19 height 19
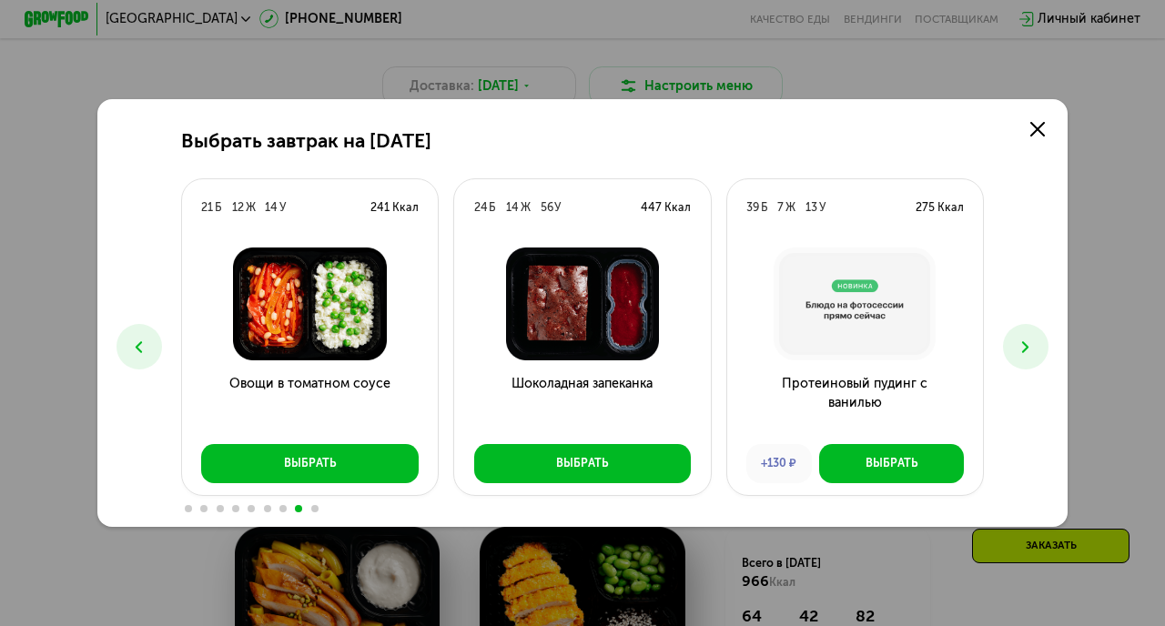
click at [152, 340] on button at bounding box center [139, 347] width 46 height 46
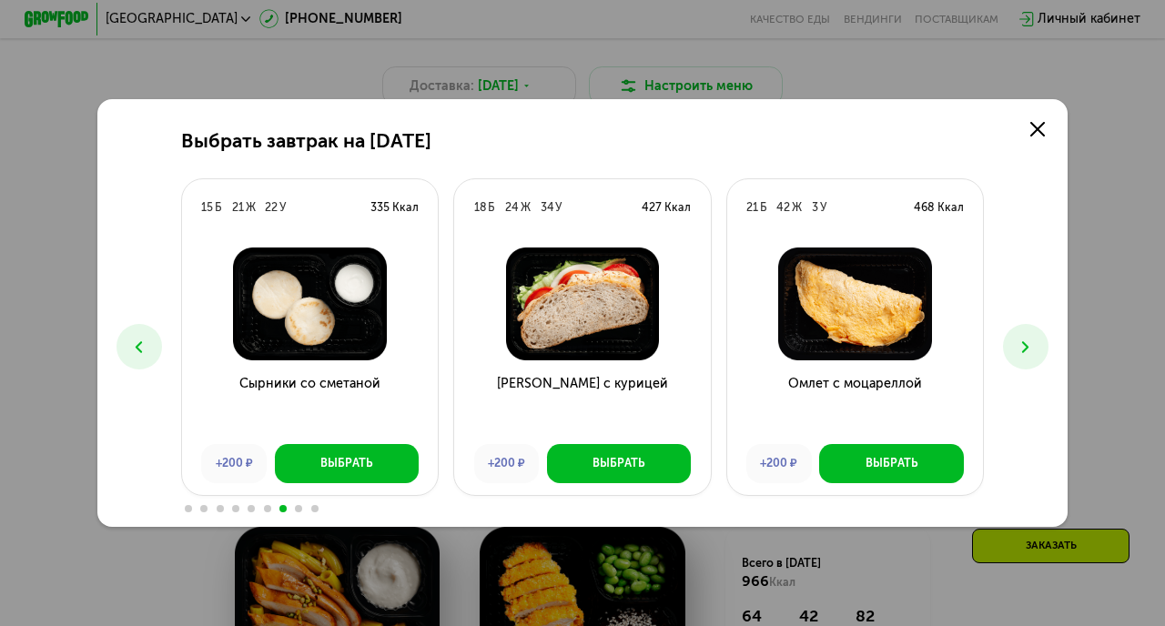
click at [152, 340] on button at bounding box center [139, 347] width 46 height 46
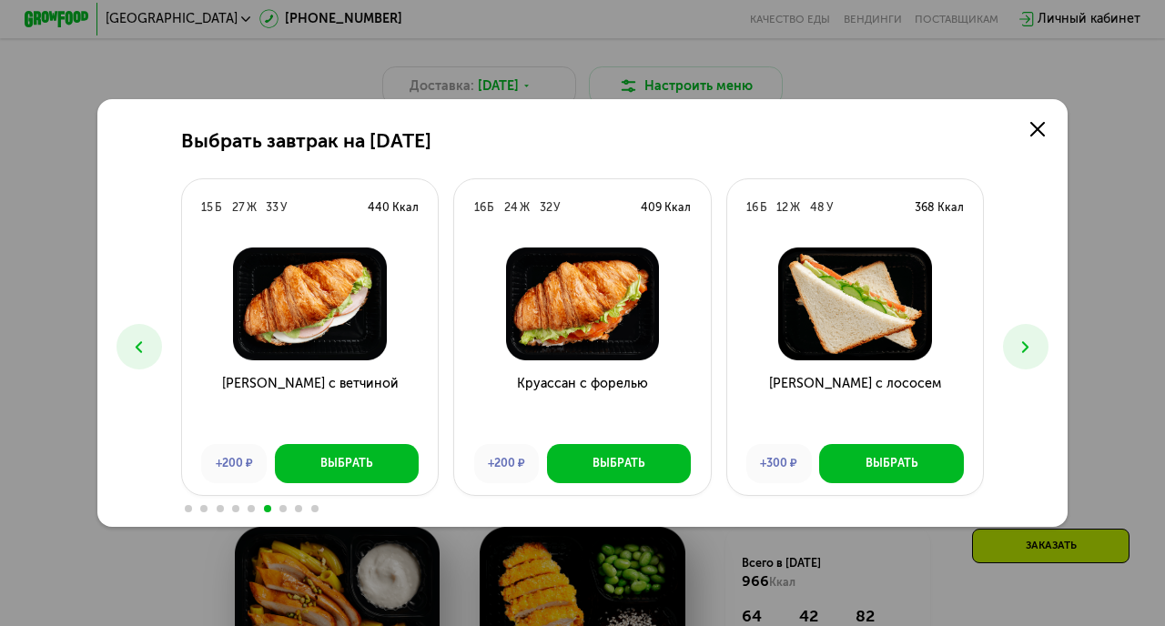
click at [152, 340] on button at bounding box center [139, 347] width 46 height 46
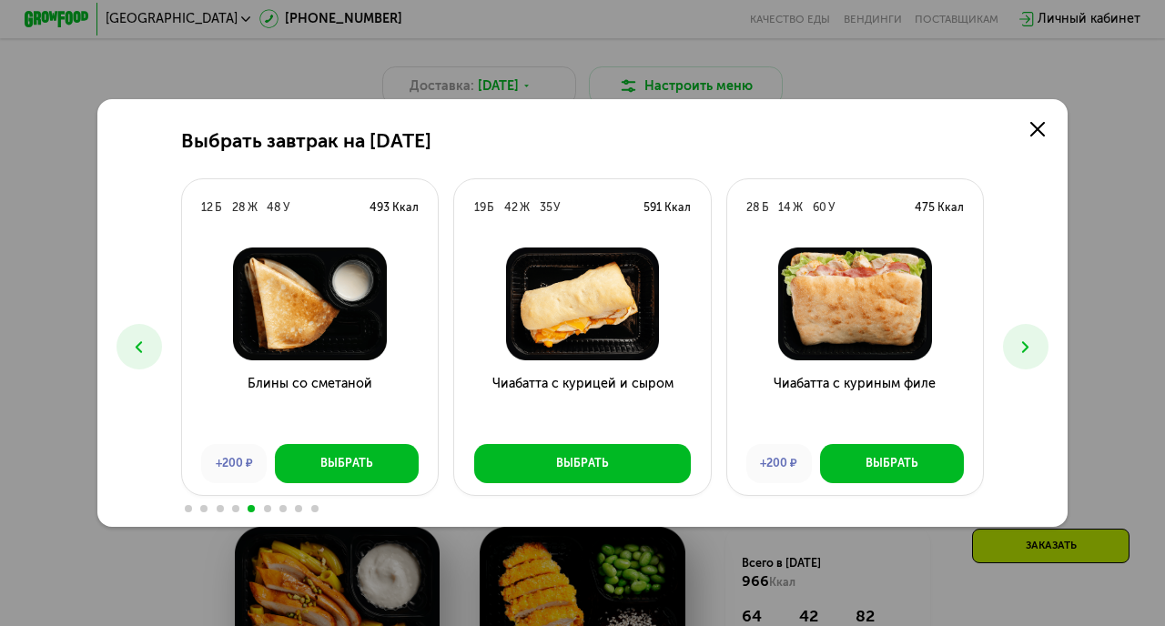
click at [152, 340] on button at bounding box center [139, 347] width 46 height 46
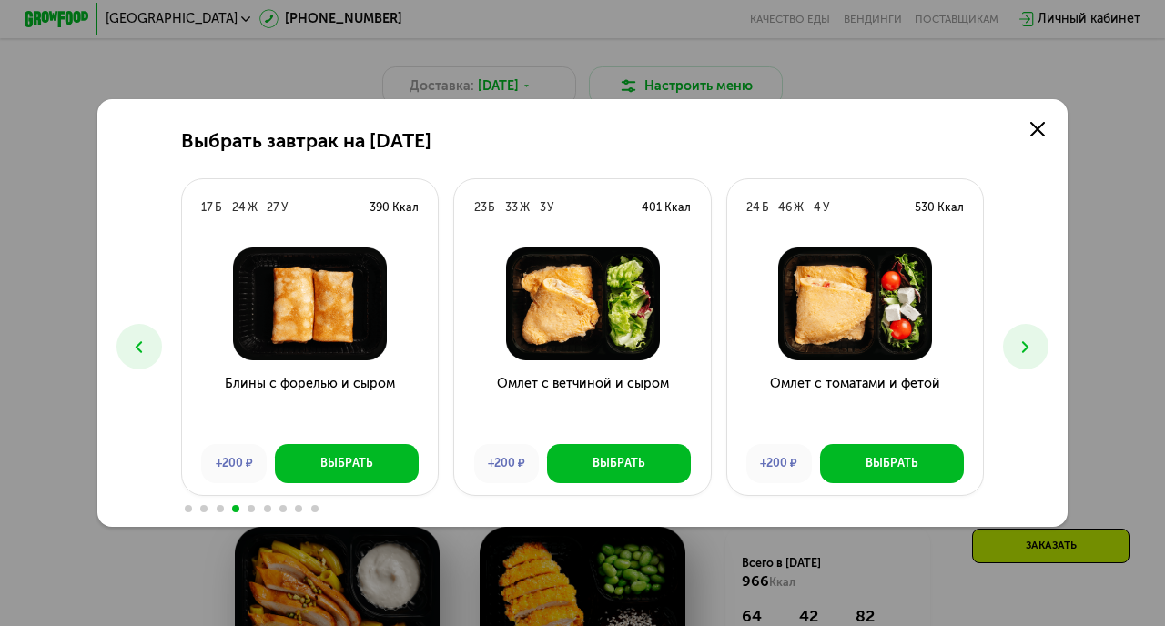
click at [152, 340] on button at bounding box center [139, 347] width 46 height 46
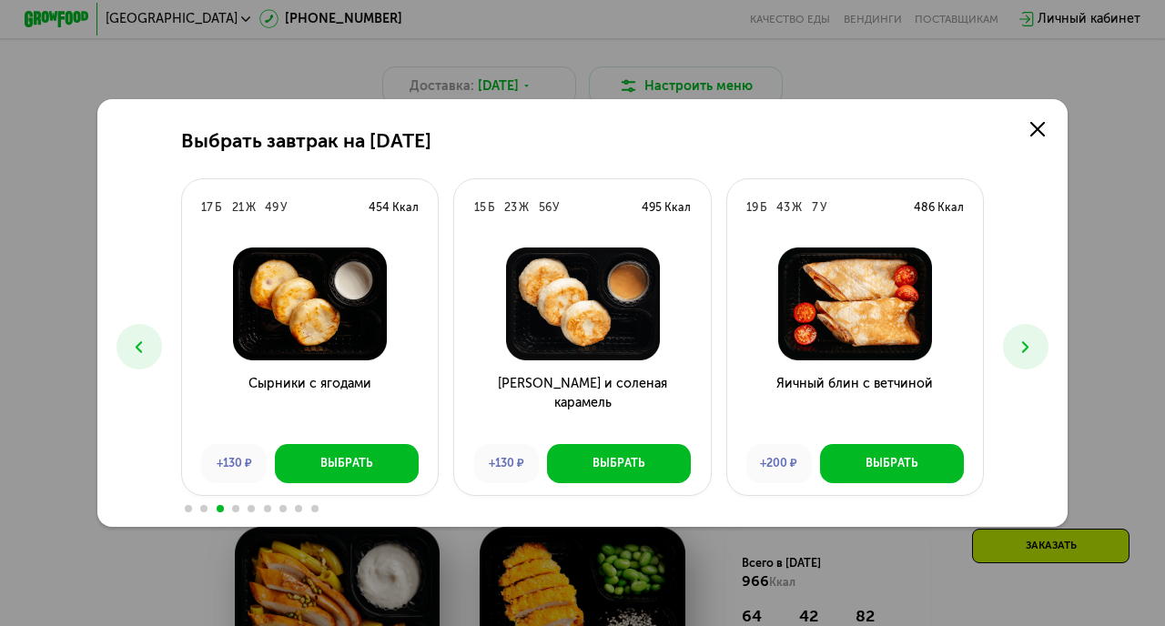
click at [152, 340] on button at bounding box center [139, 347] width 46 height 46
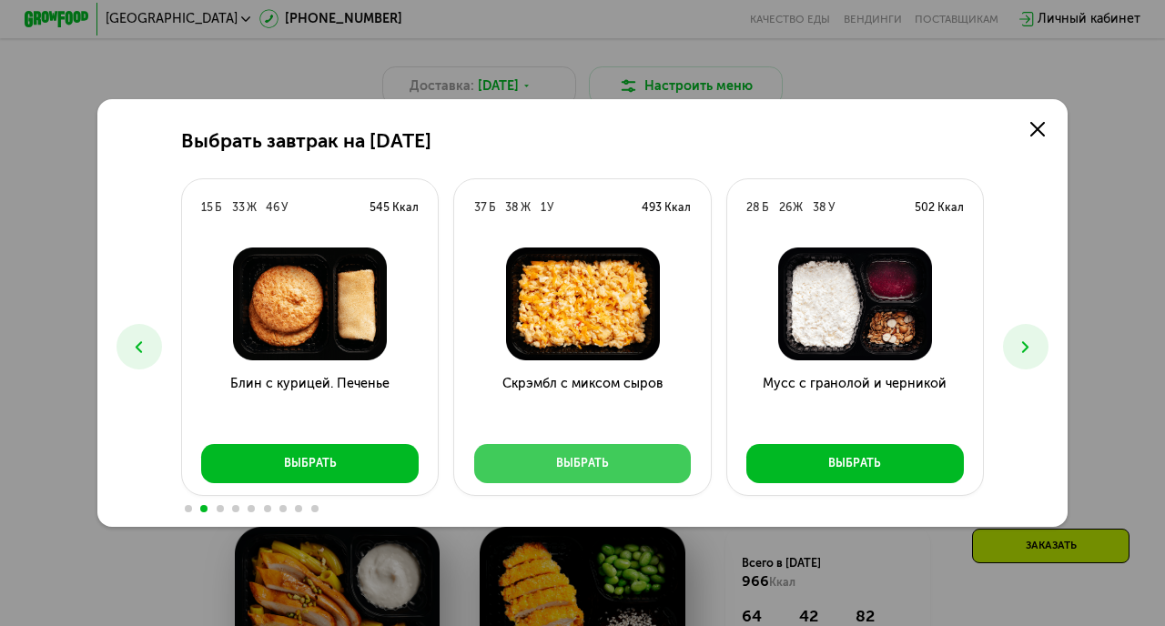
click at [568, 460] on div "Выбрать" at bounding box center [582, 463] width 53 height 16
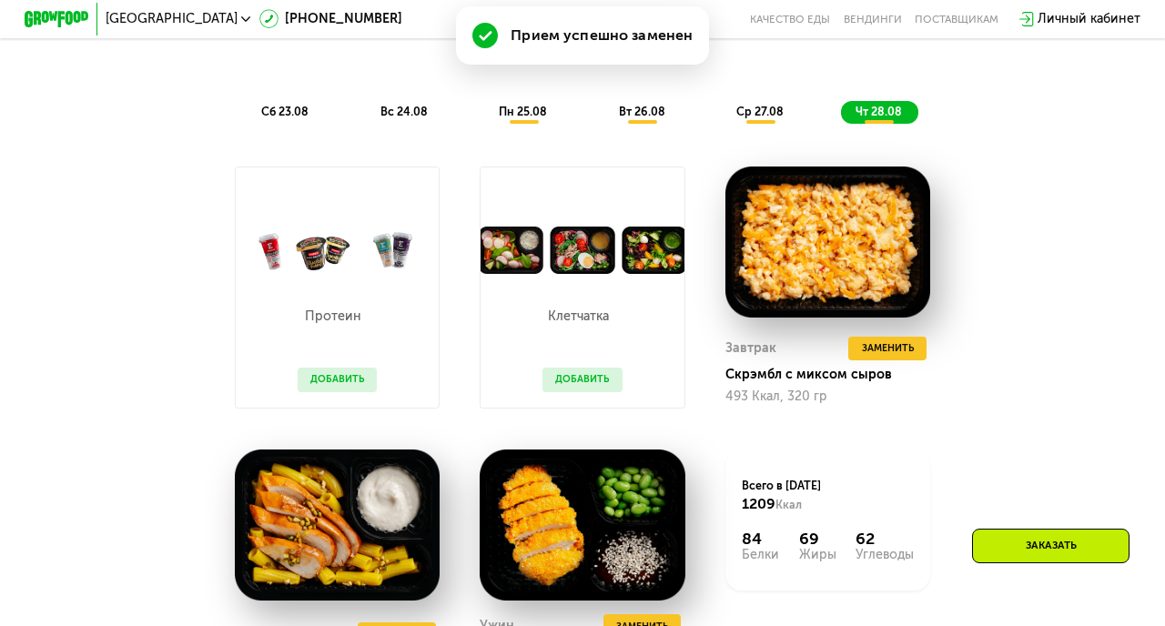
scroll to position [987, 0]
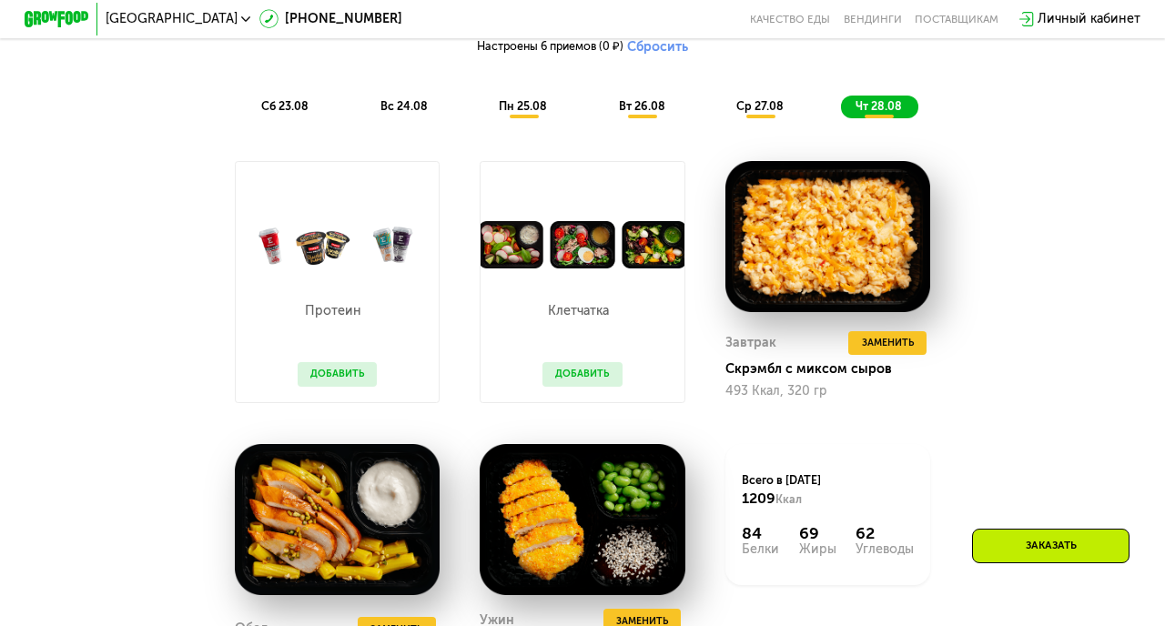
click at [341, 380] on button "Добавить" at bounding box center [337, 374] width 79 height 25
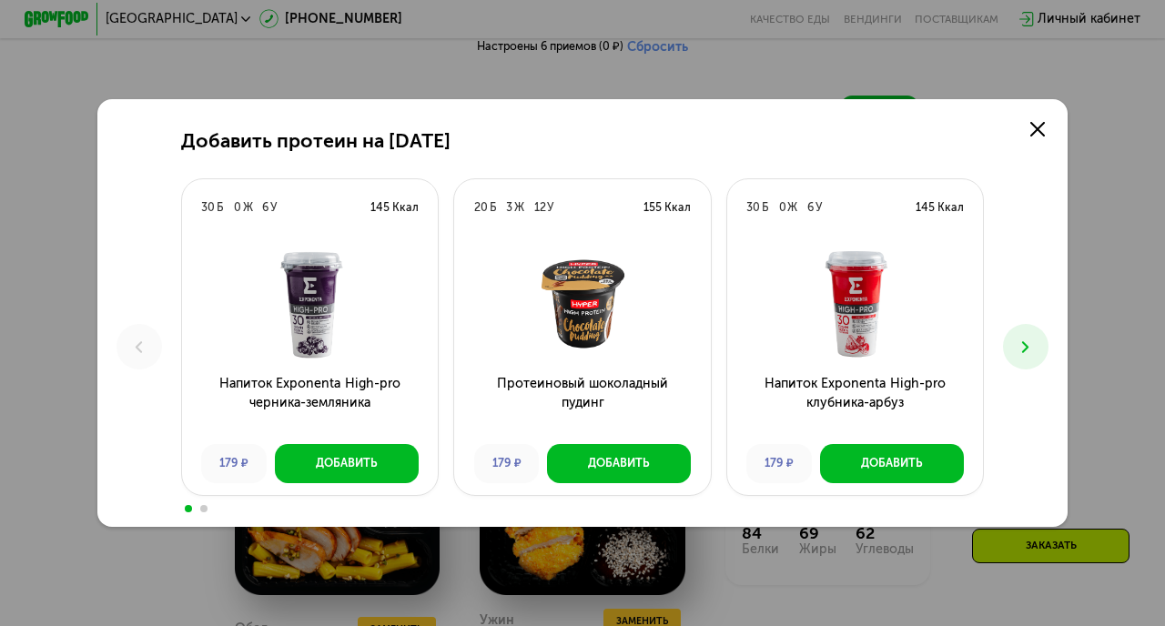
click at [1019, 342] on icon at bounding box center [1025, 347] width 19 height 19
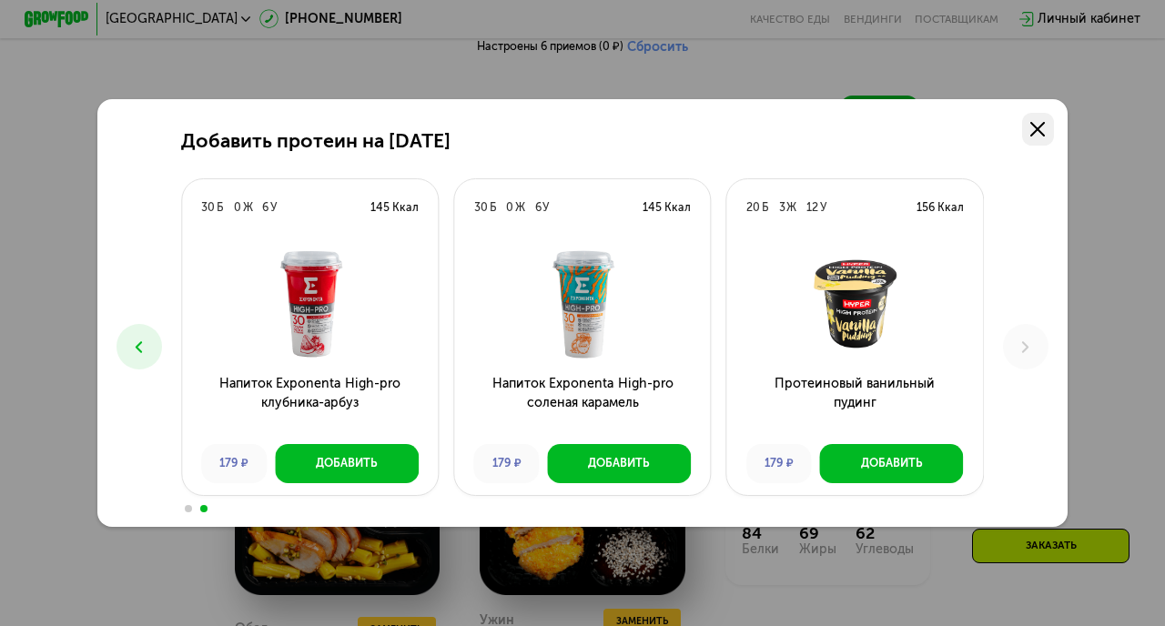
click at [1030, 136] on use at bounding box center [1037, 129] width 15 height 15
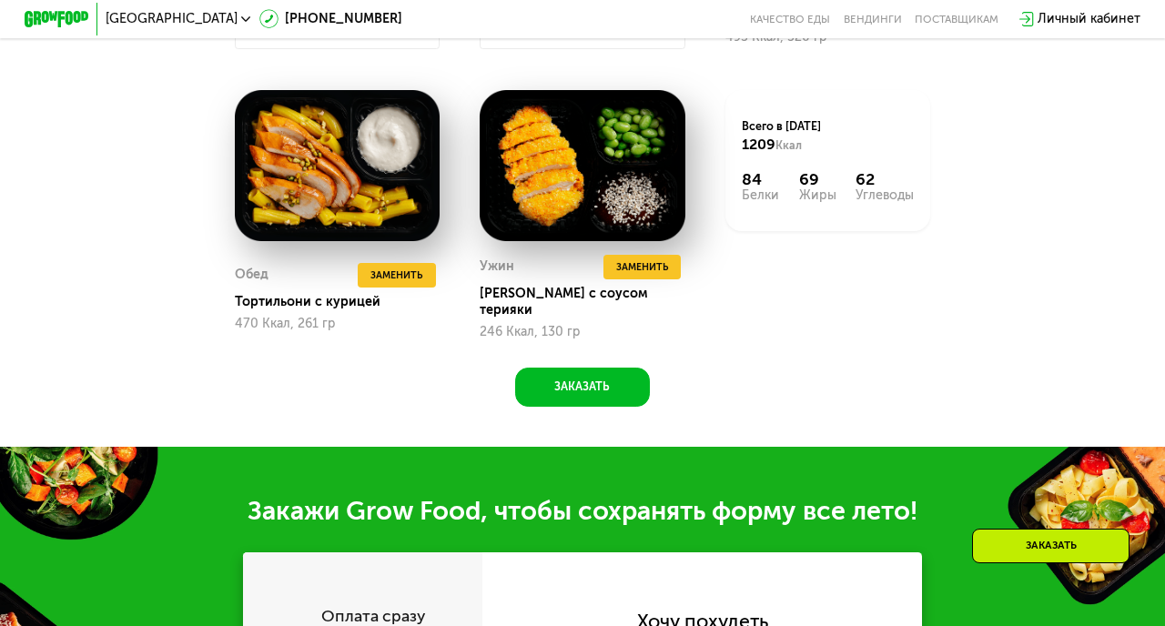
scroll to position [1342, 0]
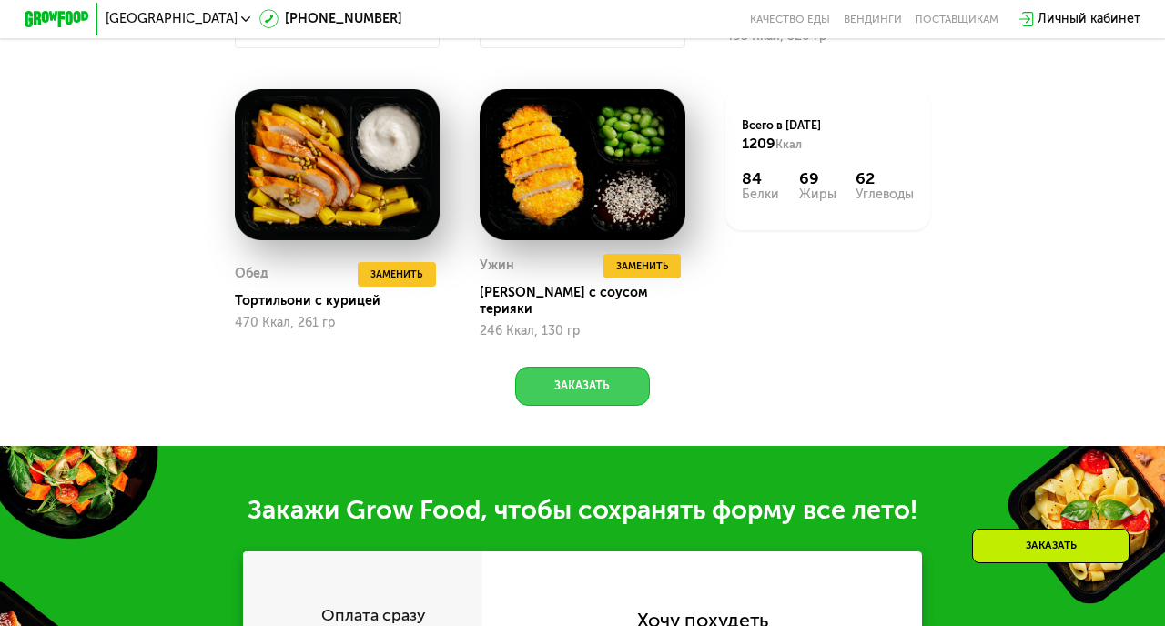
click at [552, 367] on button "Заказать" at bounding box center [582, 386] width 135 height 39
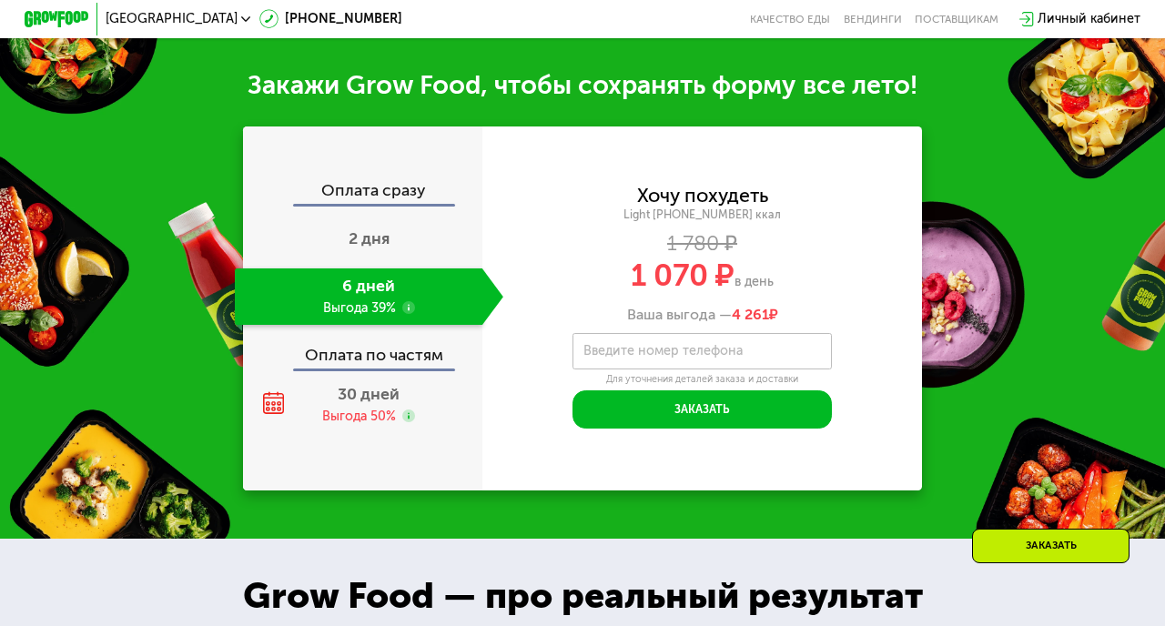
scroll to position [1771, 0]
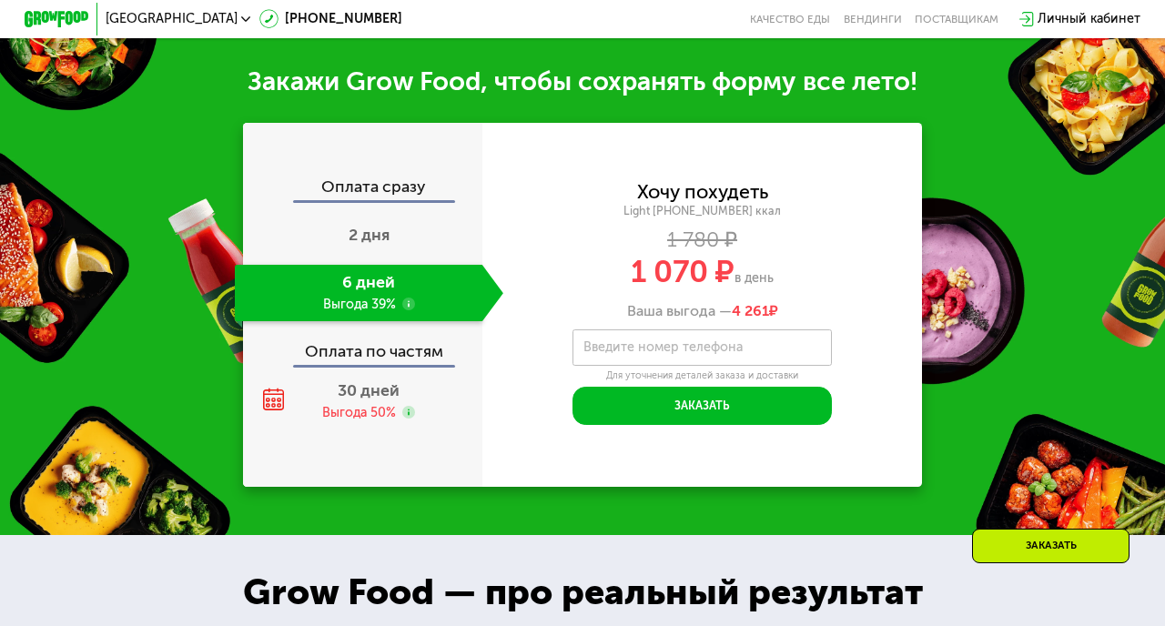
click at [651, 309] on div "Хочу похудеть Light 1000 ~1000 ккал 1 780 ₽ 1 070 ₽ в день Ваша выгода — 4 261 …" at bounding box center [702, 304] width 440 height 241
click at [630, 343] on label "Введите номер телефона" at bounding box center [662, 347] width 159 height 9
click at [630, 331] on input "Введите номер телефона" at bounding box center [701, 347] width 258 height 36
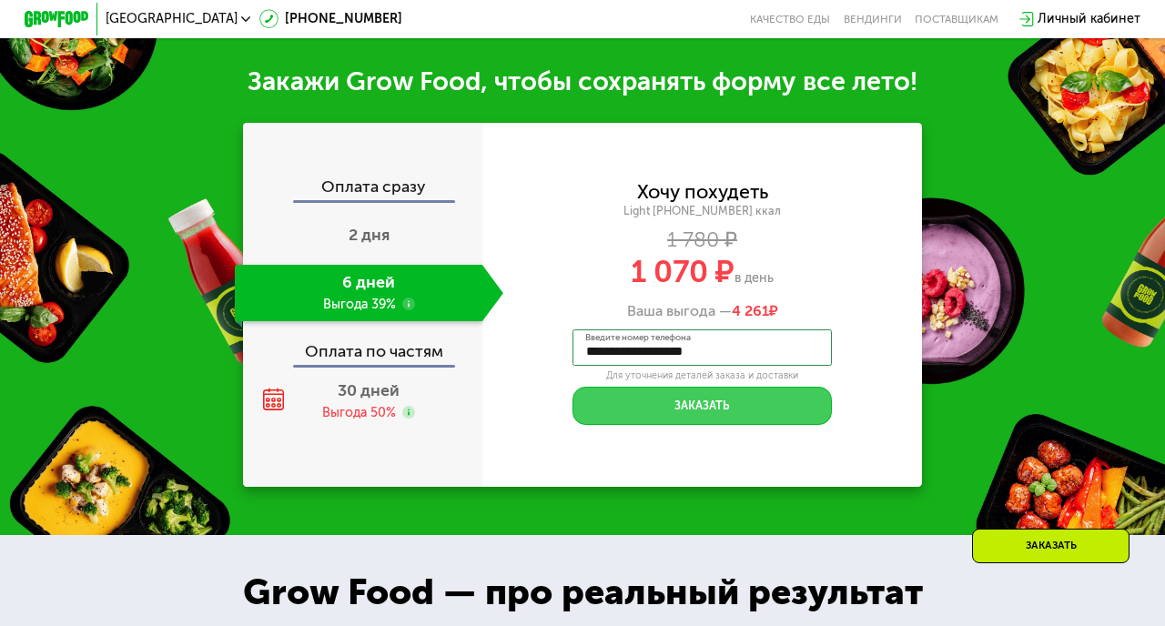
click at [691, 387] on button "Заказать" at bounding box center [701, 406] width 258 height 39
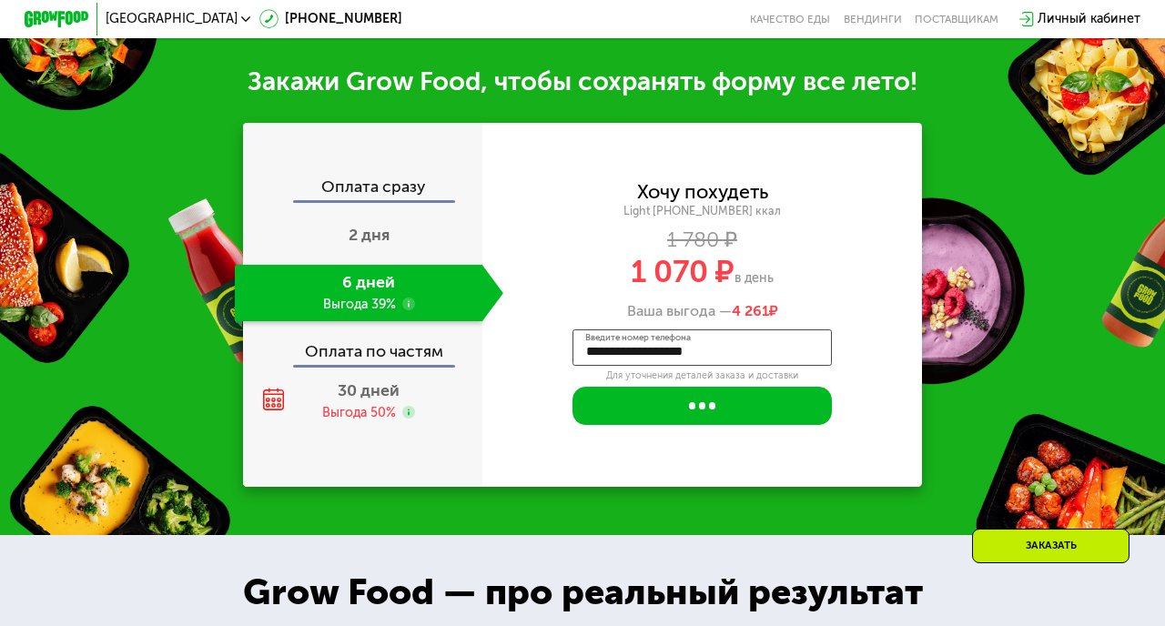
click at [701, 331] on input "**********" at bounding box center [701, 347] width 258 height 36
type input "**********"
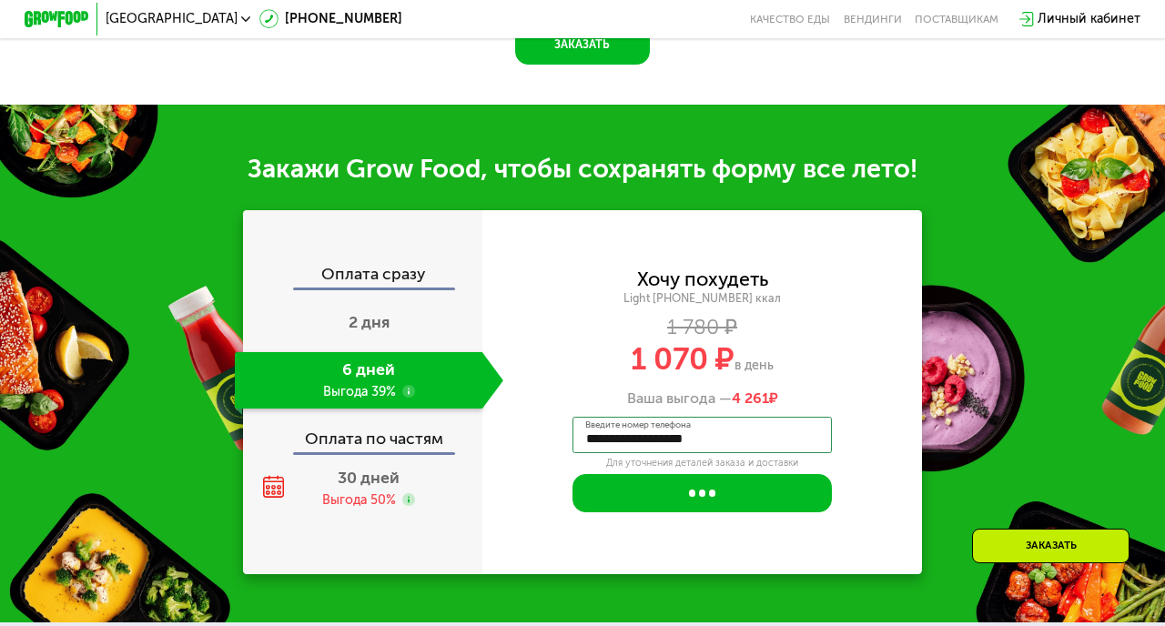
click at [1010, 558] on div "Заказать" at bounding box center [1050, 546] width 157 height 35
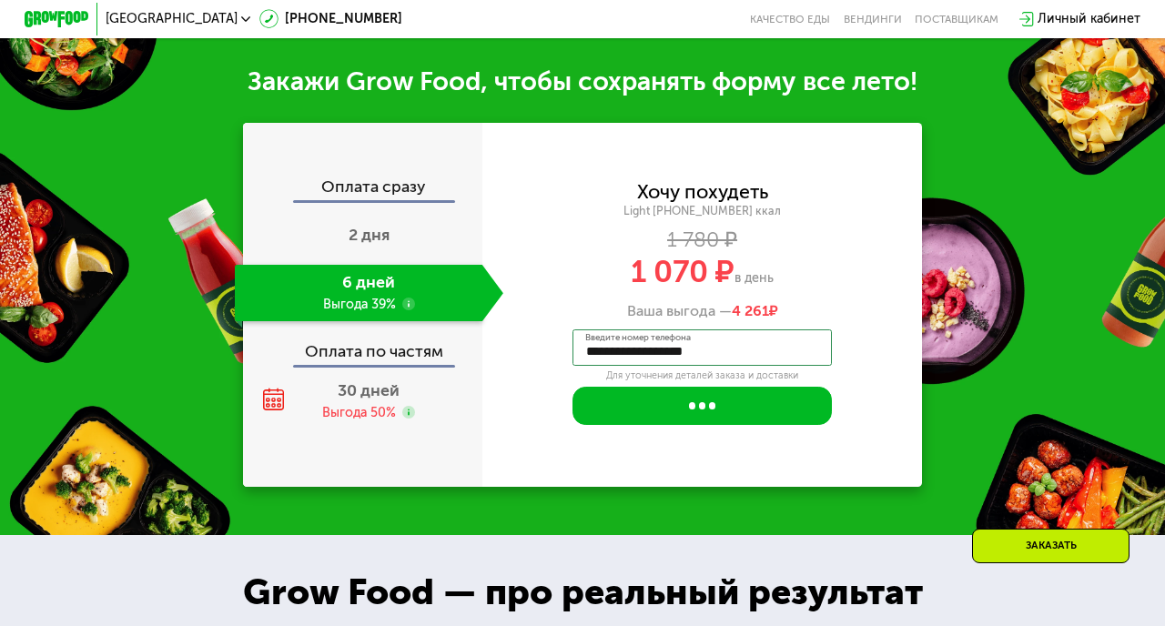
click at [1049, 533] on div "Заказать" at bounding box center [1050, 546] width 157 height 35
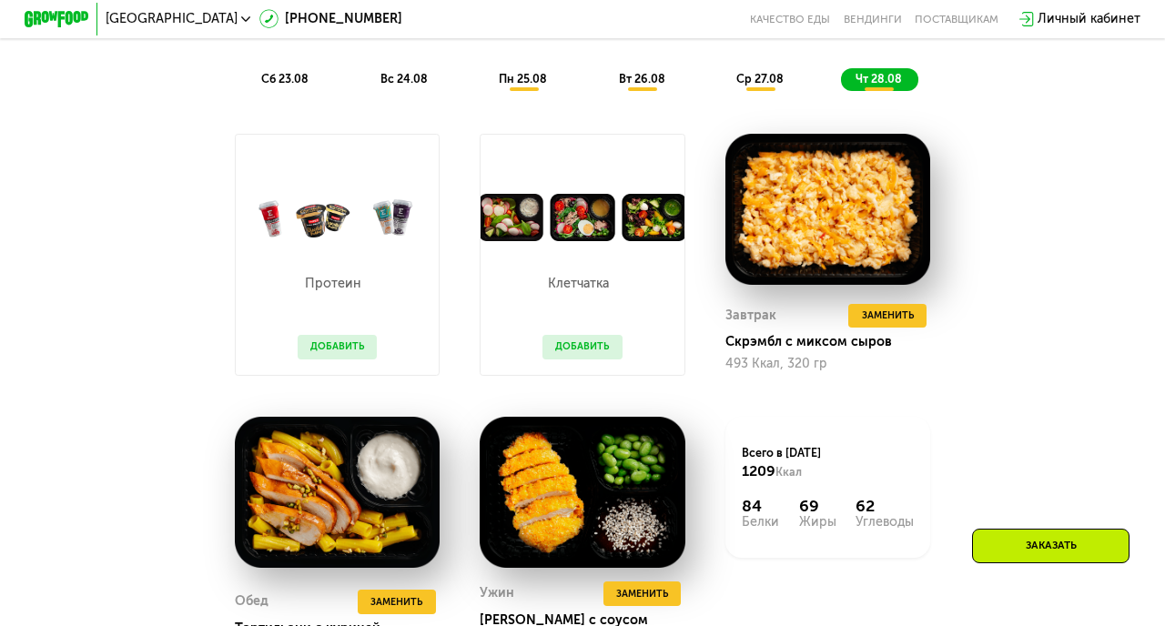
scroll to position [975, 0]
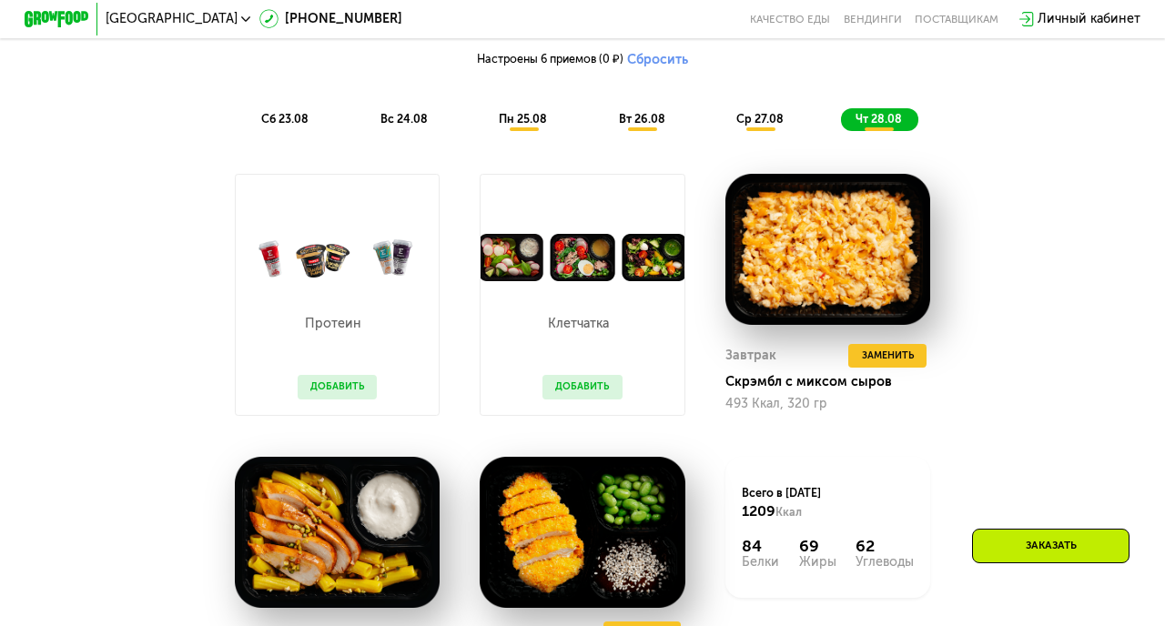
click at [664, 120] on span "вт 26.08" at bounding box center [642, 119] width 46 height 14
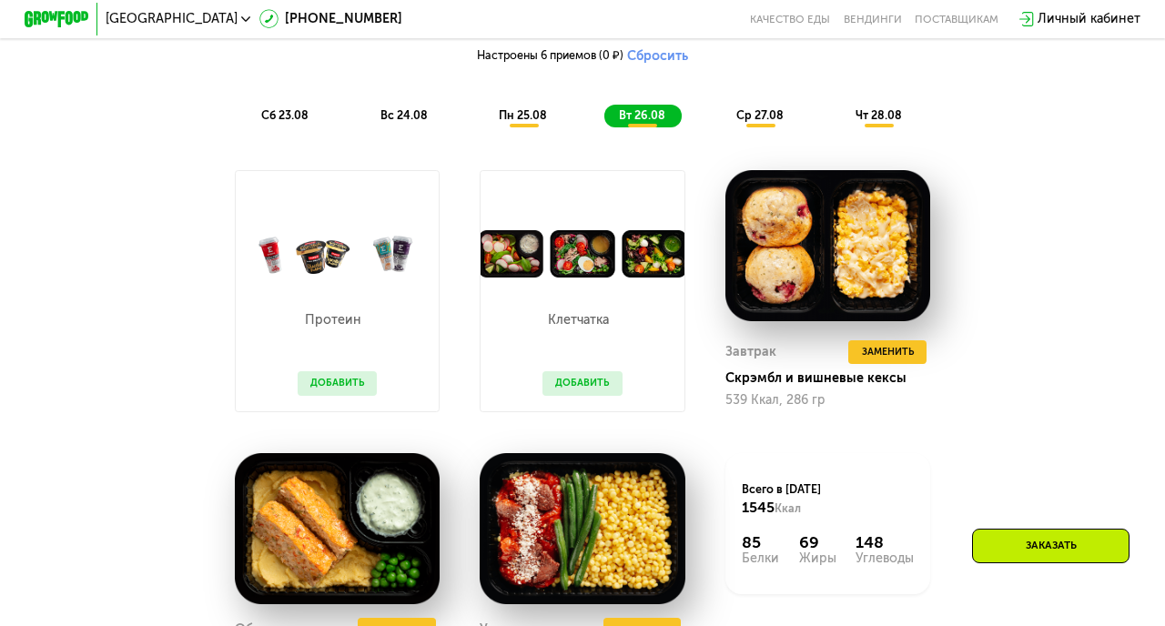
scroll to position [949, 0]
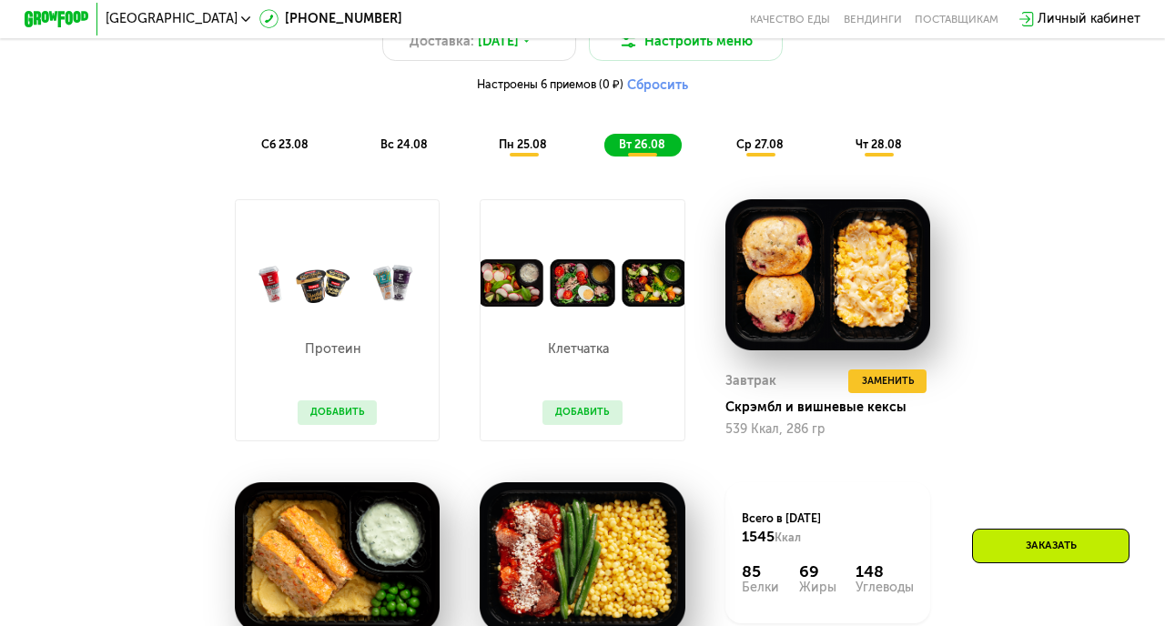
click at [762, 142] on span "ср 27.08" at bounding box center [759, 144] width 47 height 14
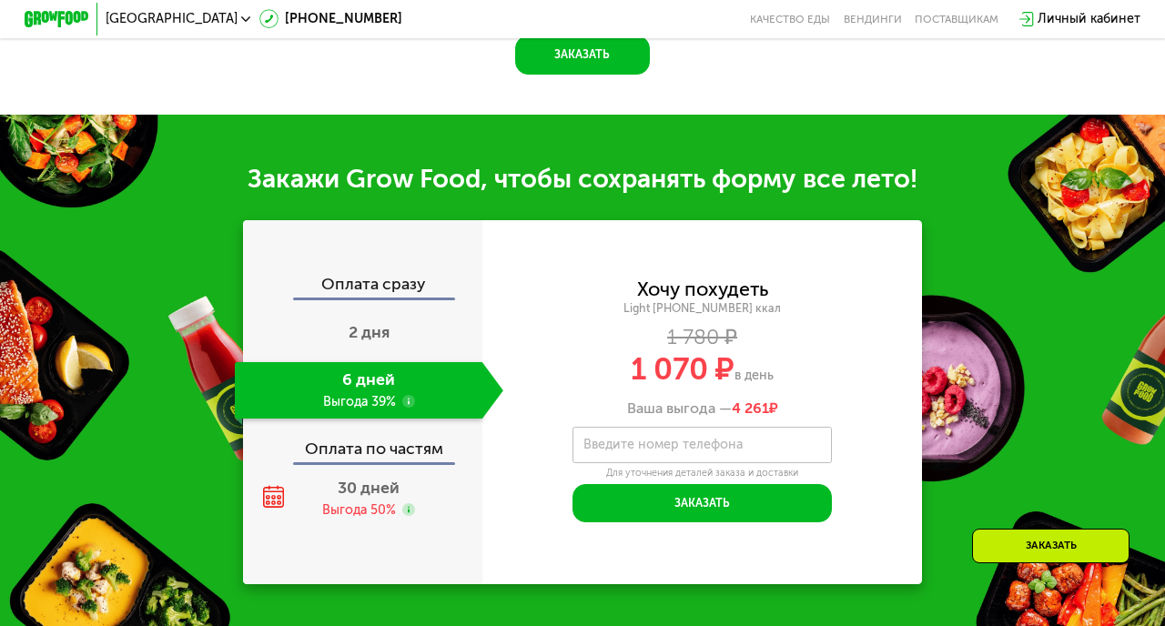
scroll to position [1676, 0]
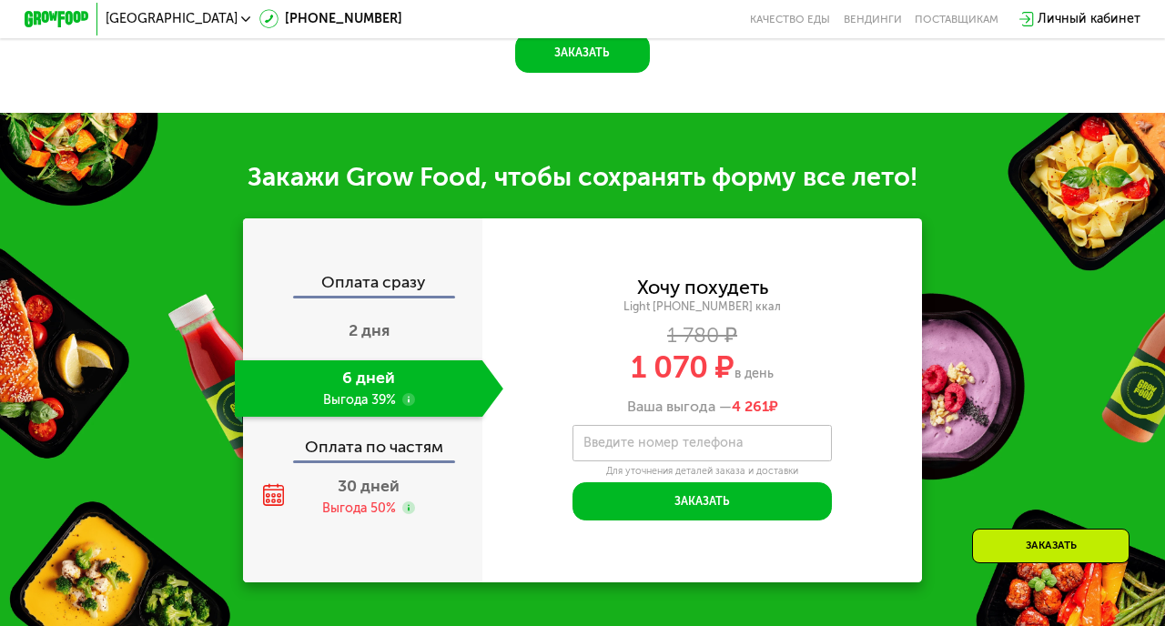
click at [614, 439] on label "Введите номер телефона" at bounding box center [662, 443] width 159 height 9
click at [614, 425] on input "Введите номер телефона" at bounding box center [701, 443] width 258 height 36
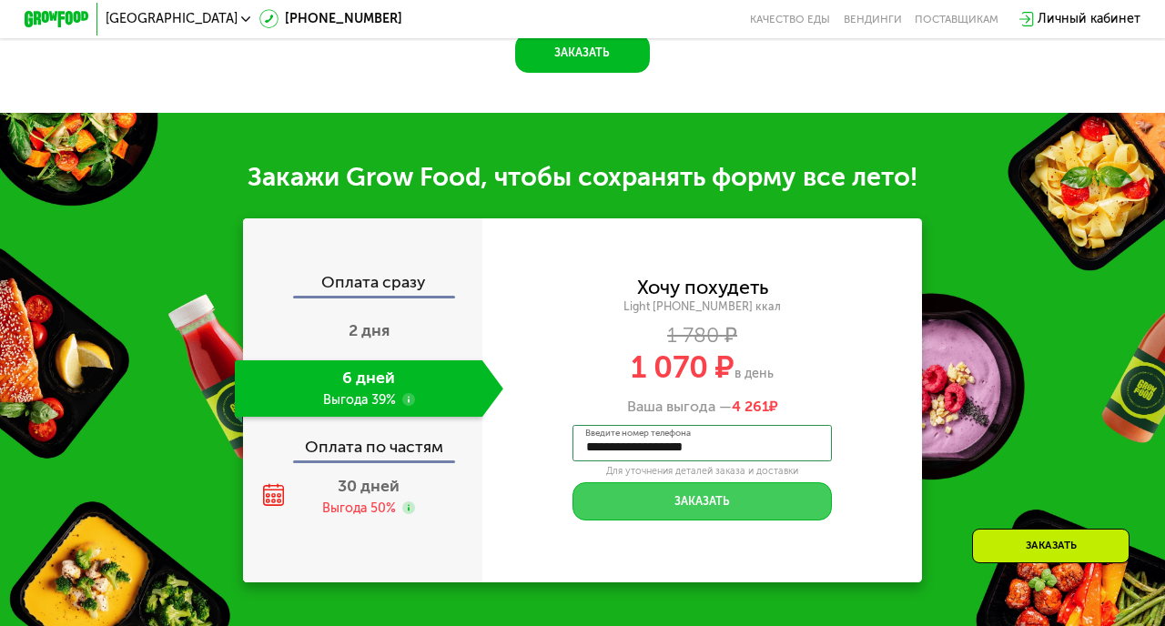
type input "**********"
click at [646, 482] on button "Заказать" at bounding box center [701, 501] width 258 height 39
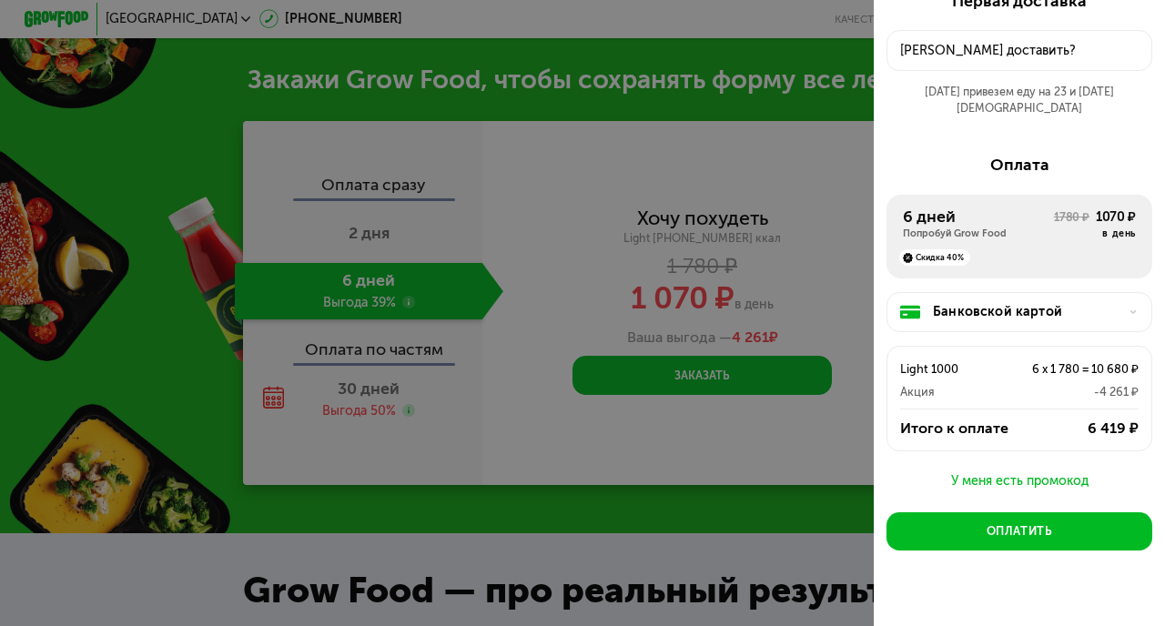
scroll to position [1776, 0]
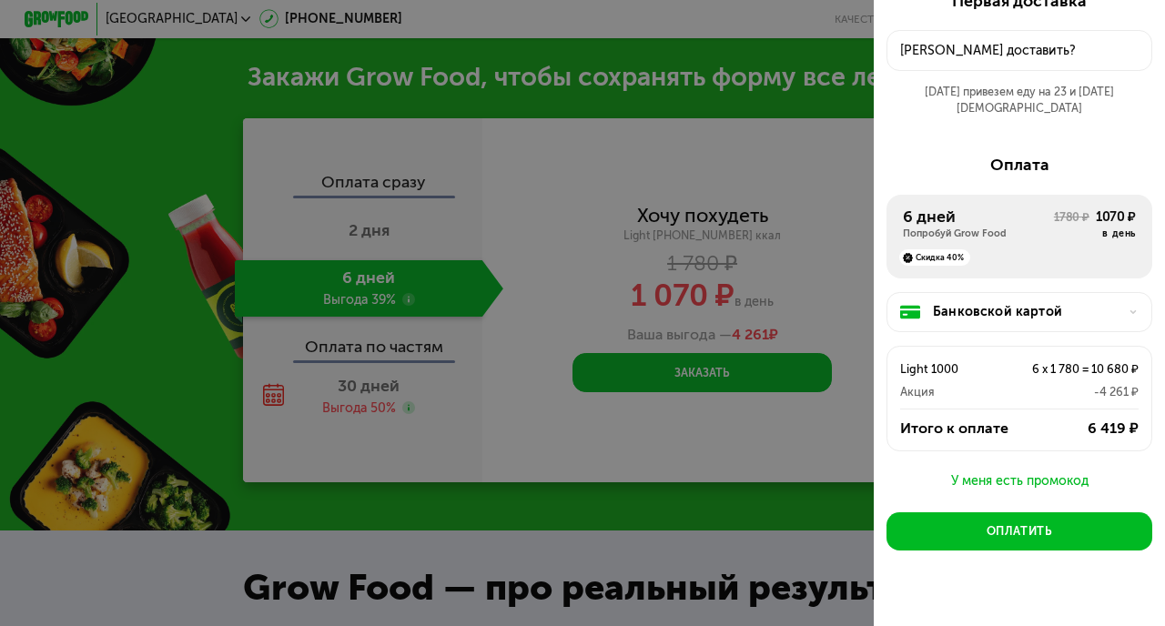
click at [1007, 471] on div "У меня есть промокод" at bounding box center [1019, 482] width 266 height 22
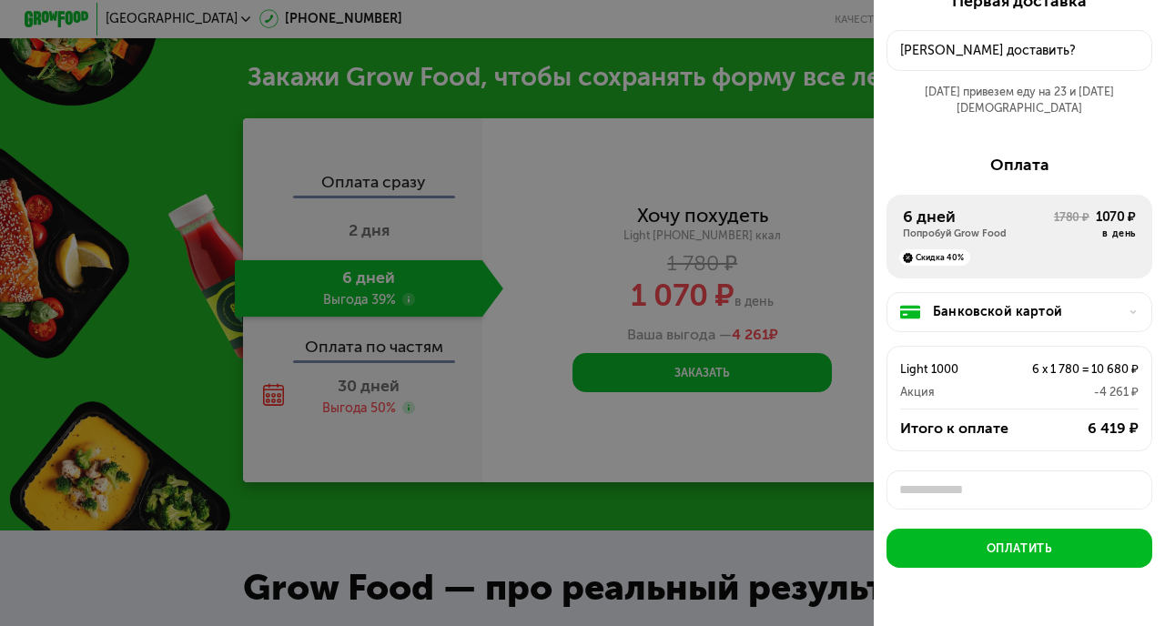
scroll to position [5, 0]
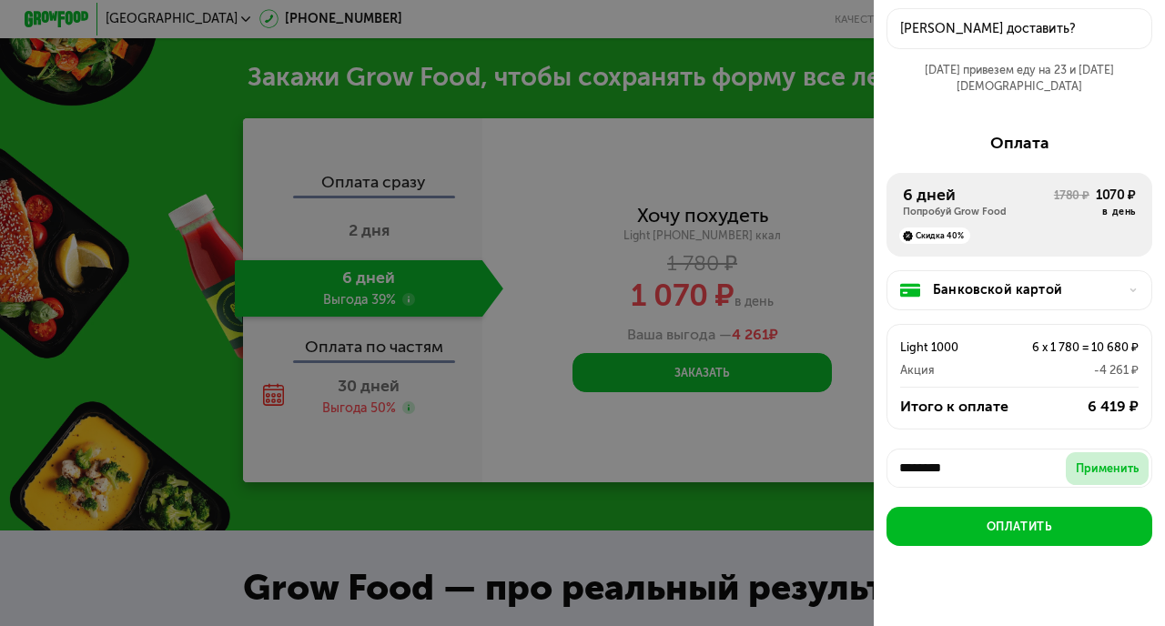
click at [1117, 461] on div "Применить" at bounding box center [1107, 469] width 63 height 16
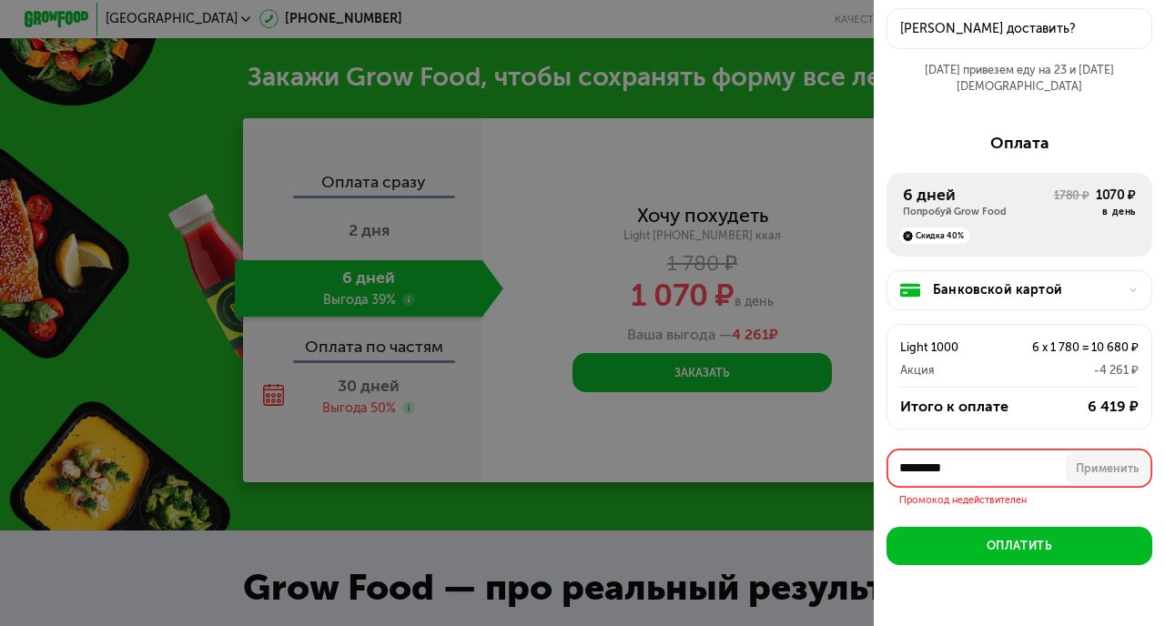
click at [1056, 449] on input "********" at bounding box center [1019, 468] width 266 height 39
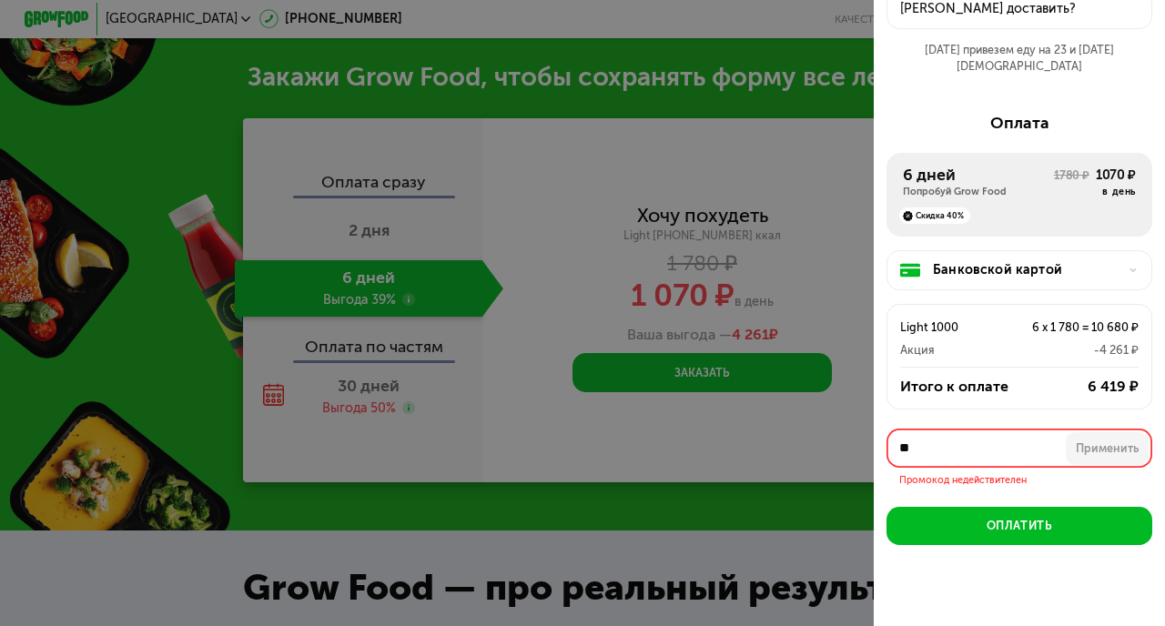
type input "*"
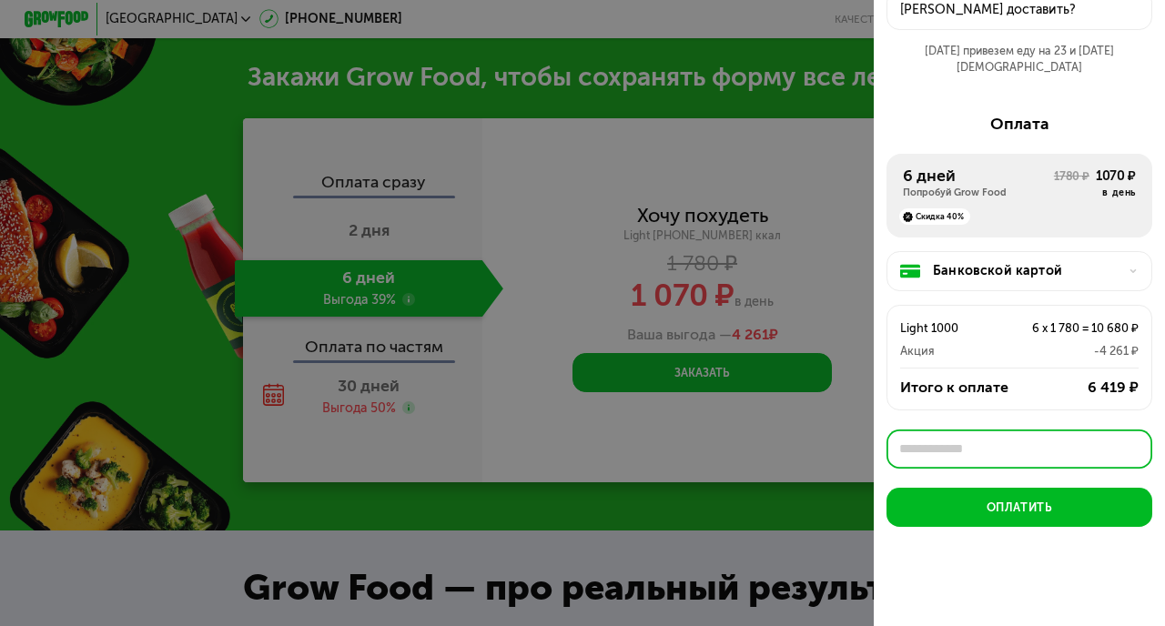
scroll to position [70, 0]
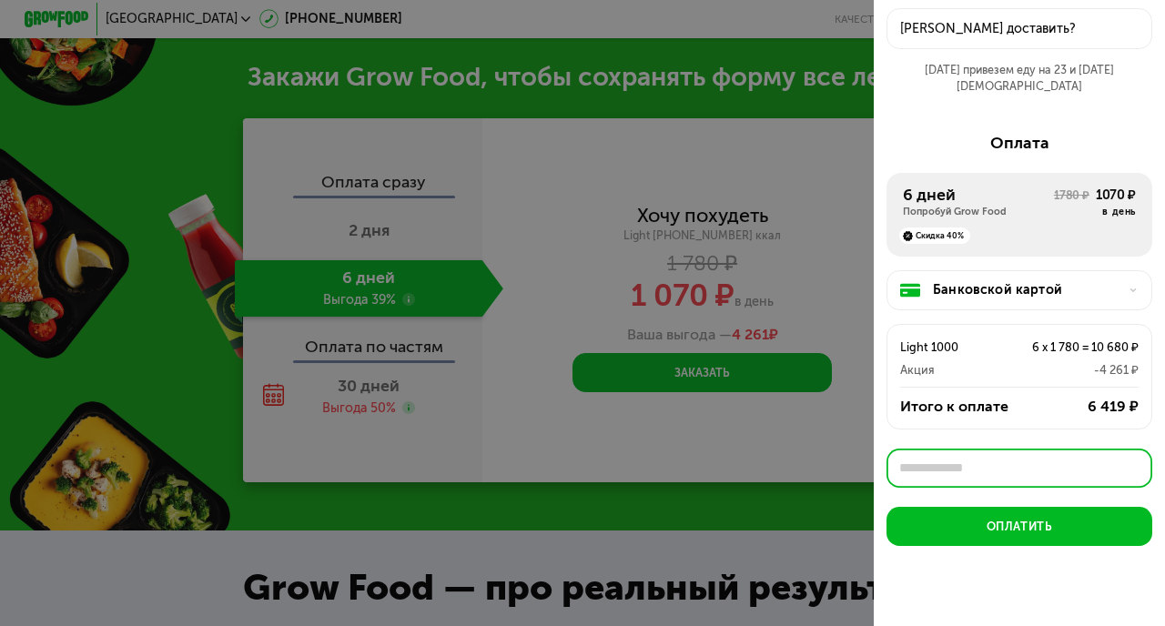
paste input "**********"
type input "**********"
click at [1110, 463] on button "Применить" at bounding box center [1108, 468] width 84 height 33
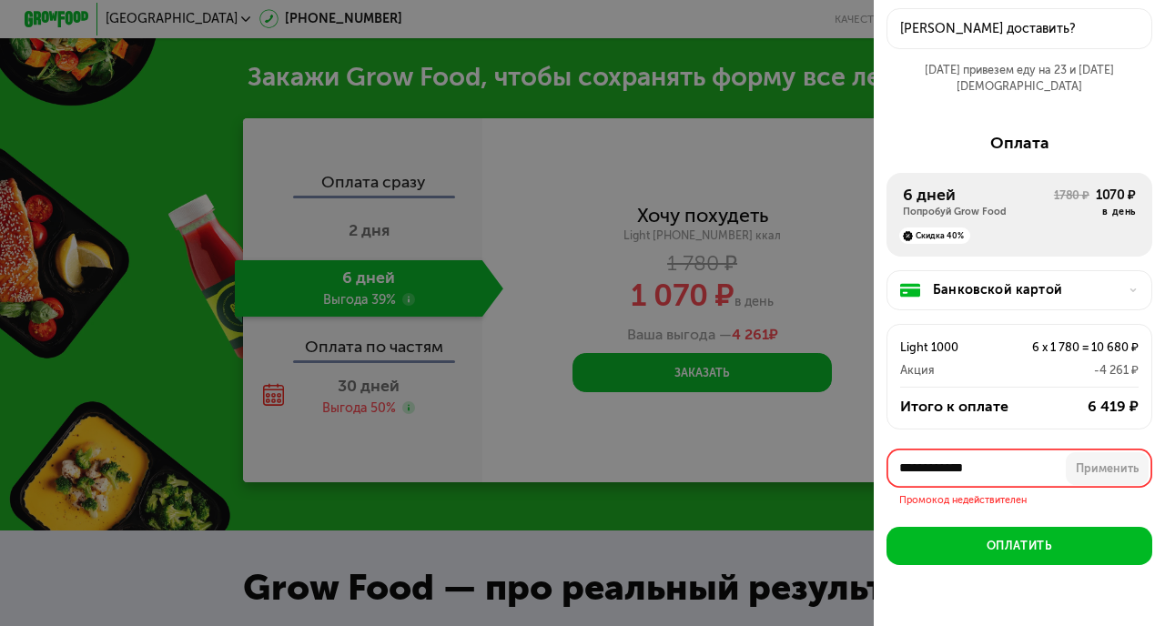
click at [756, 451] on div at bounding box center [582, 313] width 1165 height 626
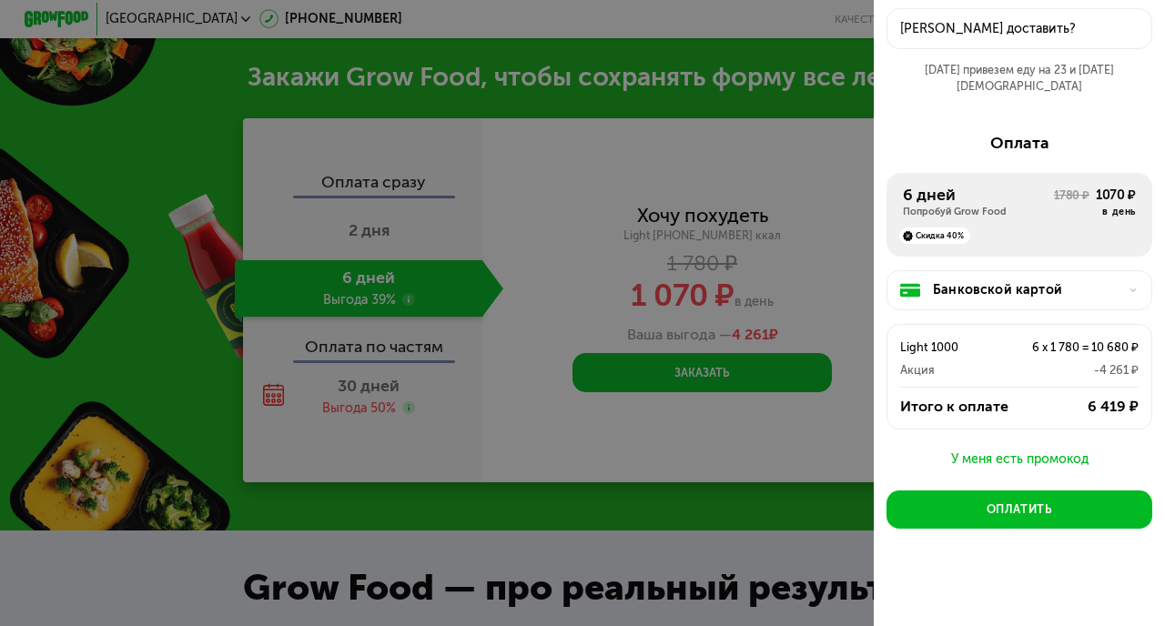
scroll to position [54, 0]
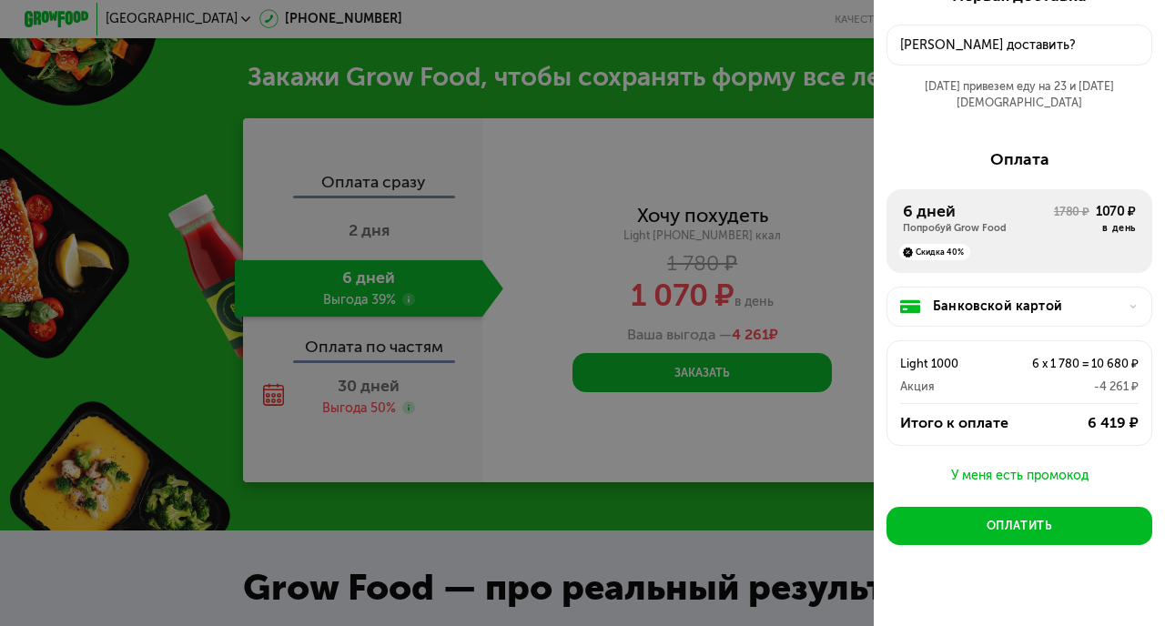
click at [1012, 465] on div "У меня есть промокод" at bounding box center [1019, 476] width 266 height 22
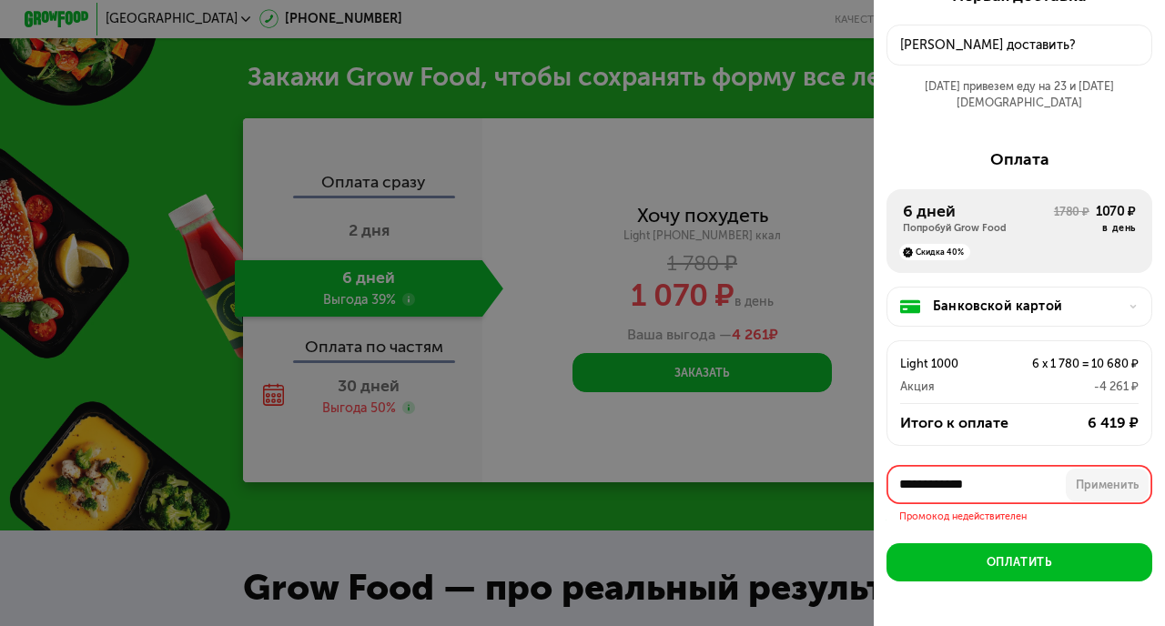
scroll to position [90, 0]
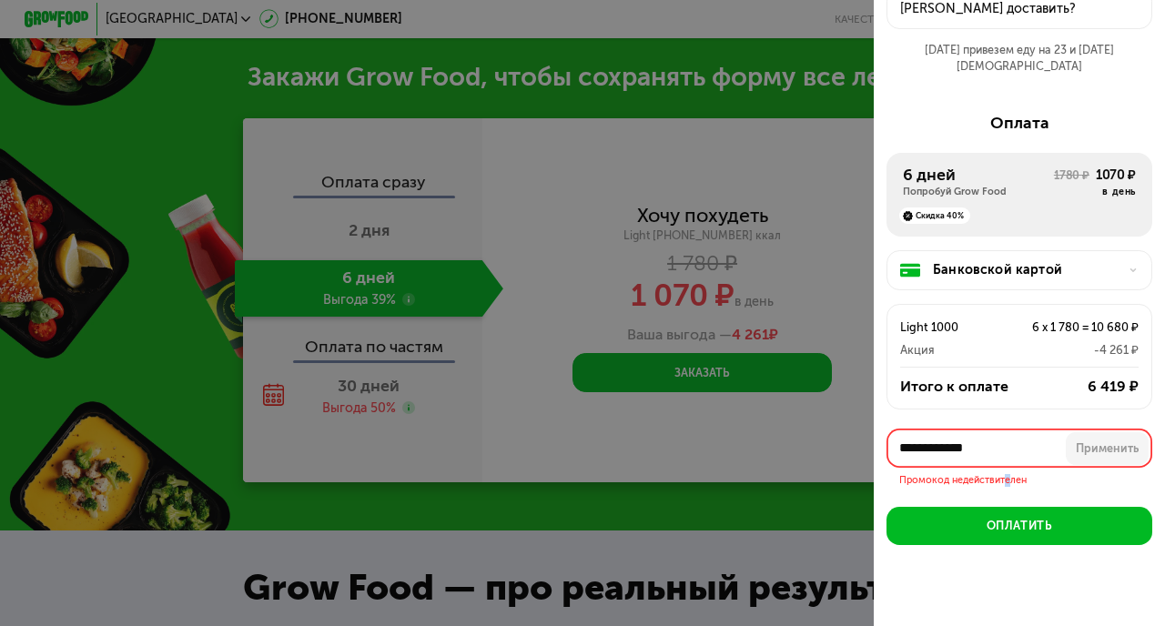
drag, startPoint x: 1012, startPoint y: 461, endPoint x: 1003, endPoint y: 458, distance: 9.5
click at [1004, 468] on div "Промокод недействителен" at bounding box center [1019, 477] width 266 height 19
drag, startPoint x: 1014, startPoint y: 426, endPoint x: 884, endPoint y: 425, distance: 130.2
click at [884, 425] on div "**********" at bounding box center [1019, 295] width 291 height 690
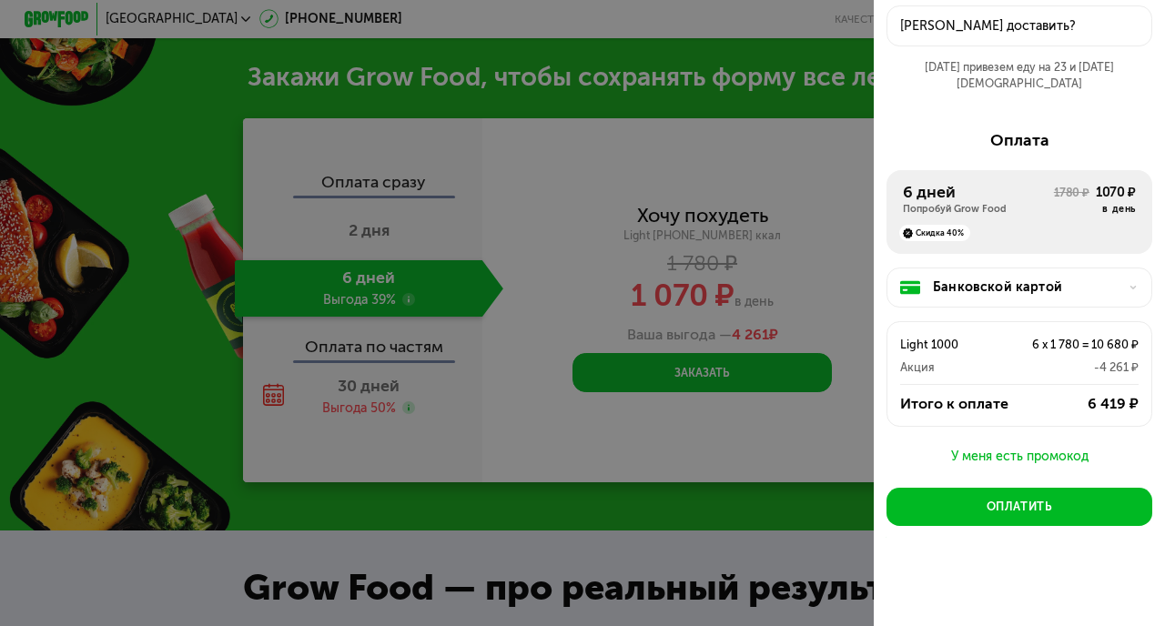
scroll to position [54, 0]
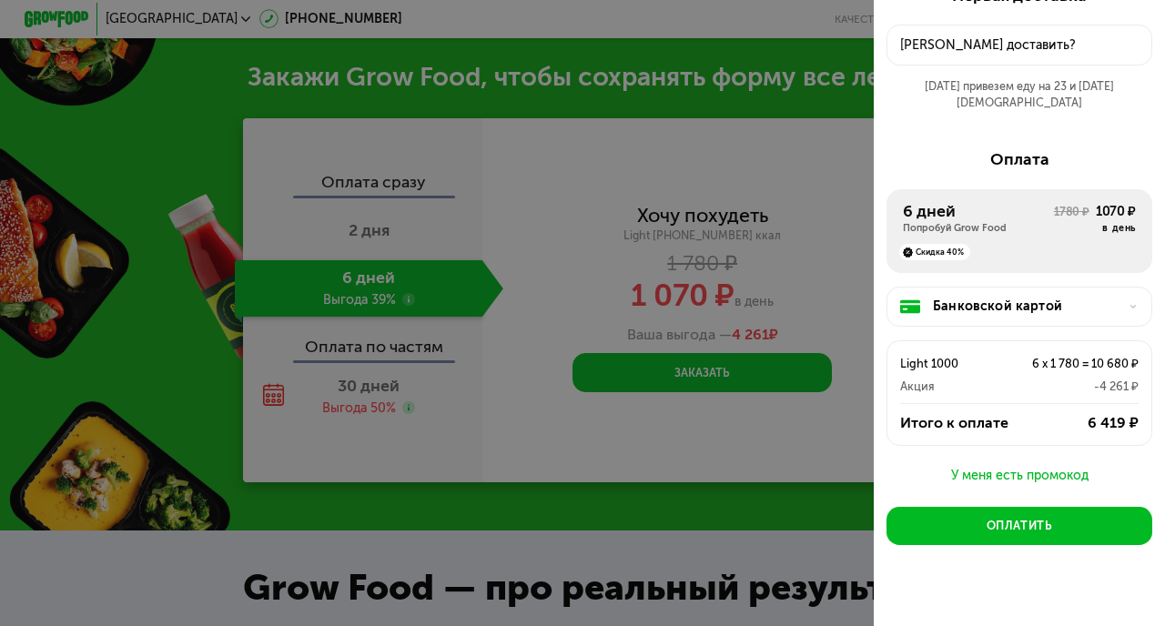
click at [954, 439] on div "Банковской картой Light 1000 6 x 1 780 = 10 680 ₽ Акция -4 261 ₽ Итого к оплате…" at bounding box center [1019, 369] width 266 height 192
click at [963, 465] on div "У меня есть промокод" at bounding box center [1019, 476] width 266 height 22
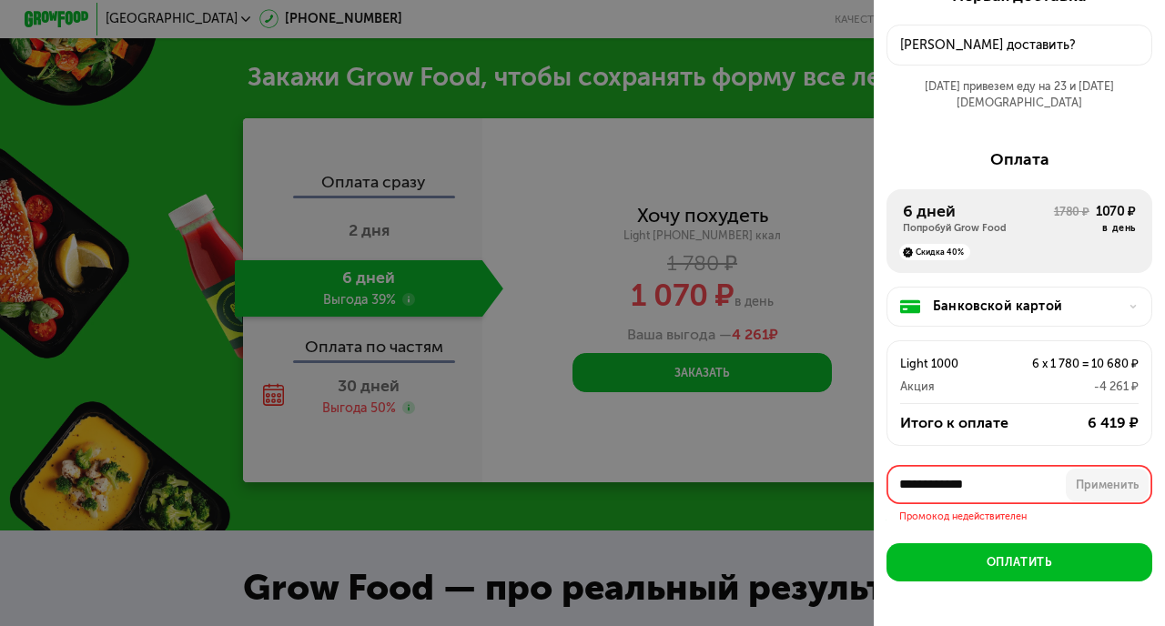
scroll to position [90, 0]
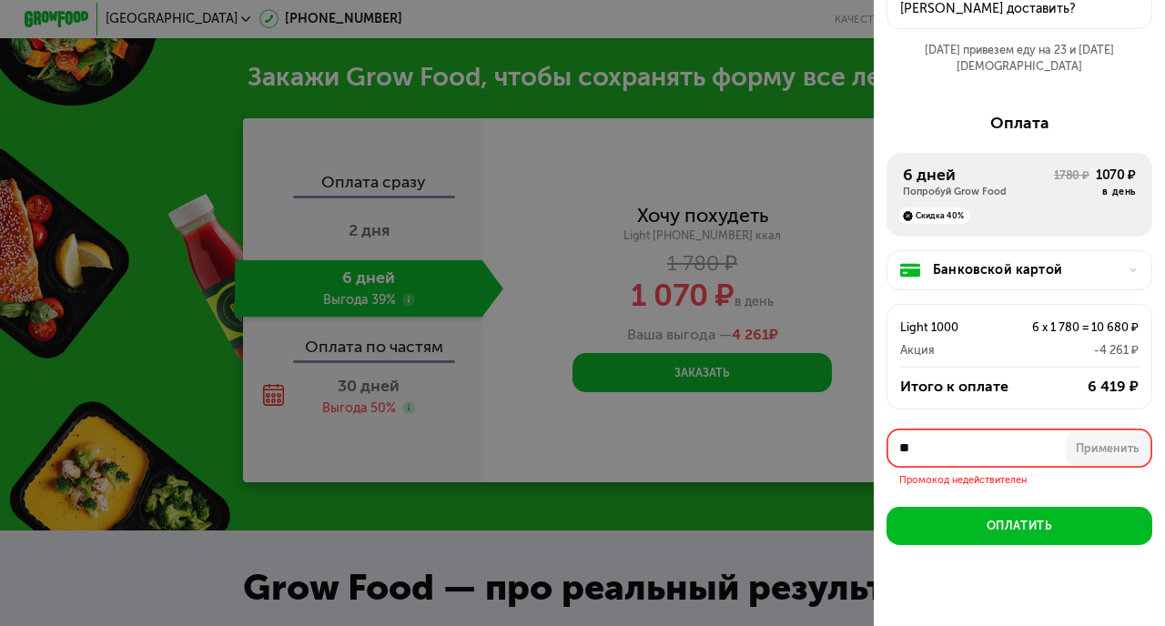
type input "*"
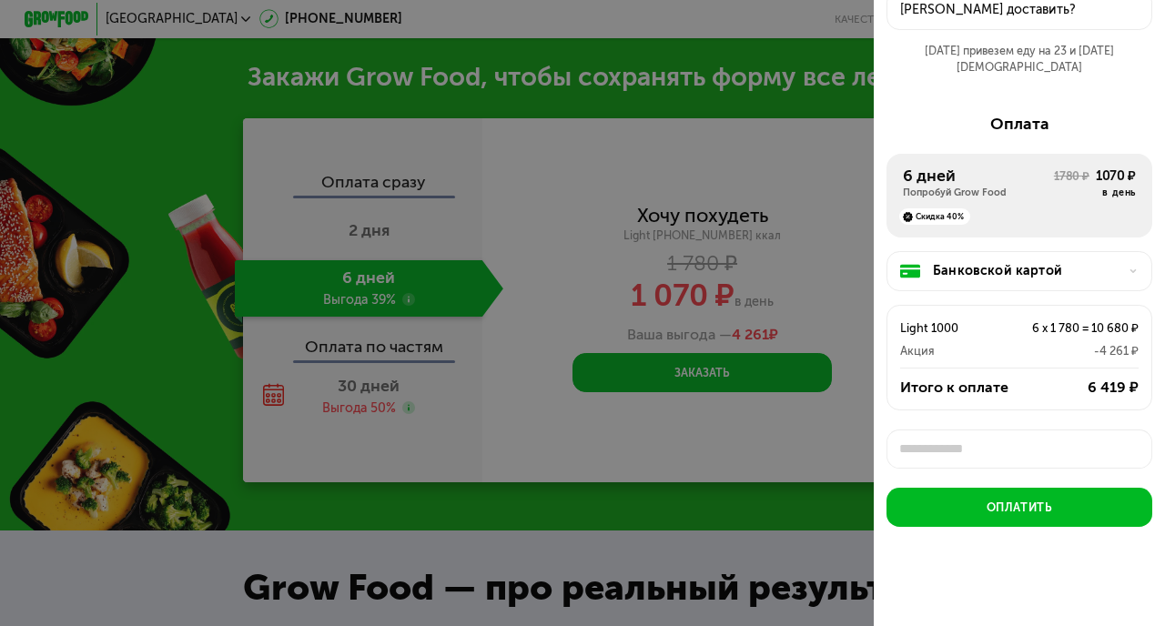
scroll to position [70, 0]
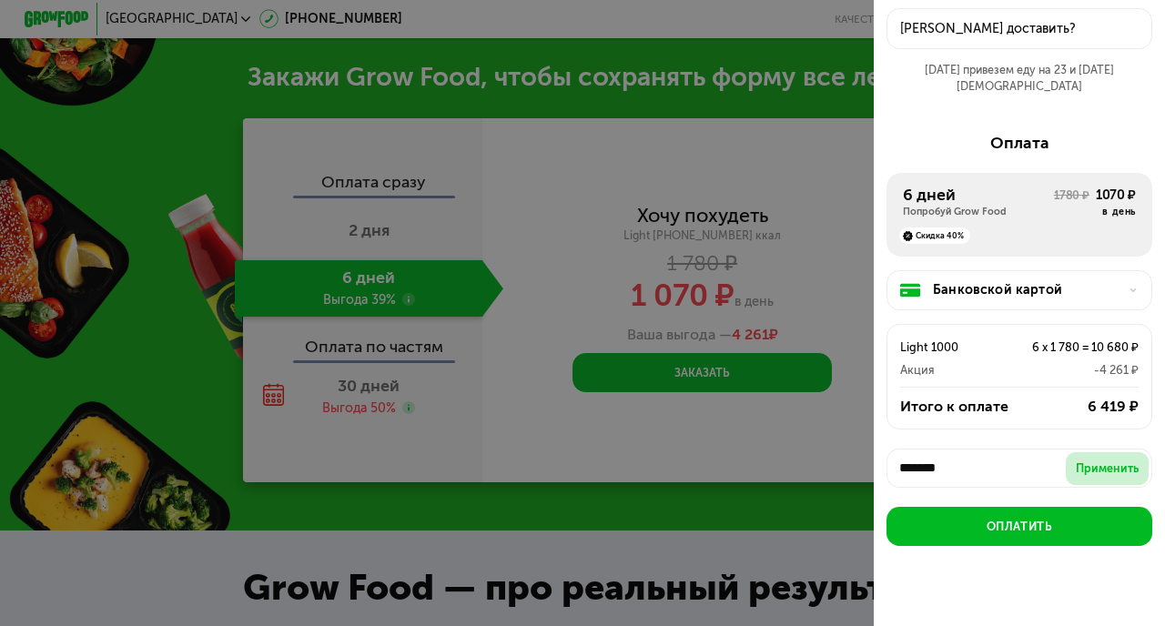
type input "*******"
click at [1100, 461] on div "Применить" at bounding box center [1107, 469] width 63 height 16
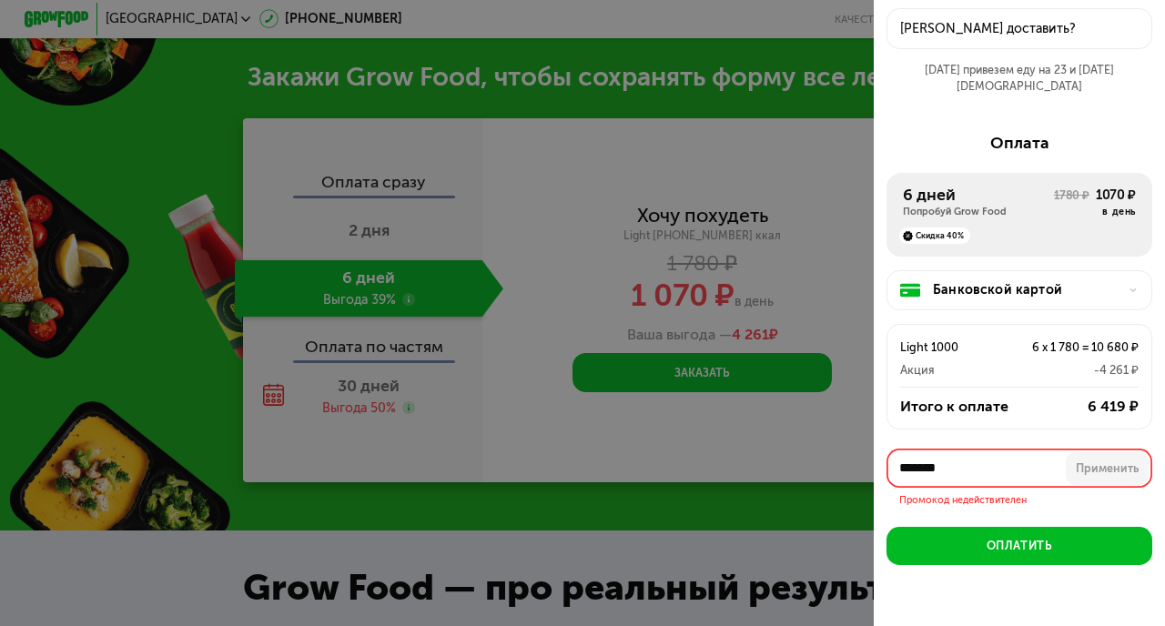
click at [821, 530] on div at bounding box center [582, 313] width 1165 height 626
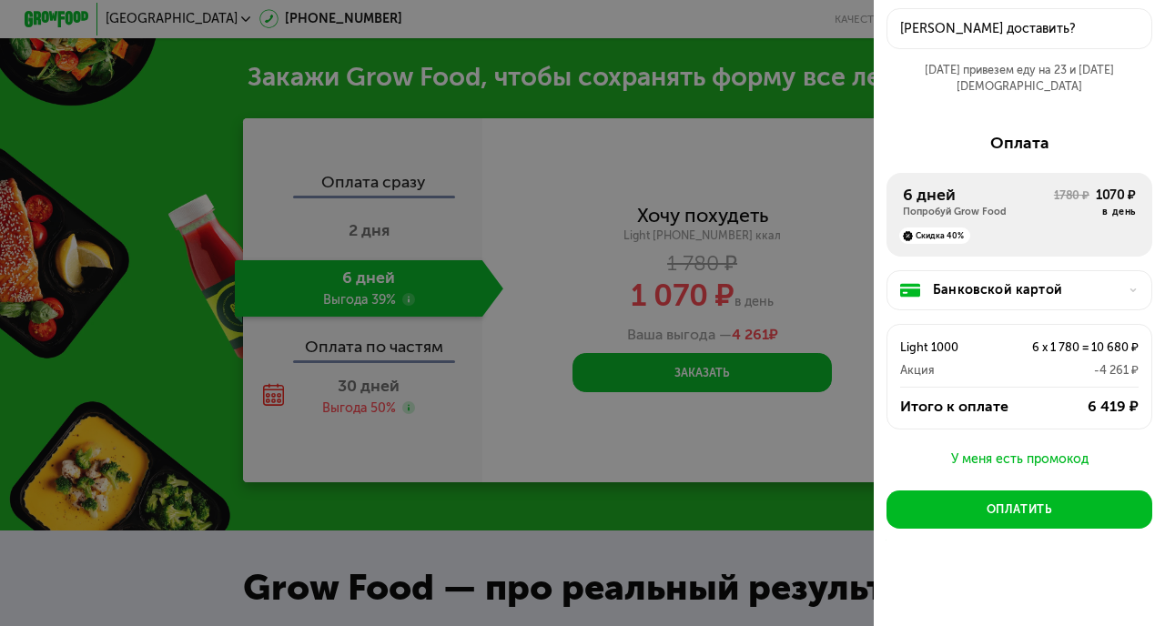
scroll to position [54, 0]
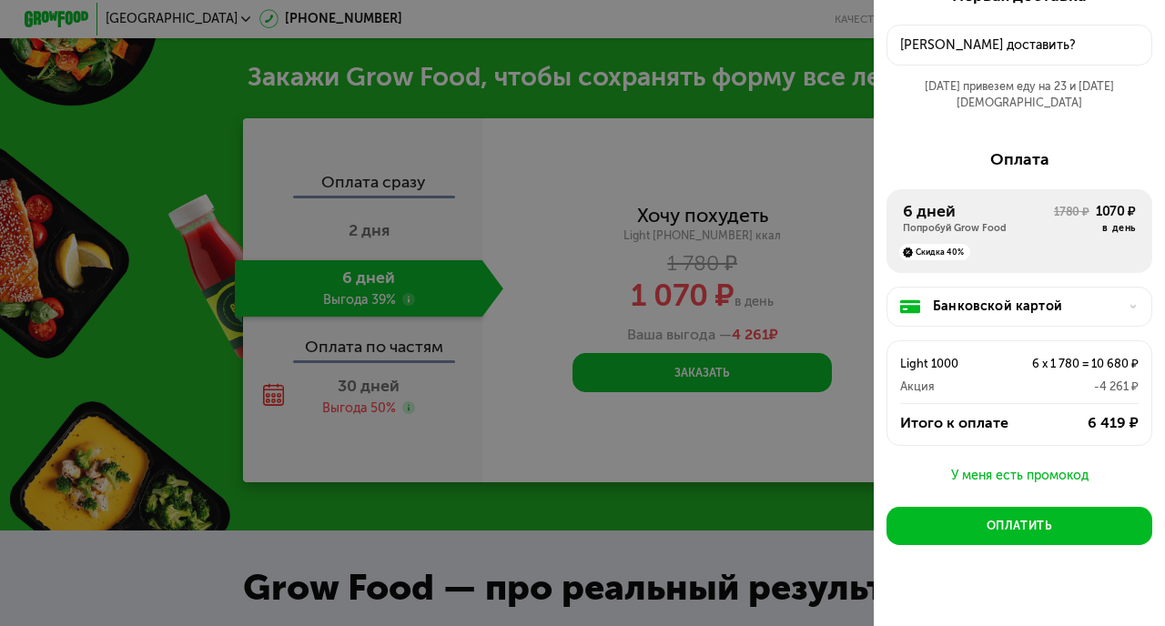
click at [821, 530] on div at bounding box center [582, 313] width 1165 height 626
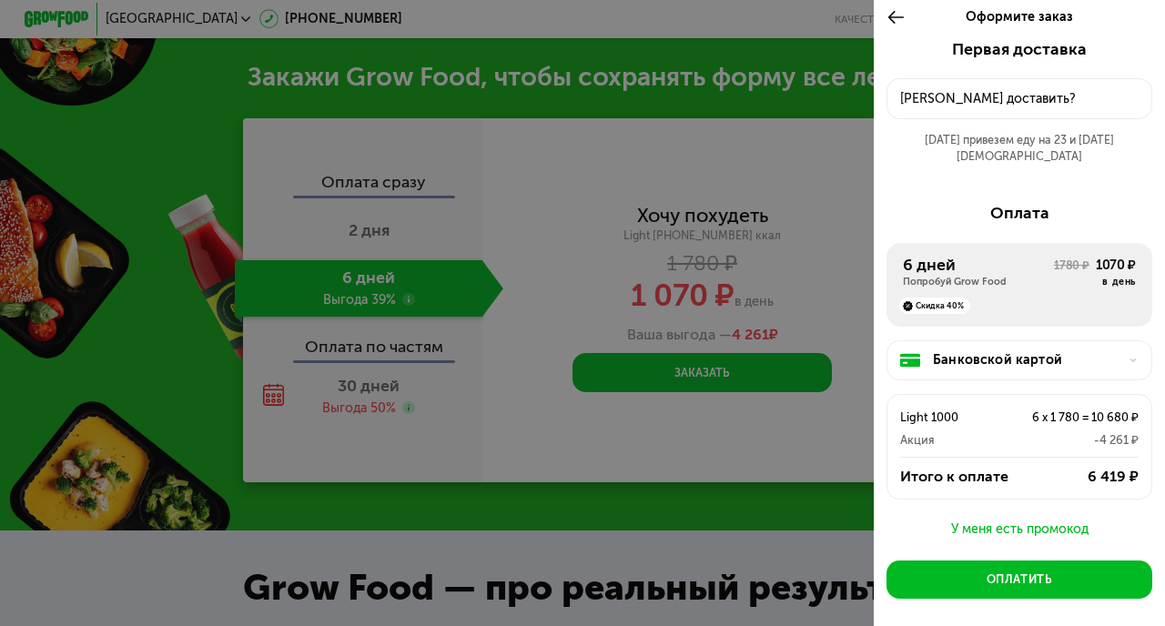
click at [886, 18] on icon at bounding box center [895, 16] width 18 height 19
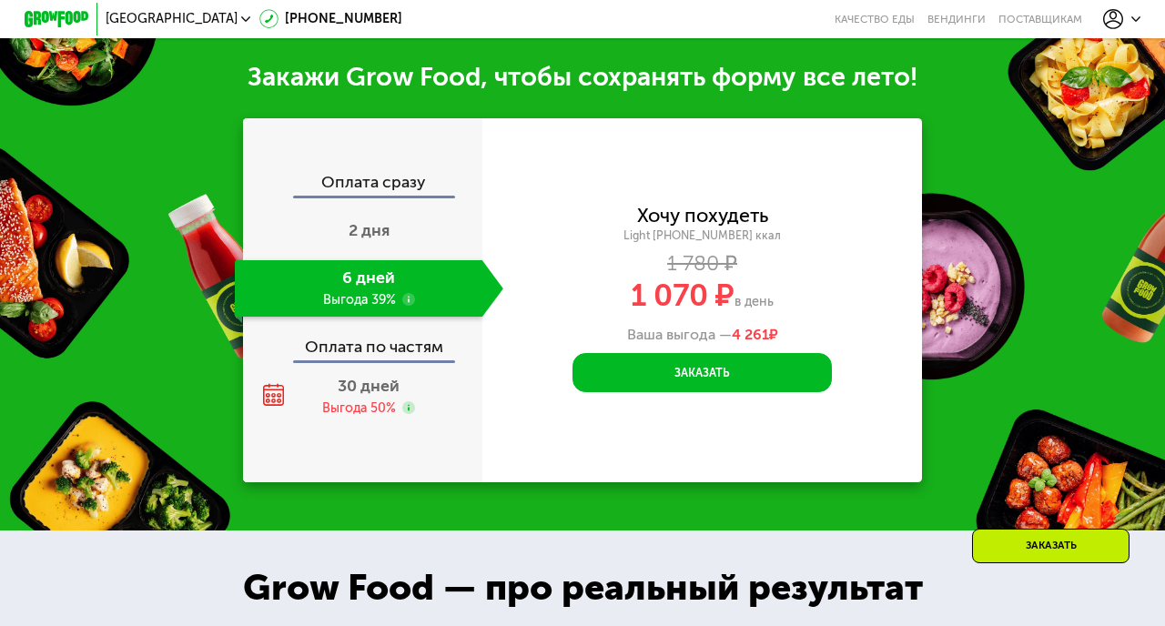
scroll to position [1771, 0]
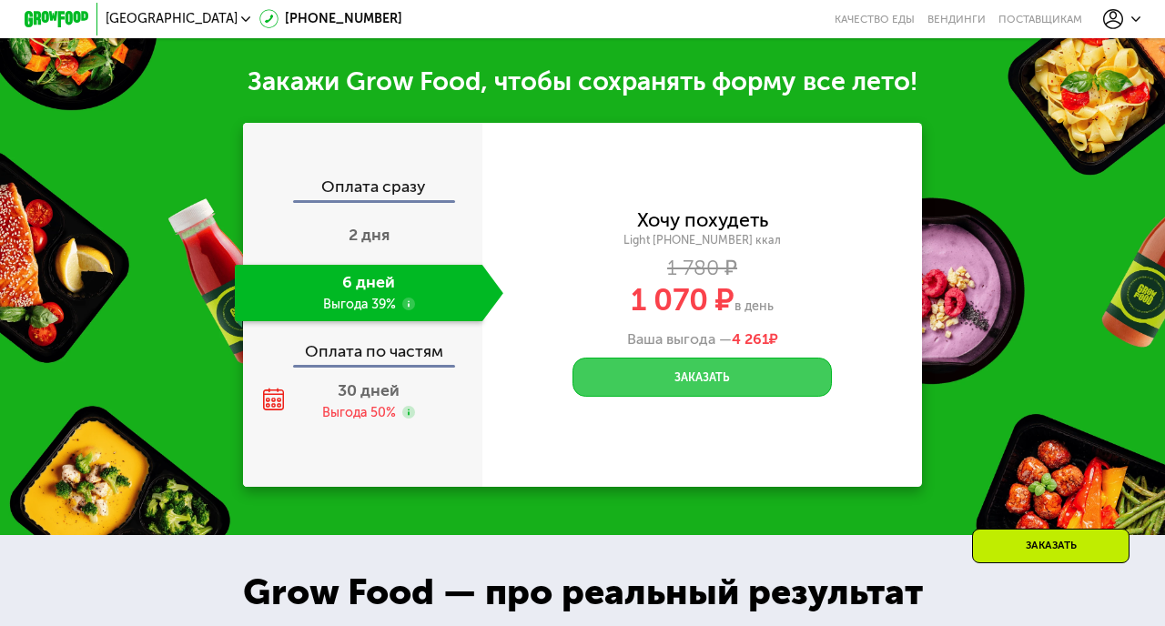
click at [664, 358] on button "Заказать" at bounding box center [701, 377] width 258 height 39
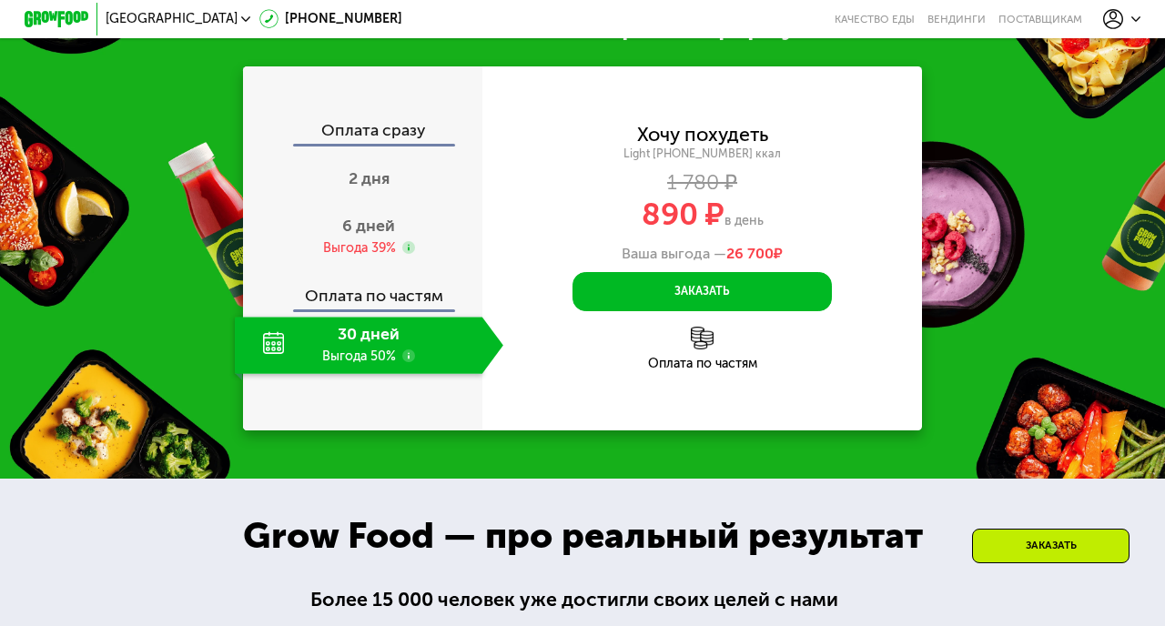
scroll to position [691, 0]
